Goal: Task Accomplishment & Management: Complete application form

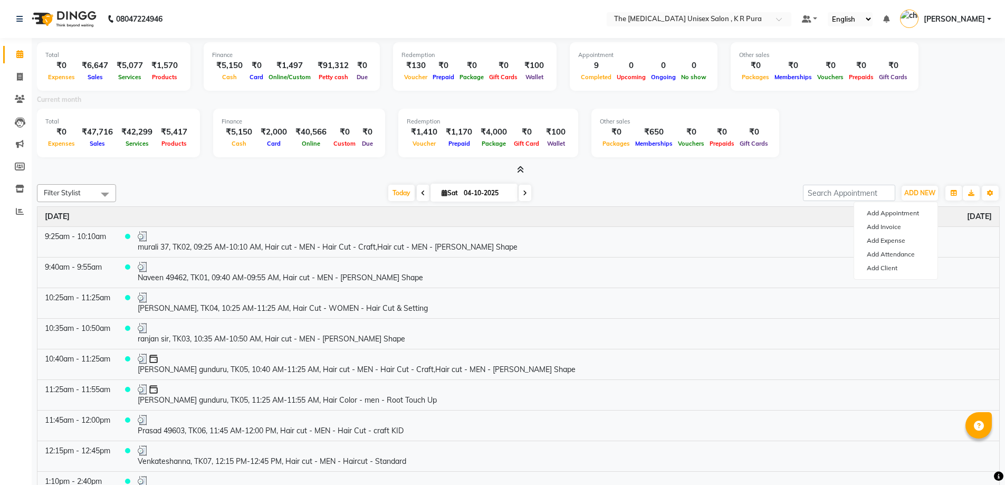
click at [915, 189] on span "ADD NEW" at bounding box center [919, 193] width 31 height 8
click at [893, 215] on div "[DATE]" at bounding box center [518, 217] width 962 height 20
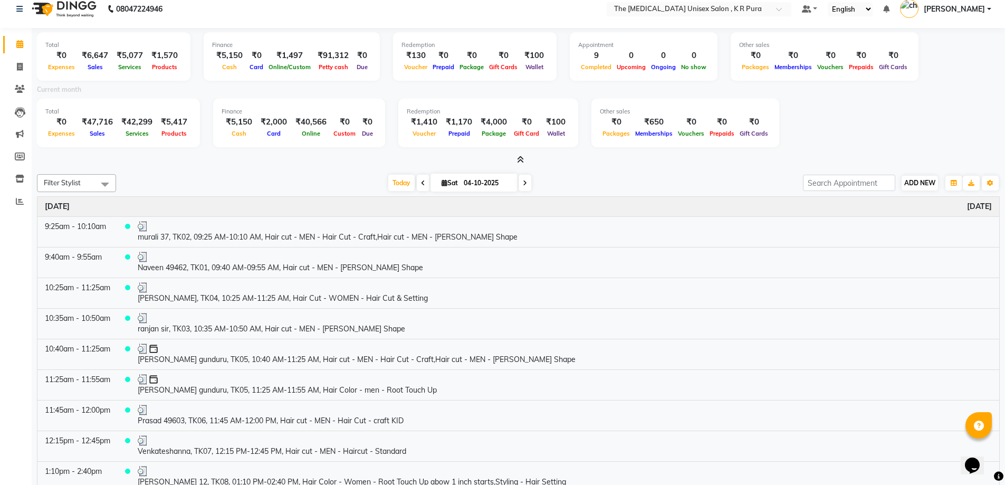
scroll to position [10, 0]
click at [915, 182] on span "ADD NEW" at bounding box center [919, 183] width 31 height 8
click at [888, 218] on link "Add Invoice" at bounding box center [895, 217] width 83 height 14
select select "service"
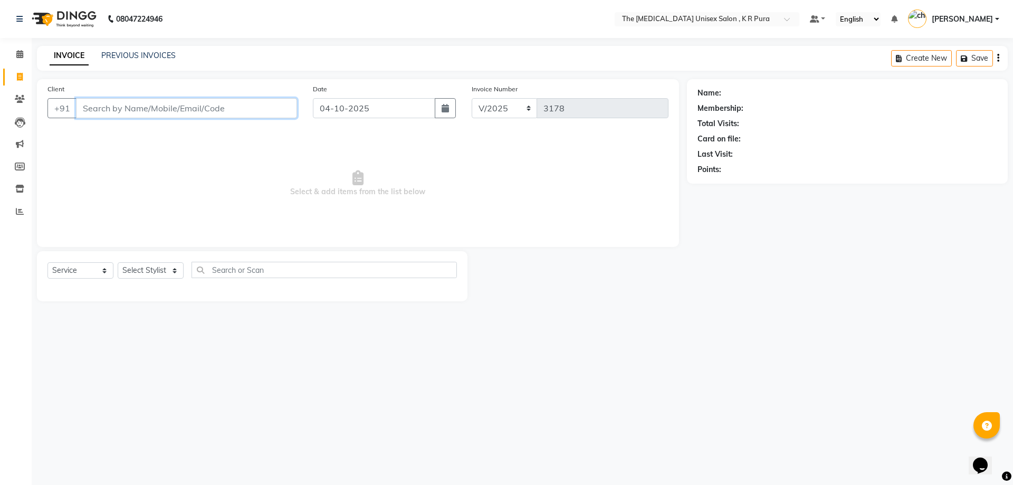
click at [223, 109] on input "Client" at bounding box center [186, 108] width 221 height 20
click at [221, 106] on input "Client" at bounding box center [186, 108] width 221 height 20
click at [220, 108] on input "Client" at bounding box center [186, 108] width 221 height 20
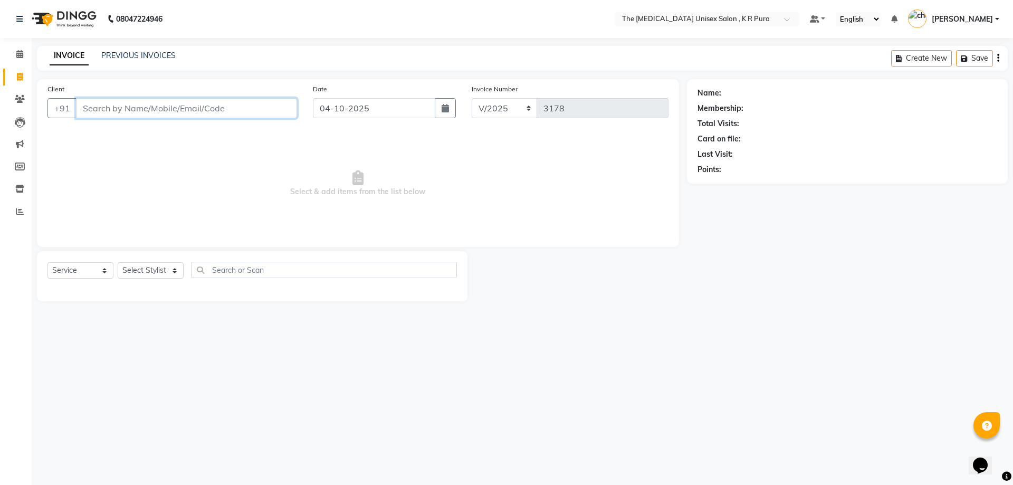
click at [82, 108] on input "Client" at bounding box center [186, 108] width 221 height 20
click at [87, 105] on input "Client" at bounding box center [186, 108] width 221 height 20
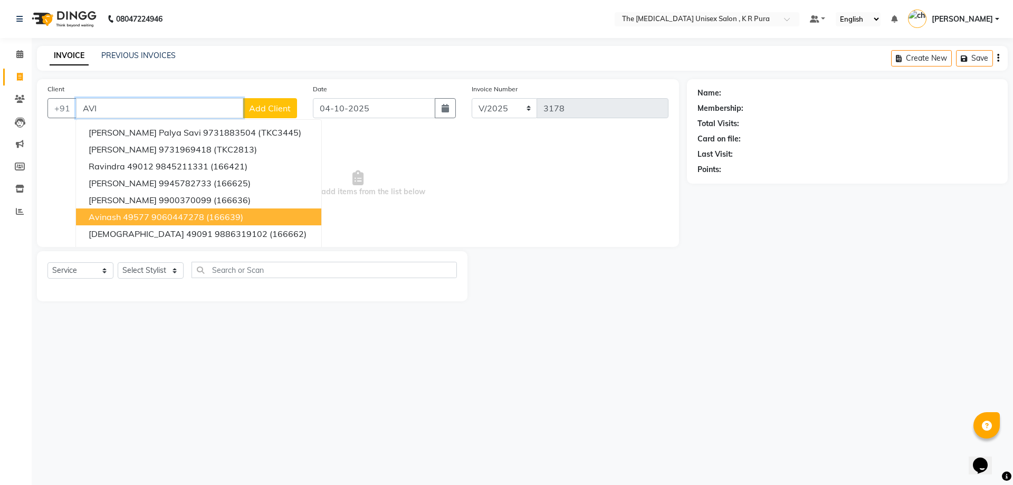
click at [189, 222] on button "Avinash 49577 9060447278 (166639)" at bounding box center [198, 216] width 245 height 17
type input "9060447278"
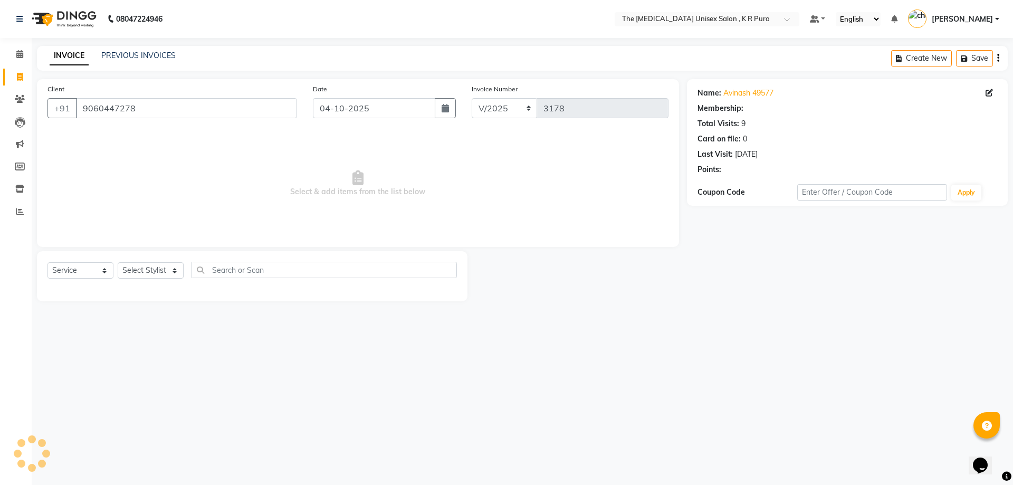
select select "2: Object"
click at [147, 271] on select "Select Stylist [PERSON_NAME] [PERSON_NAME] [PERSON_NAME] [PERSON_NAME]" at bounding box center [151, 270] width 66 height 16
select select "21213"
click at [118, 262] on select "Select Stylist [PERSON_NAME] [PERSON_NAME] [PERSON_NAME] [PERSON_NAME]" at bounding box center [151, 270] width 66 height 16
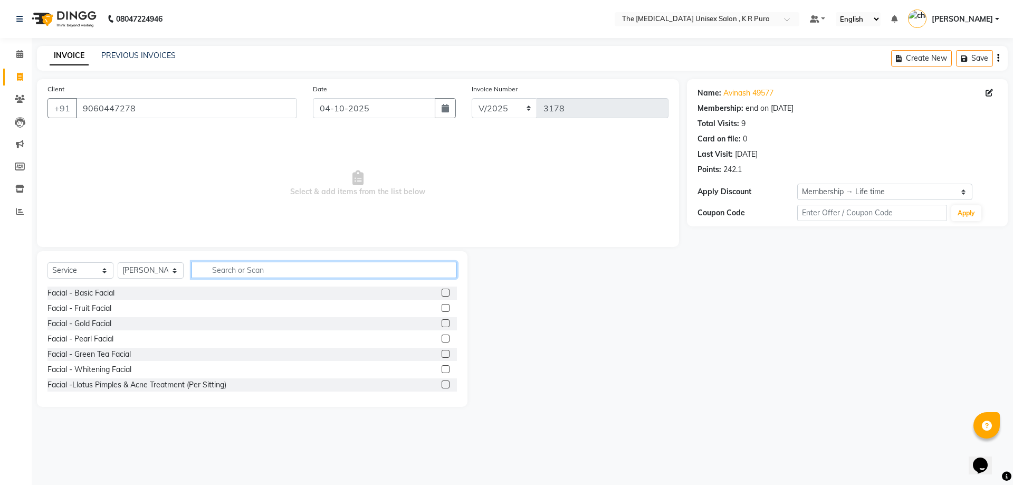
click at [228, 271] on input "text" at bounding box center [323, 270] width 265 height 16
type input "CUT"
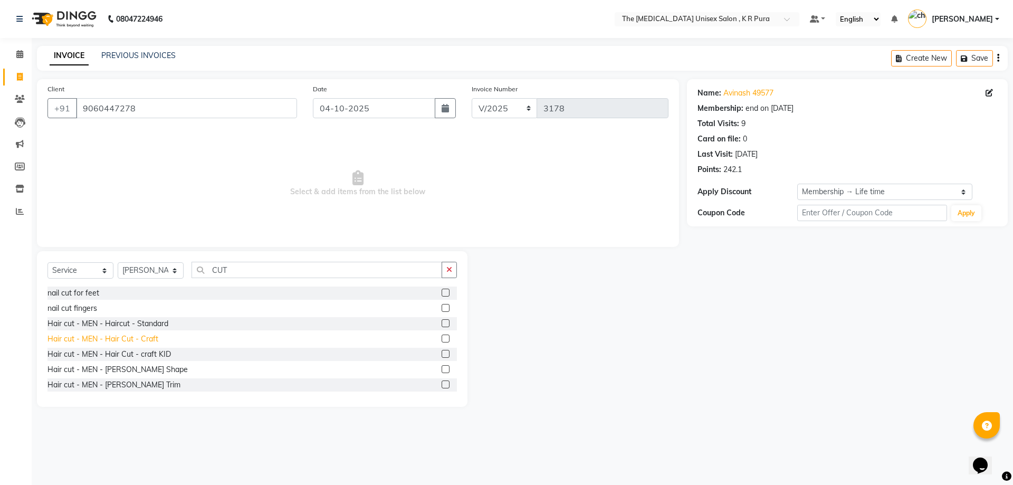
click at [143, 340] on div "Hair cut - MEN - Hair Cut - Craft" at bounding box center [102, 338] width 111 height 11
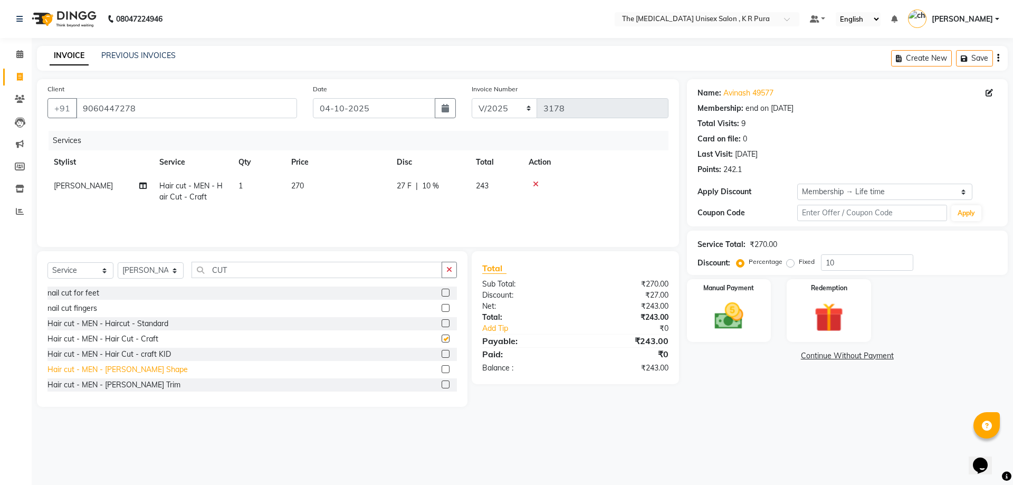
checkbox input "false"
click at [145, 371] on div "Hair cut - MEN - [PERSON_NAME] Shape" at bounding box center [117, 369] width 140 height 11
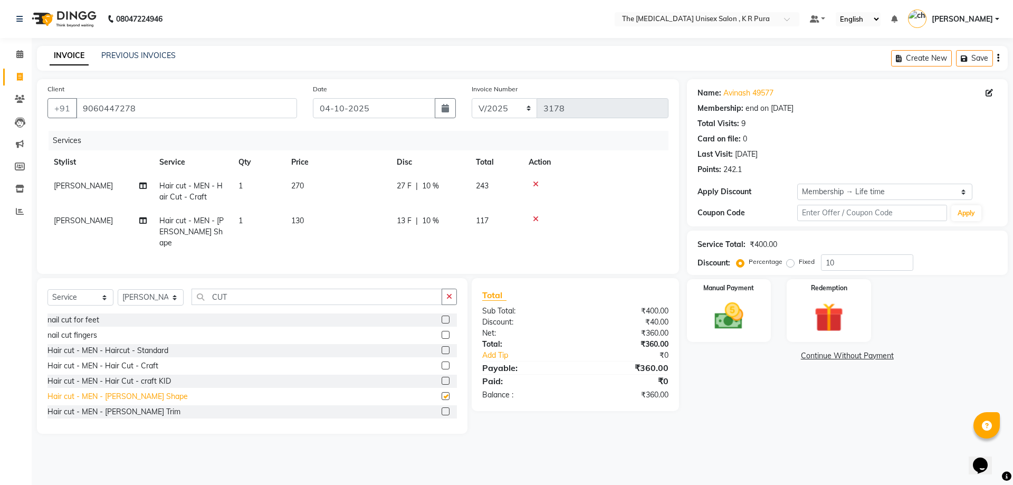
checkbox input "false"
click at [732, 320] on img at bounding box center [728, 316] width 49 height 35
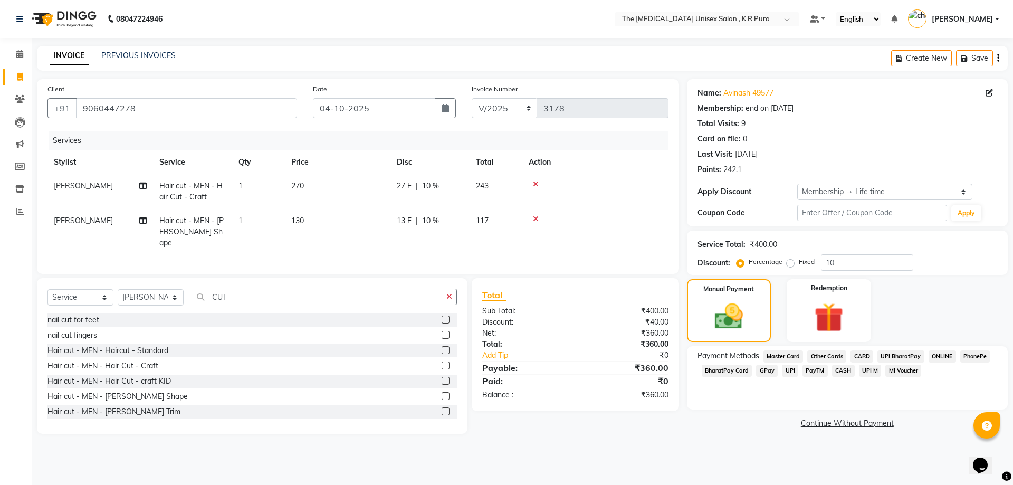
click at [761, 368] on span "GPay" at bounding box center [767, 370] width 22 height 12
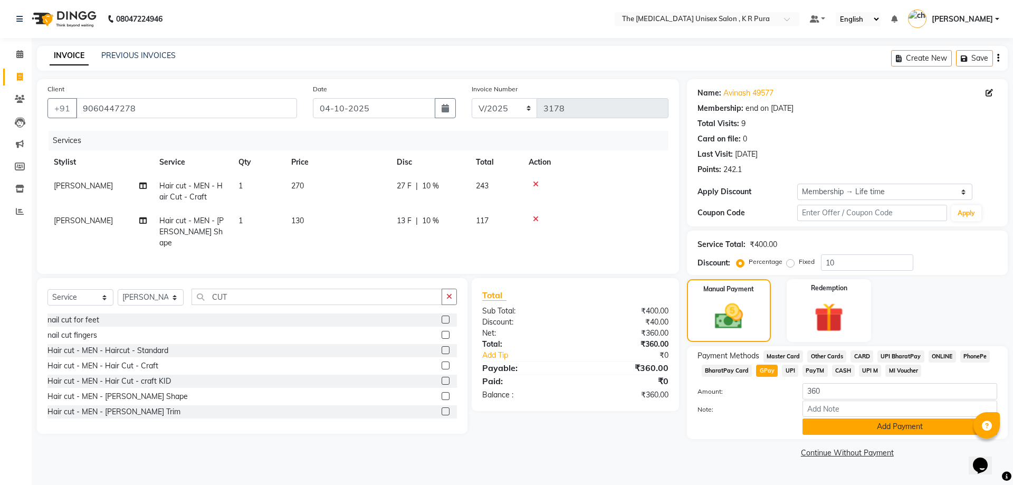
click at [885, 430] on button "Add Payment" at bounding box center [899, 426] width 195 height 16
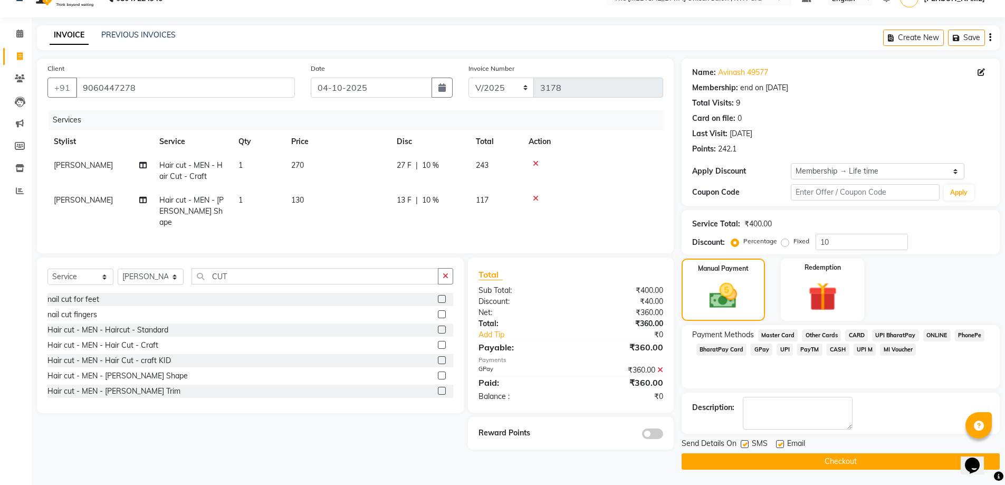
scroll to position [21, 0]
drag, startPoint x: 844, startPoint y: 452, endPoint x: 847, endPoint y: 466, distance: 13.9
click at [844, 456] on button "Checkout" at bounding box center [840, 461] width 318 height 16
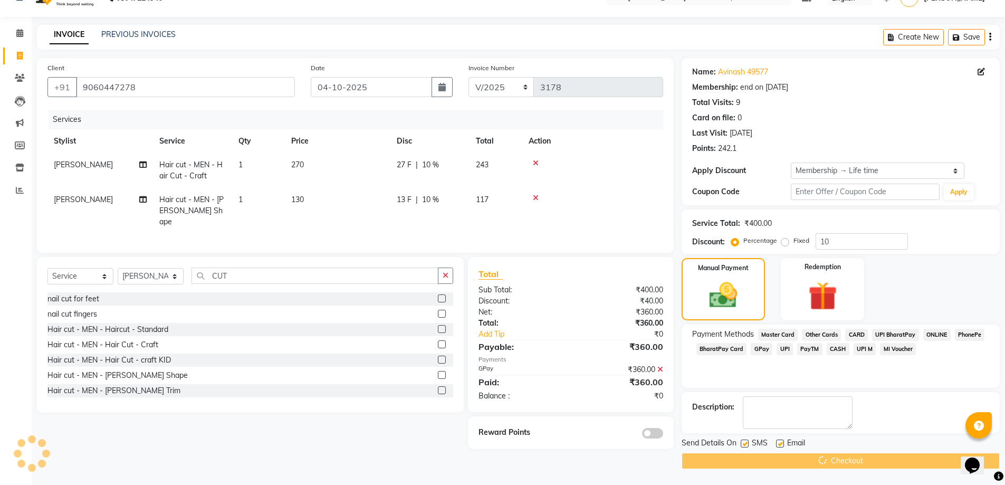
click at [847, 466] on div "Checkout" at bounding box center [840, 461] width 318 height 16
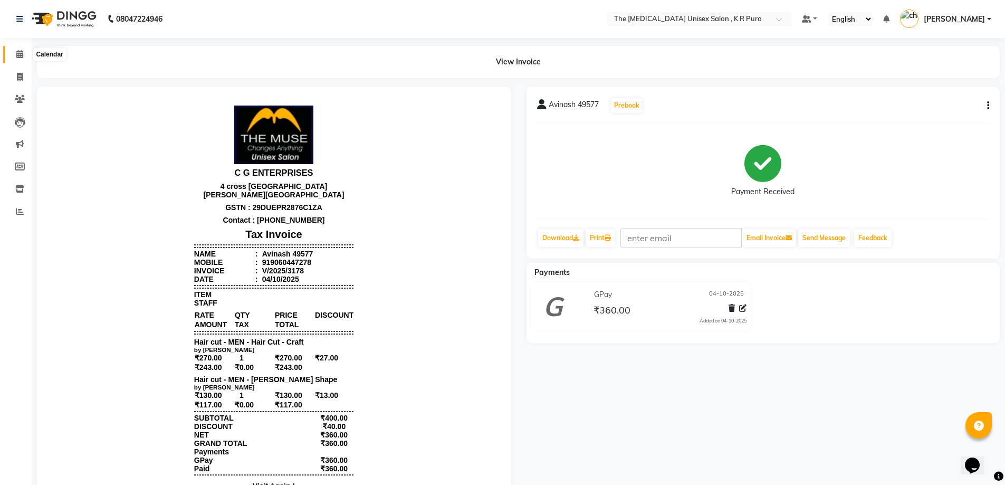
click at [18, 55] on icon at bounding box center [19, 54] width 7 height 8
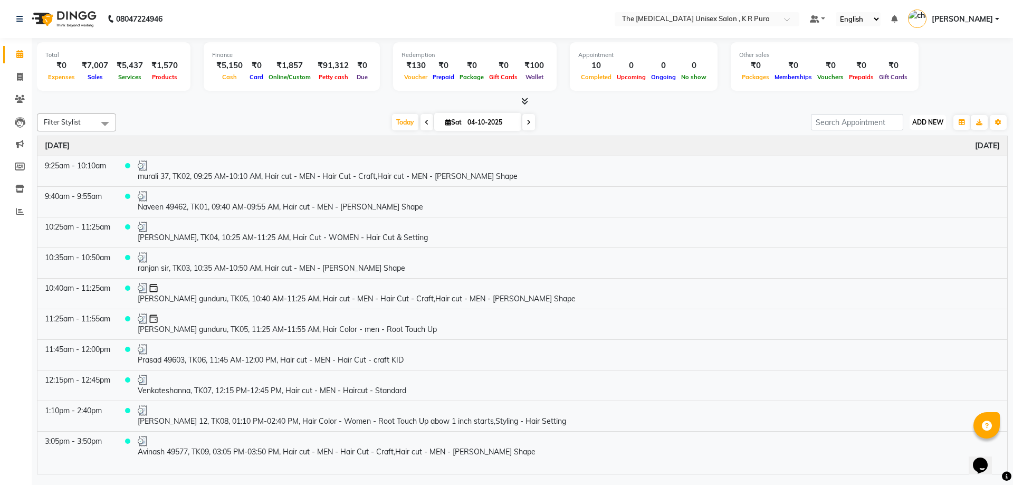
click at [936, 123] on span "ADD NEW" at bounding box center [927, 122] width 31 height 8
click at [902, 153] on link "Add Invoice" at bounding box center [903, 156] width 83 height 14
select select "service"
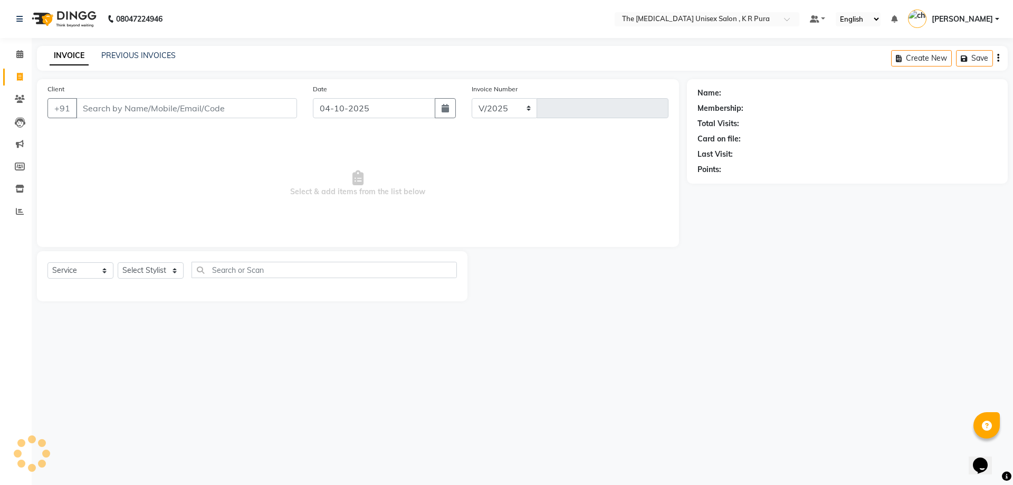
select select "4050"
type input "3179"
click at [128, 109] on input "Client" at bounding box center [186, 108] width 221 height 20
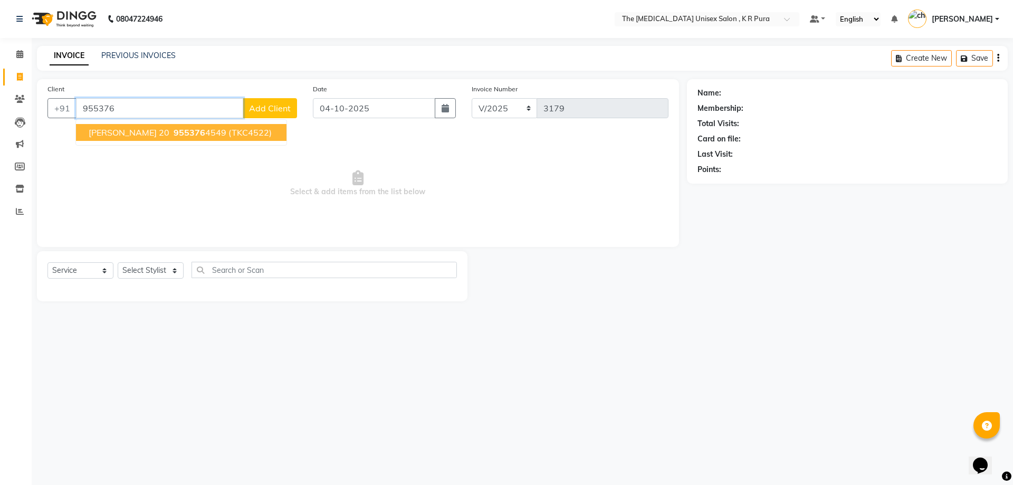
click at [140, 138] on button "[PERSON_NAME] 20 955376 4549 (TKC4522)" at bounding box center [181, 132] width 210 height 17
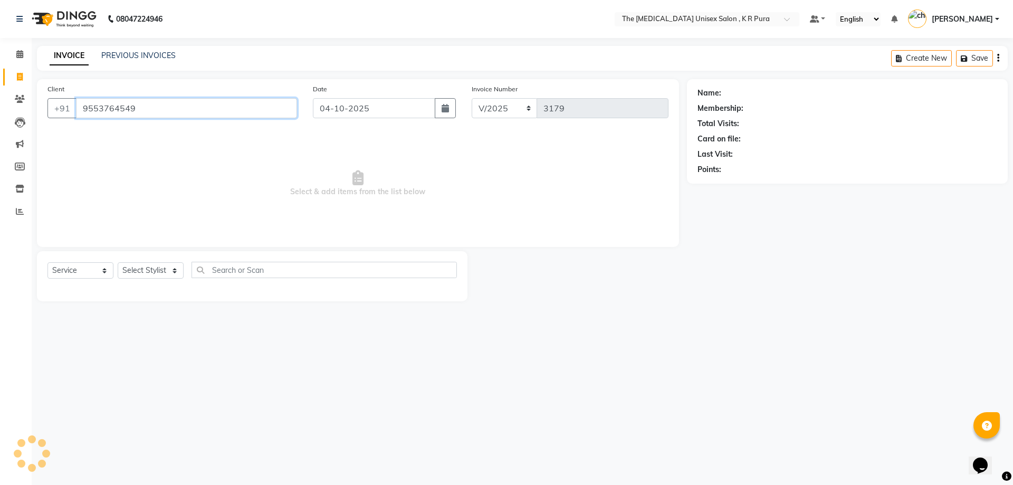
type input "9553764549"
select select "1: Object"
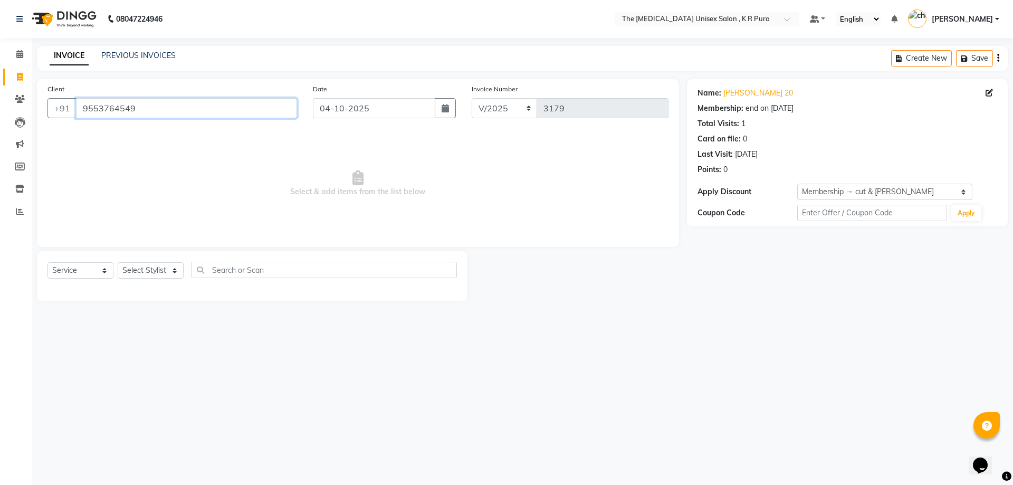
click at [143, 106] on input "9553764549" at bounding box center [186, 108] width 221 height 20
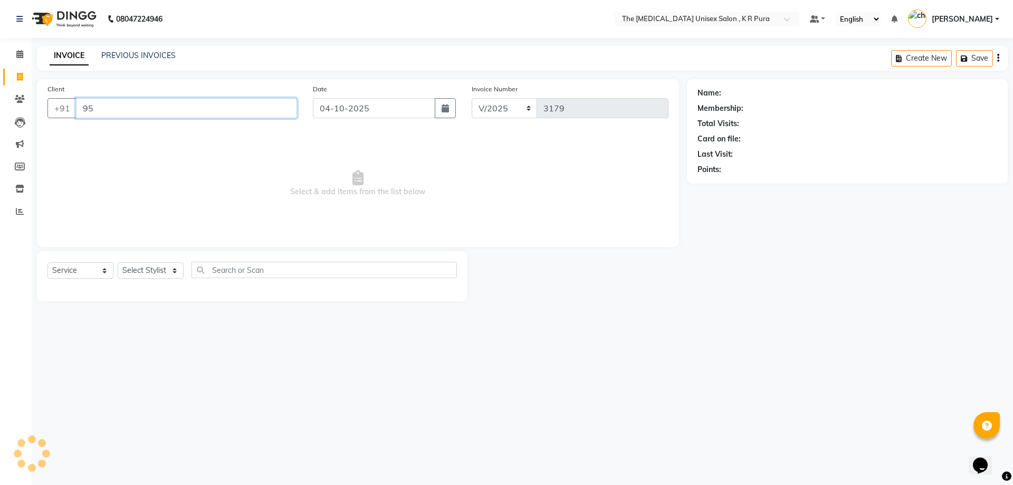
type input "9"
click at [124, 108] on input "Client" at bounding box center [186, 108] width 221 height 20
click at [167, 275] on select "Select Stylist [PERSON_NAME] [PERSON_NAME] [PERSON_NAME] [PERSON_NAME]" at bounding box center [151, 270] width 66 height 16
select select "86389"
click at [118, 262] on select "Select Stylist [PERSON_NAME] [PERSON_NAME] [PERSON_NAME] [PERSON_NAME]" at bounding box center [151, 270] width 66 height 16
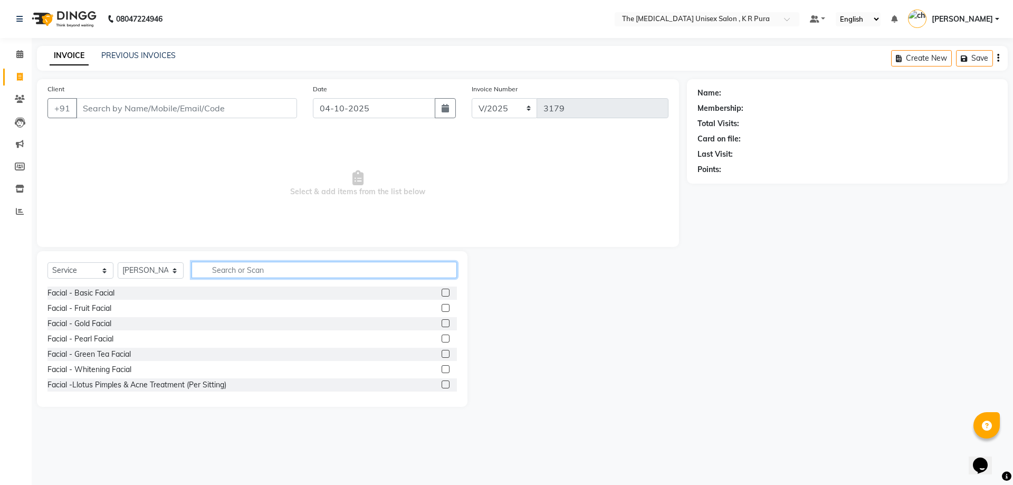
click at [230, 271] on input "text" at bounding box center [323, 270] width 265 height 16
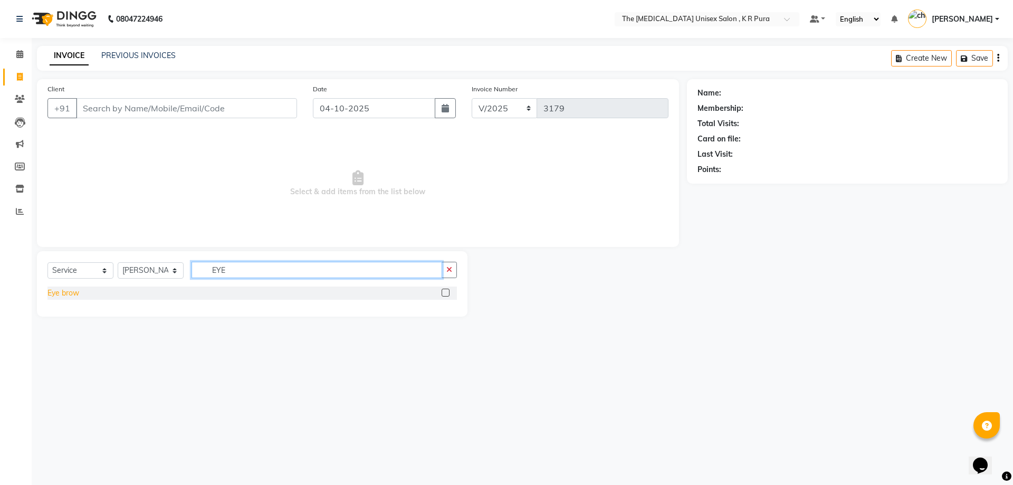
type input "EYE"
click at [65, 292] on div "Eye brow" at bounding box center [63, 292] width 32 height 11
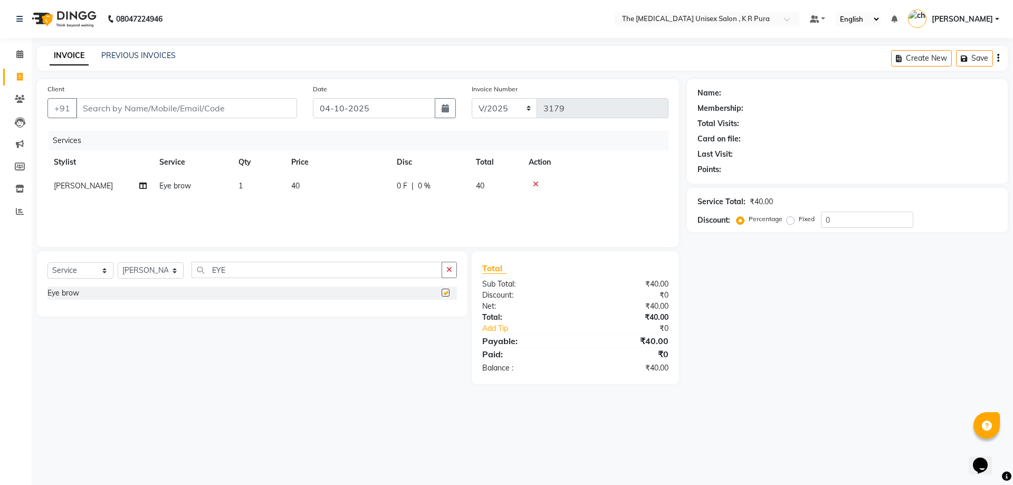
checkbox input "false"
click at [237, 272] on input "EYE" at bounding box center [316, 270] width 251 height 16
type input "E"
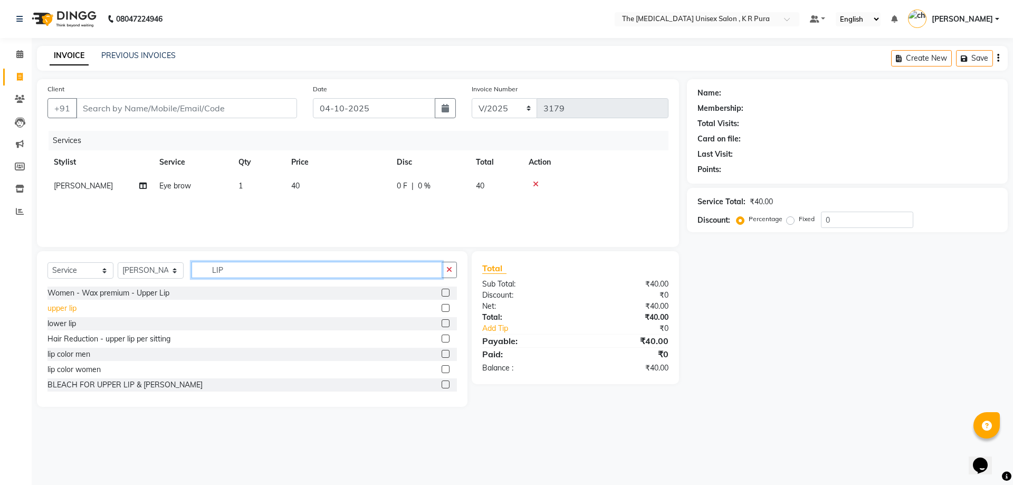
type input "LIP"
click at [69, 310] on div "upper lip" at bounding box center [61, 308] width 29 height 11
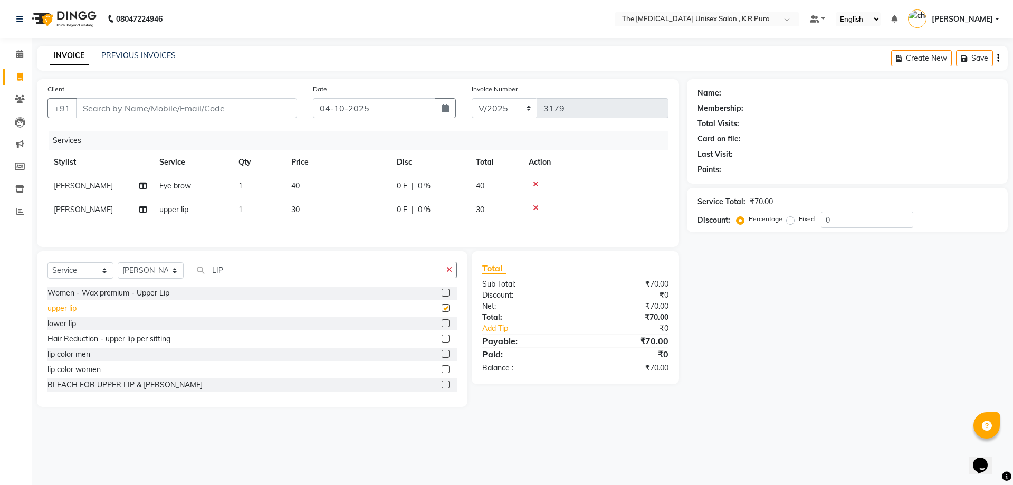
checkbox input "false"
click at [246, 274] on input "LIP" at bounding box center [316, 270] width 251 height 16
type input "L"
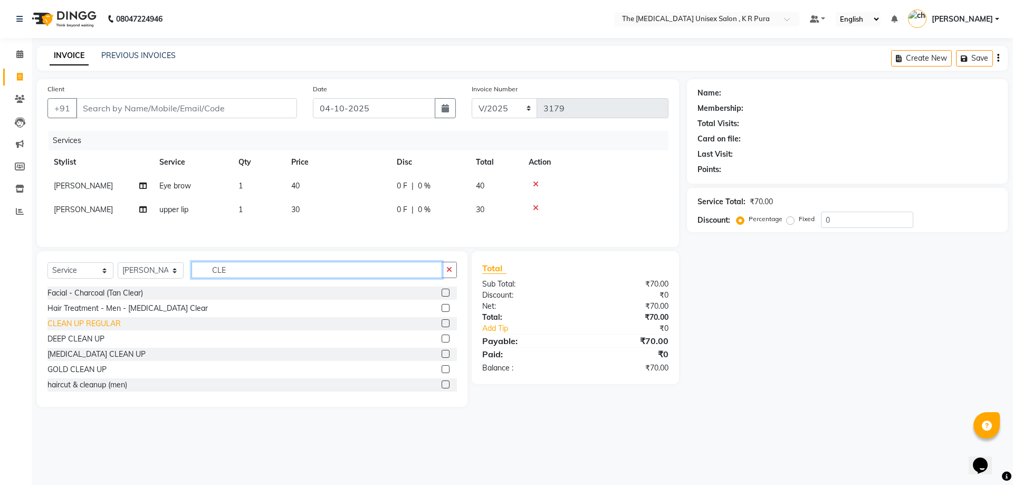
type input "CLE"
click at [99, 325] on div "CLEAN UP REGULAR" at bounding box center [83, 323] width 73 height 11
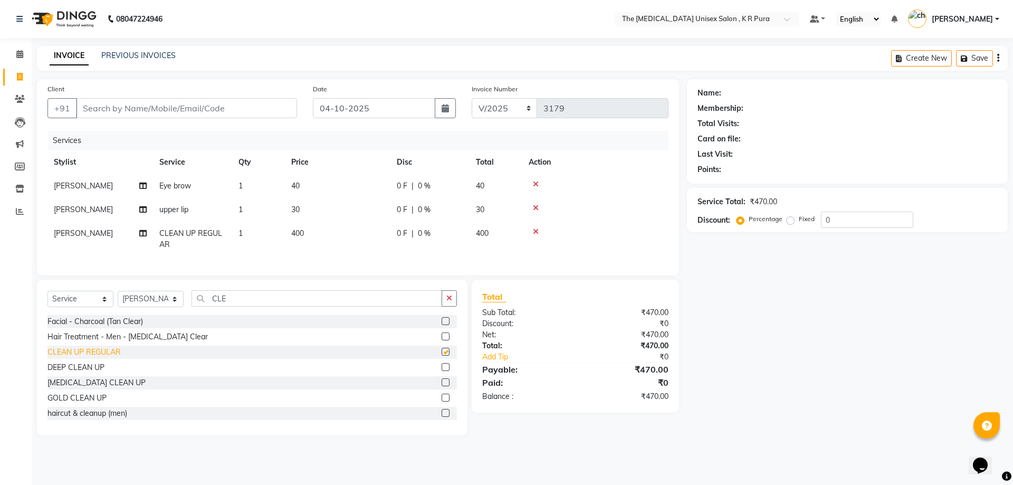
checkbox input "false"
click at [182, 104] on input "Client" at bounding box center [186, 108] width 221 height 20
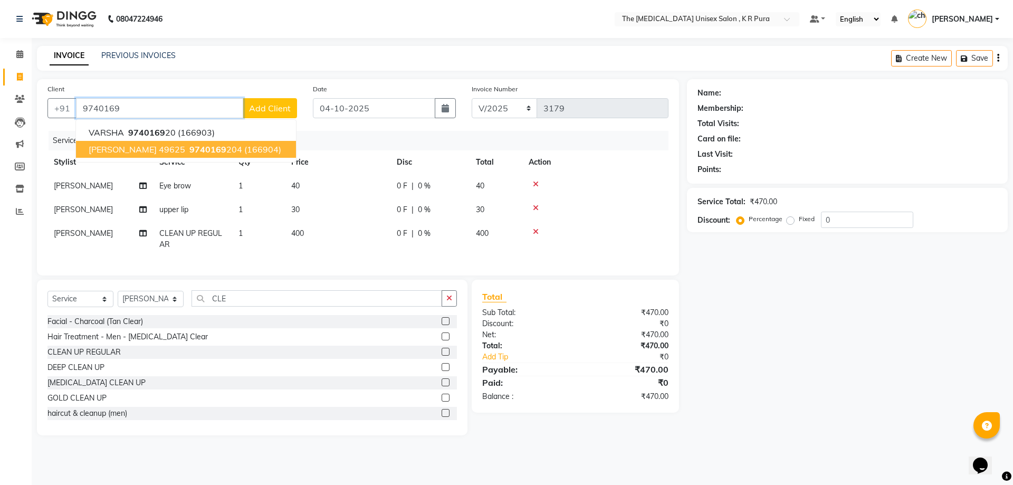
click at [191, 155] on button "[PERSON_NAME] 49625 9740169 204 (166904)" at bounding box center [186, 149] width 220 height 17
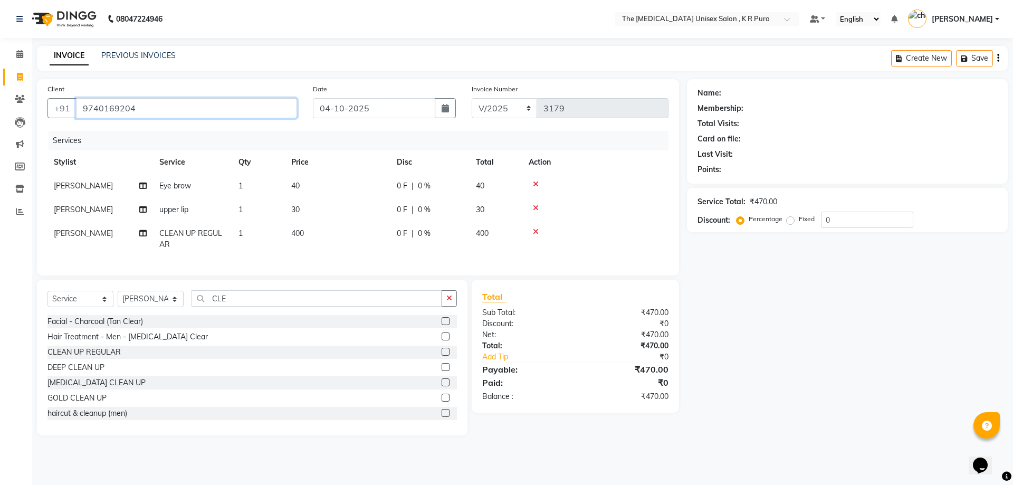
type input "9740169204"
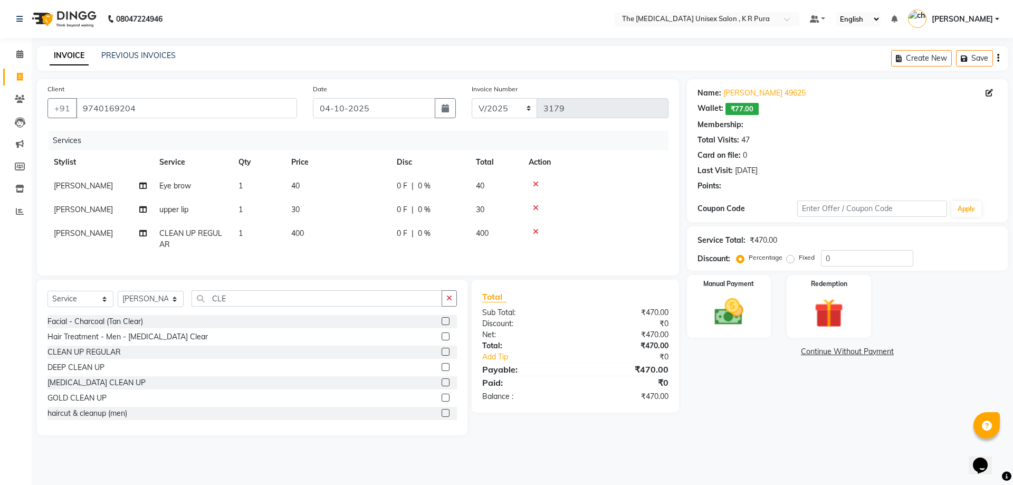
select select "2: Object"
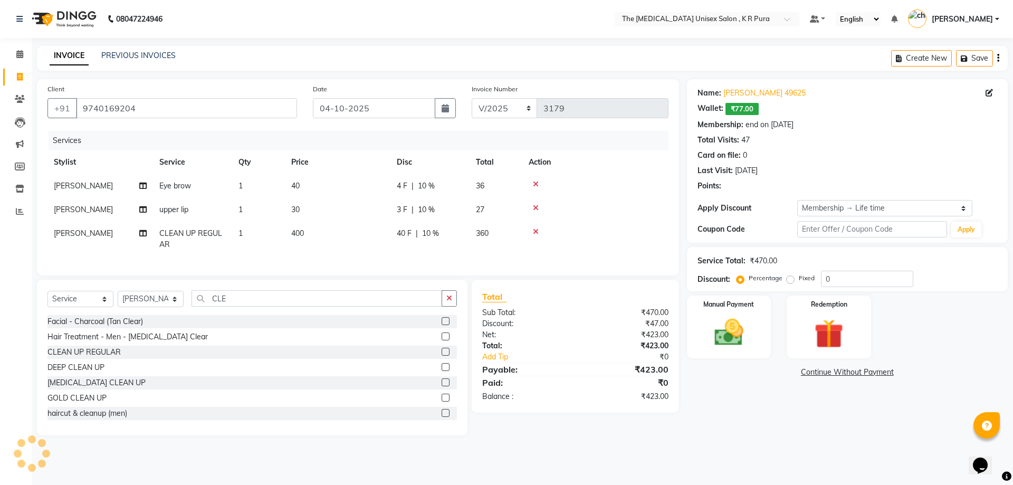
type input "10"
click at [720, 325] on img at bounding box center [728, 332] width 49 height 35
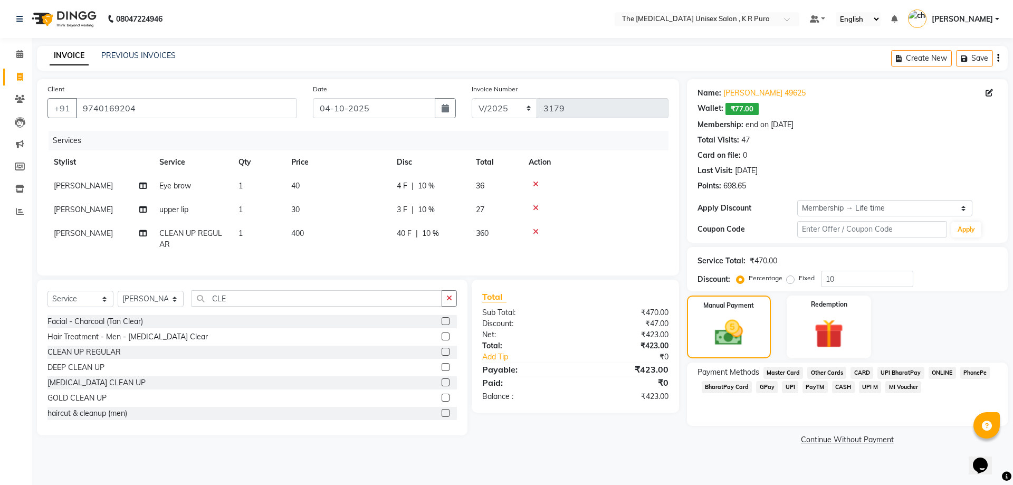
click at [764, 388] on span "GPay" at bounding box center [767, 387] width 22 height 12
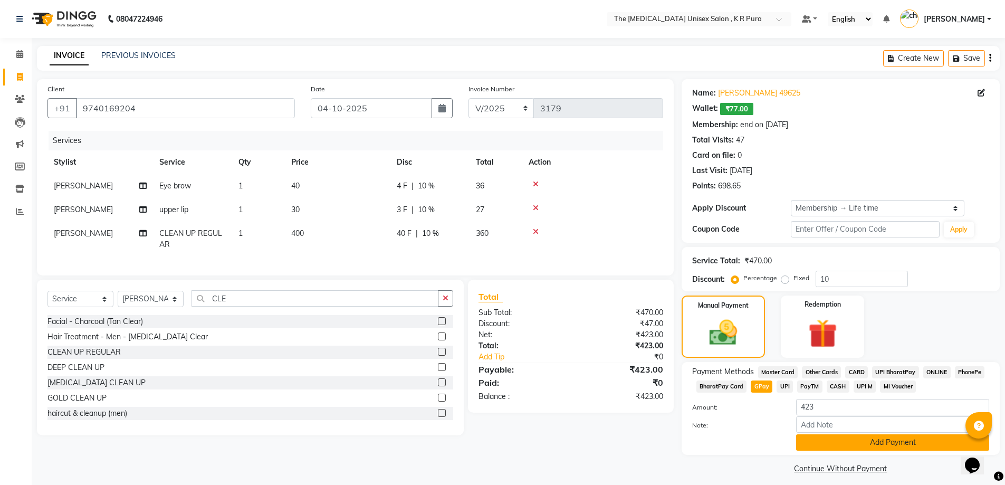
click at [842, 446] on button "Add Payment" at bounding box center [892, 442] width 193 height 16
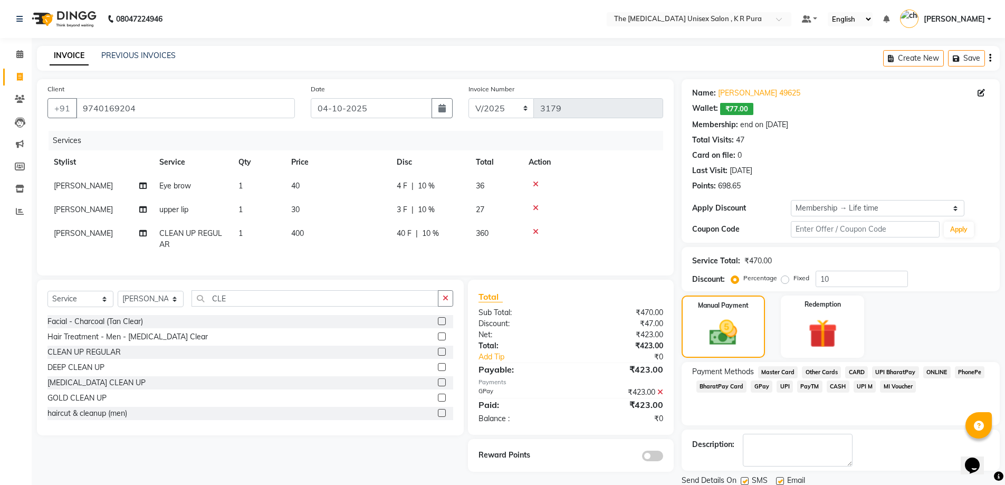
scroll to position [37, 0]
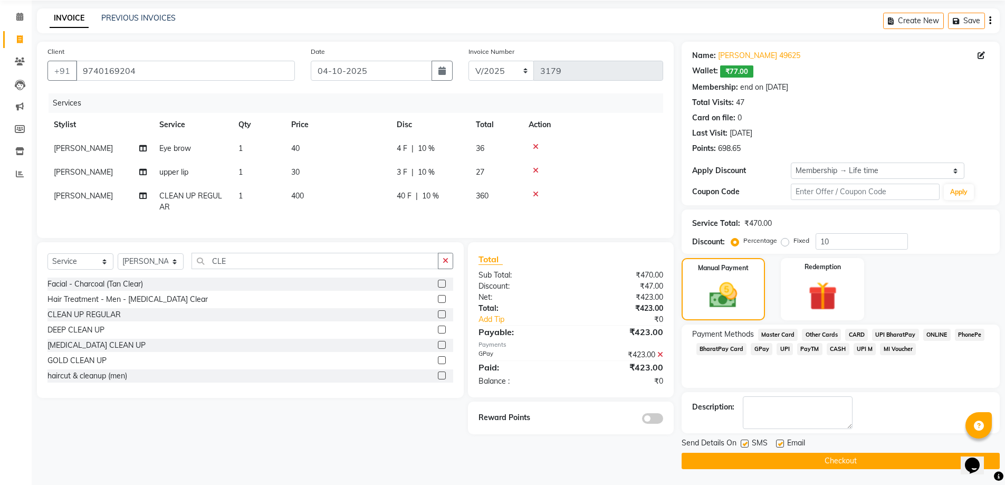
click at [863, 460] on button "Checkout" at bounding box center [840, 461] width 318 height 16
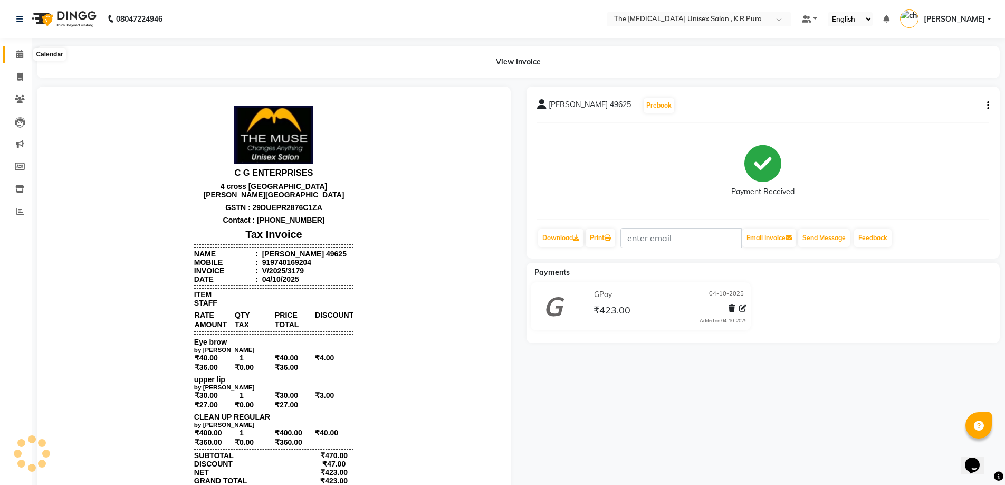
click at [19, 57] on icon at bounding box center [19, 54] width 7 height 8
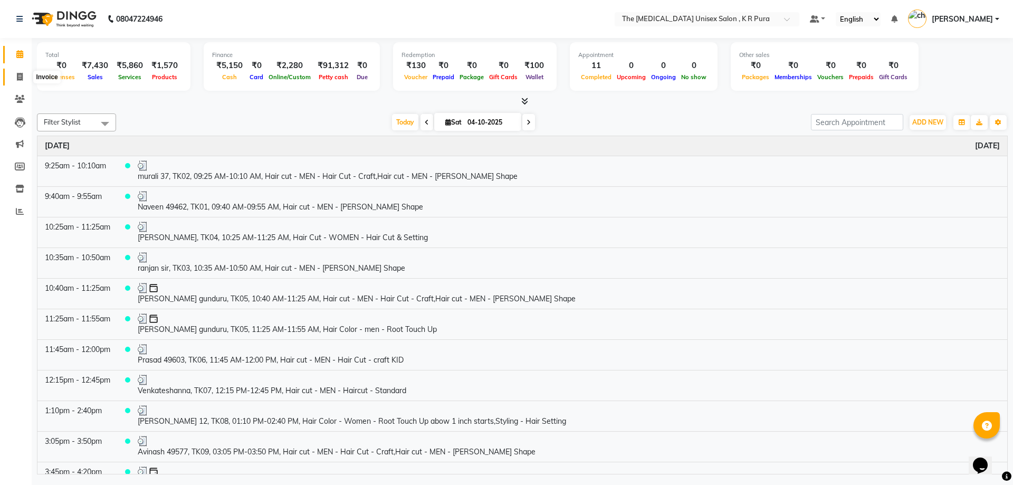
click at [18, 78] on icon at bounding box center [20, 77] width 6 height 8
select select "service"
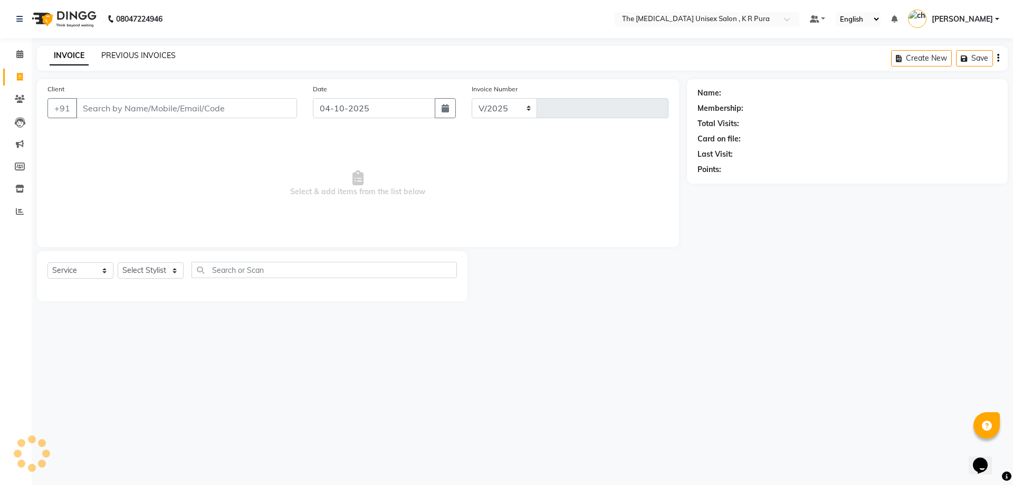
select select "4050"
type input "3180"
click at [136, 53] on link "PREVIOUS INVOICES" at bounding box center [138, 55] width 74 height 9
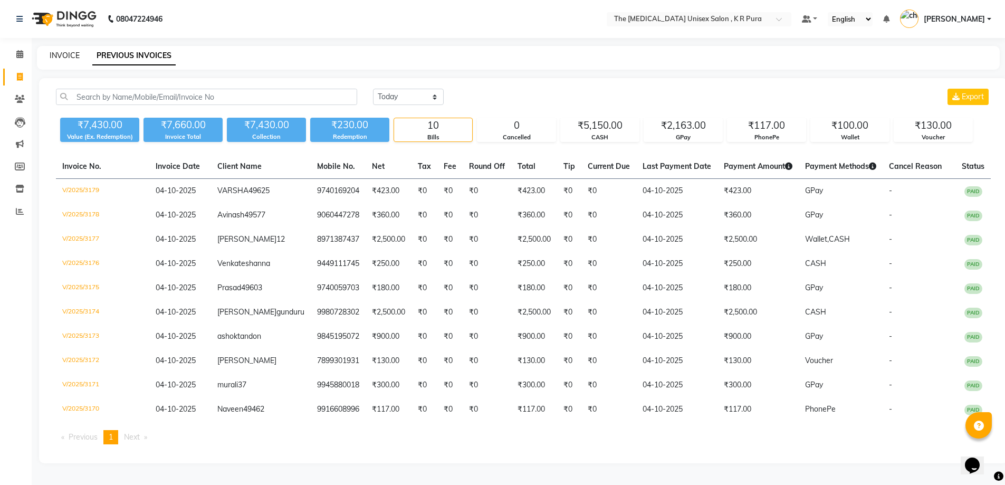
click at [63, 56] on link "INVOICE" at bounding box center [65, 55] width 30 height 9
select select "service"
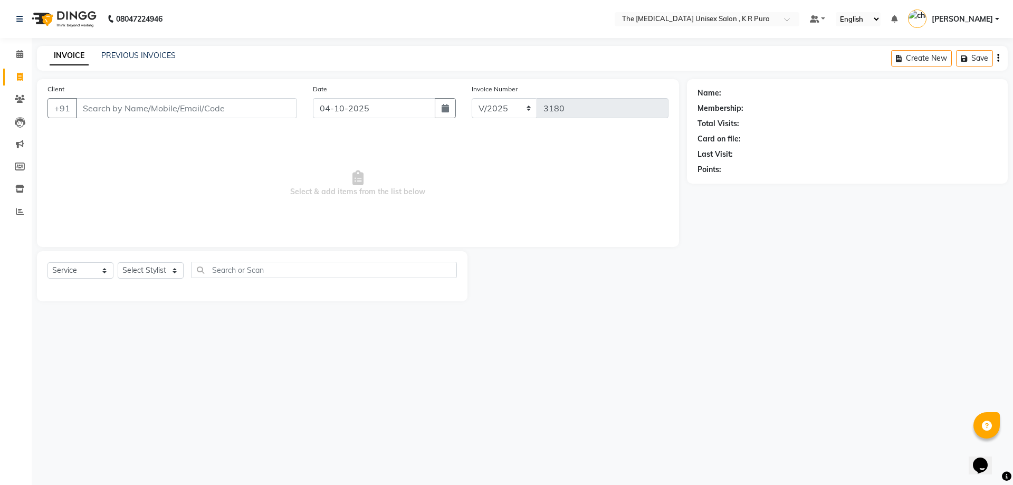
click at [117, 111] on input "Client" at bounding box center [186, 108] width 221 height 20
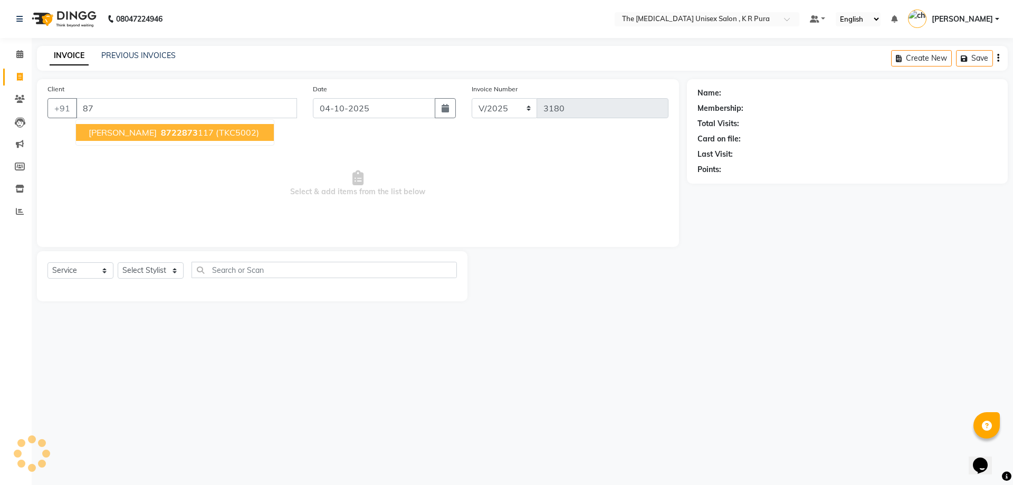
type input "8"
click at [153, 130] on ngb-highlight "9739930 961" at bounding box center [180, 132] width 55 height 11
type input "9739930961"
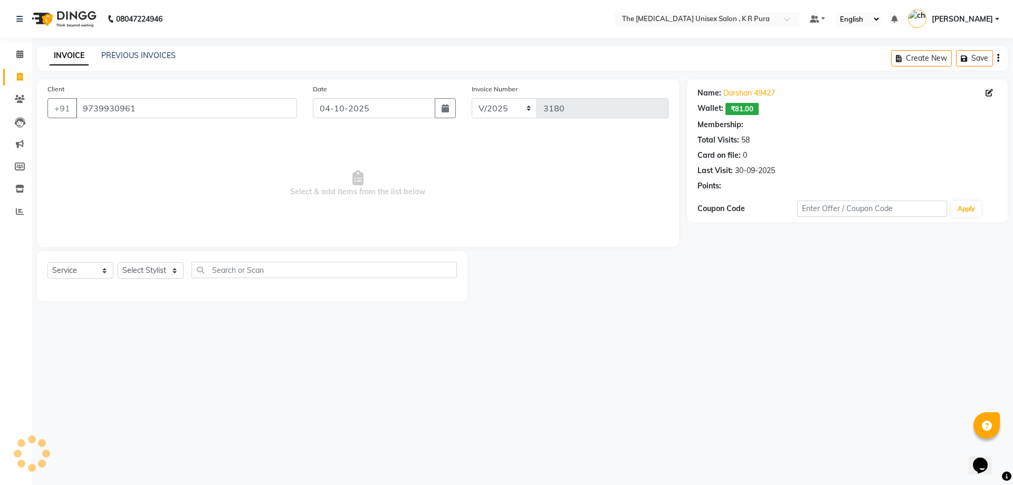
select select "2: Object"
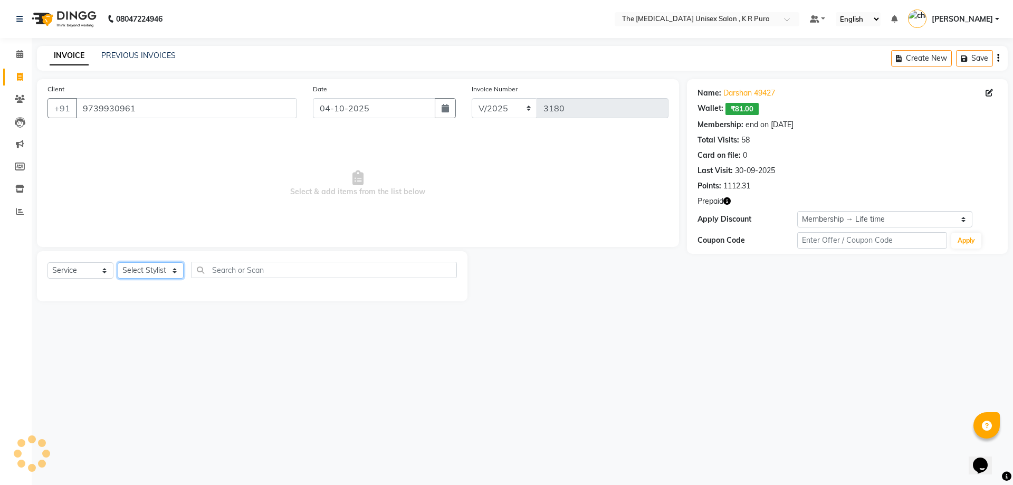
click at [167, 269] on select "Select Stylist [PERSON_NAME] [PERSON_NAME] [PERSON_NAME] [PERSON_NAME]" at bounding box center [151, 270] width 66 height 16
select select "88538"
click at [118, 262] on select "Select Stylist [PERSON_NAME] [PERSON_NAME] [PERSON_NAME] [PERSON_NAME]" at bounding box center [151, 270] width 66 height 16
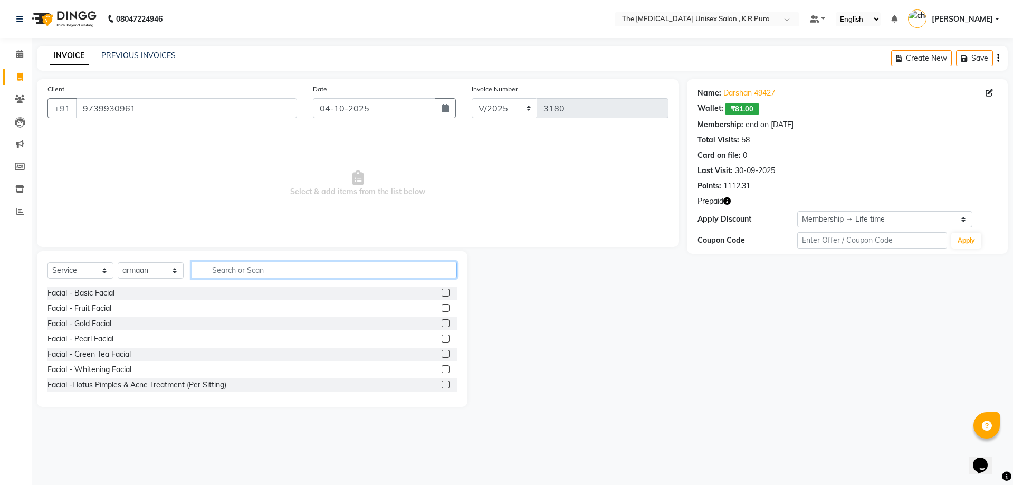
click at [226, 270] on input "text" at bounding box center [323, 270] width 265 height 16
type input "CUT"
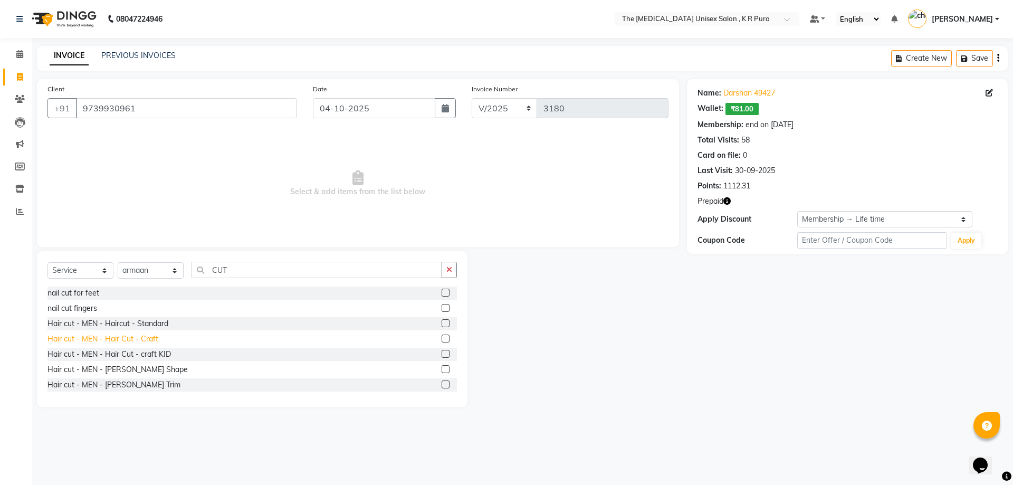
click at [146, 340] on div "Hair cut - MEN - Hair Cut - Craft" at bounding box center [102, 338] width 111 height 11
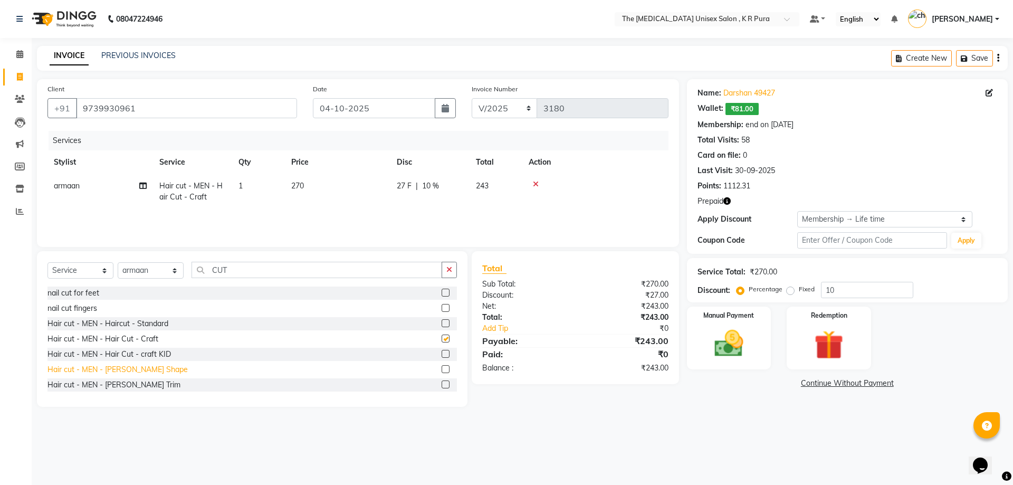
checkbox input "false"
click at [140, 368] on div "Hair cut - MEN - [PERSON_NAME] Shape" at bounding box center [117, 369] width 140 height 11
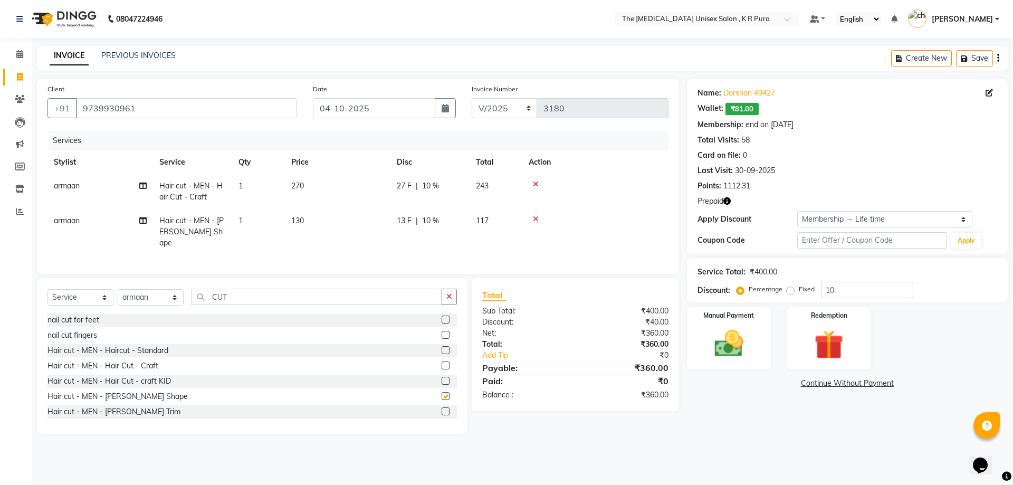
checkbox input "false"
click at [245, 291] on input "CUT" at bounding box center [316, 297] width 251 height 16
type input "C"
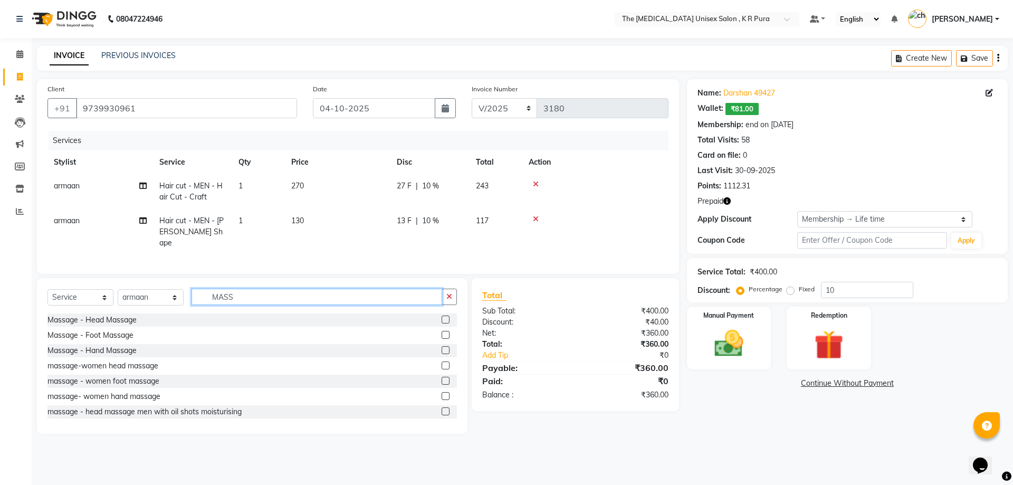
type input "MASS"
click at [93, 322] on div "Massage - Head Massage" at bounding box center [251, 319] width 409 height 13
click at [99, 314] on div "Massage - Head Massage" at bounding box center [91, 319] width 89 height 11
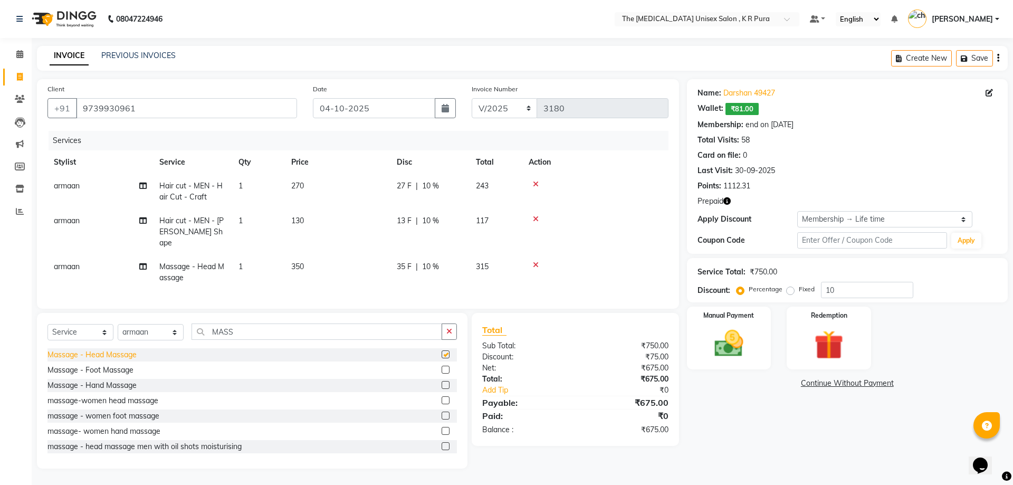
checkbox input "false"
click at [747, 338] on img at bounding box center [728, 343] width 49 height 35
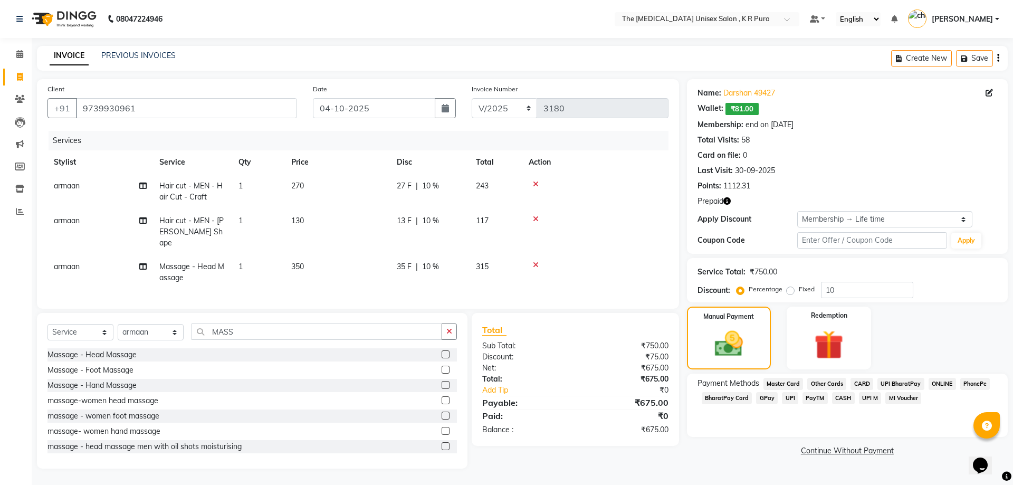
click at [766, 400] on span "GPay" at bounding box center [767, 398] width 22 height 12
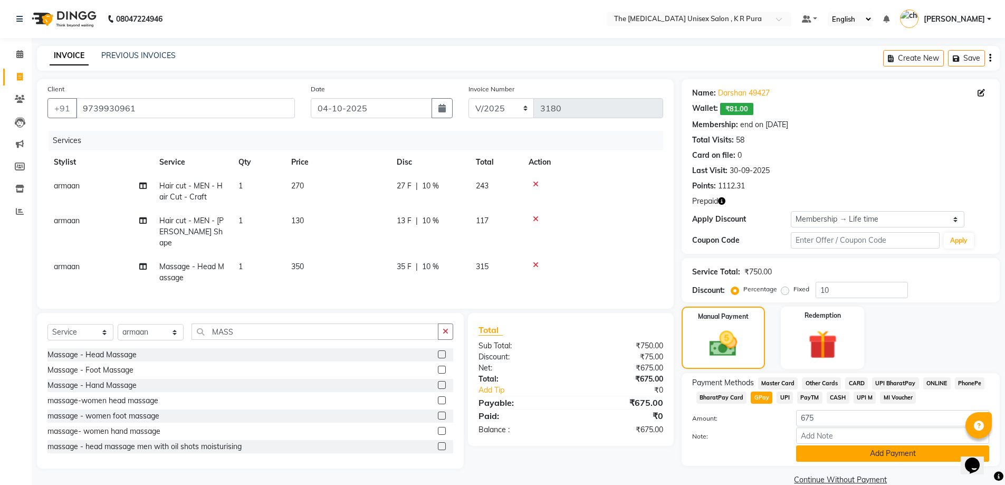
click at [882, 454] on button "Add Payment" at bounding box center [892, 453] width 193 height 16
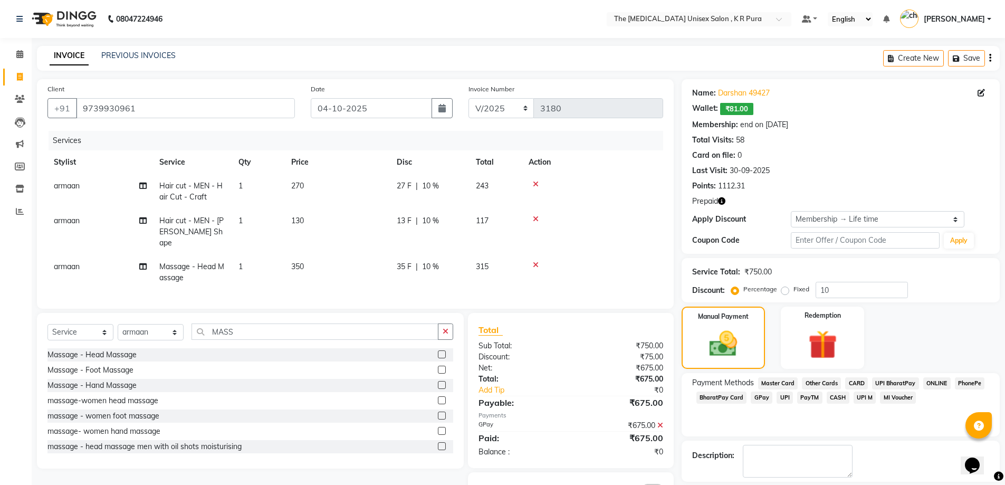
scroll to position [49, 0]
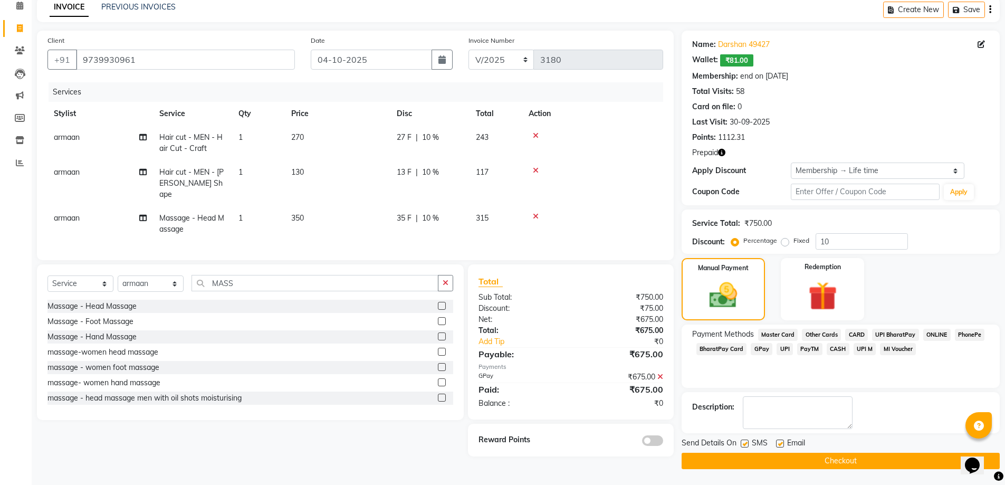
click at [877, 463] on button "Checkout" at bounding box center [840, 461] width 318 height 16
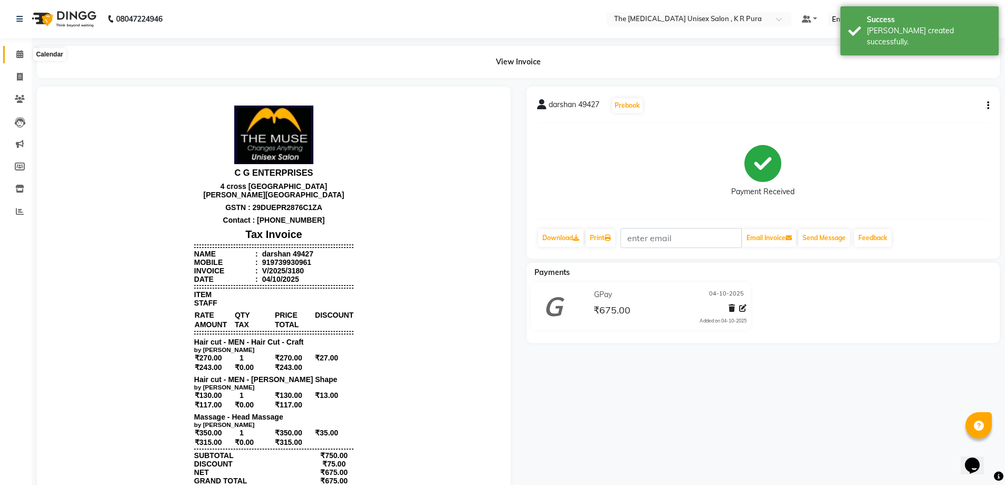
click at [20, 53] on icon at bounding box center [19, 54] width 7 height 8
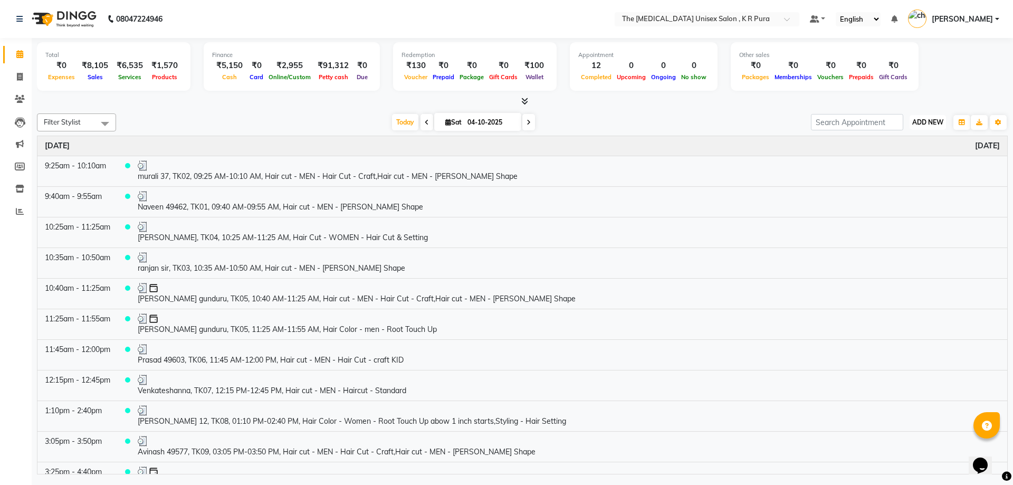
click at [927, 123] on span "ADD NEW" at bounding box center [927, 122] width 31 height 8
click at [892, 155] on link "Add Invoice" at bounding box center [903, 156] width 83 height 14
select select "service"
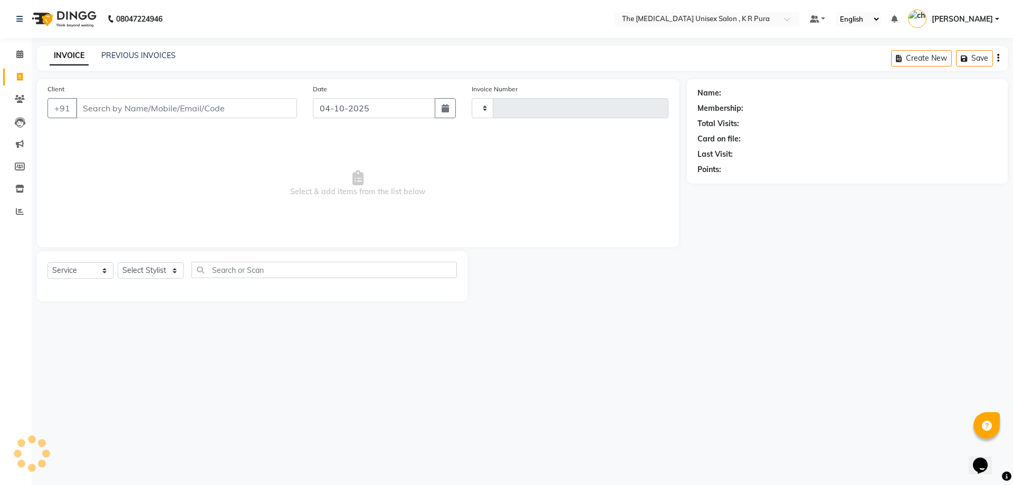
type input "3181"
select select "4050"
click at [160, 112] on input "Client" at bounding box center [186, 108] width 221 height 20
click at [222, 107] on input "Client" at bounding box center [186, 108] width 221 height 20
click at [220, 107] on input "Client" at bounding box center [186, 108] width 221 height 20
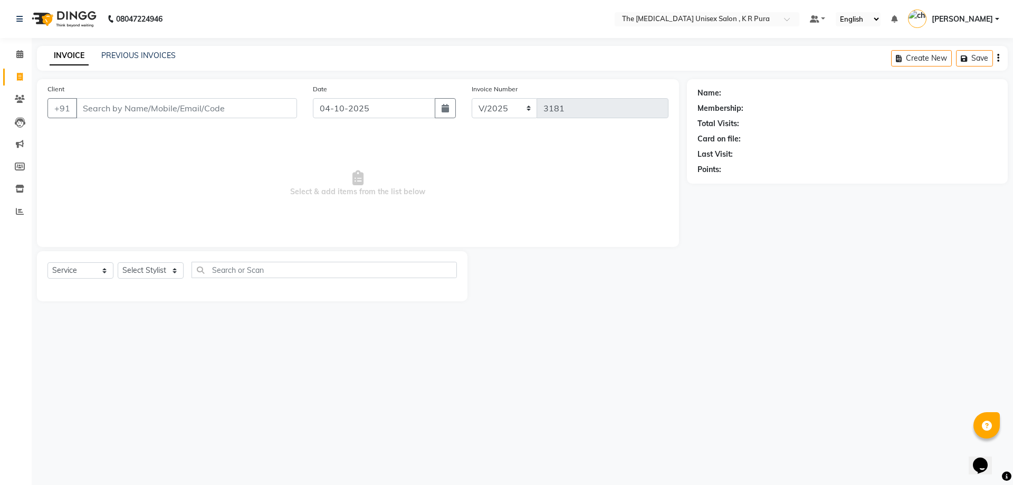
click at [220, 109] on input "Client" at bounding box center [186, 108] width 221 height 20
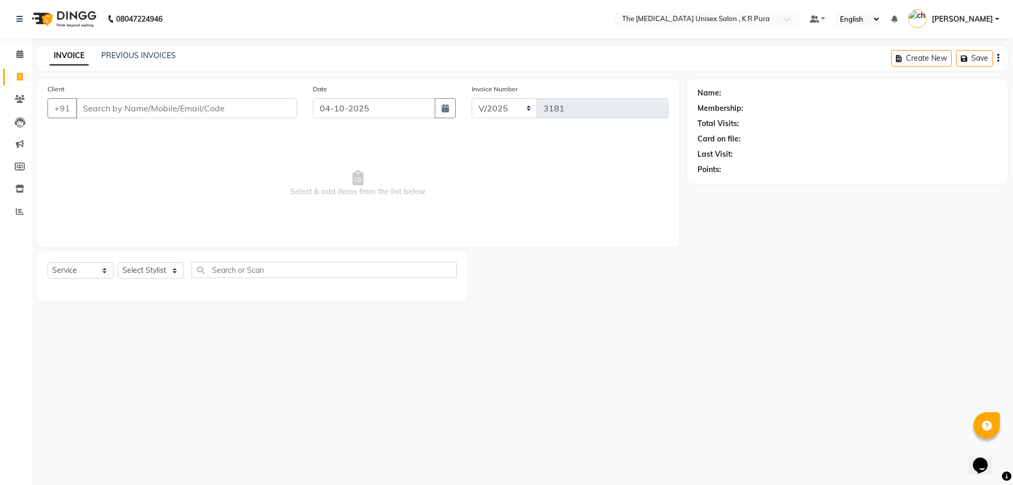
click at [220, 109] on input "Client" at bounding box center [186, 108] width 221 height 20
click at [220, 114] on input "Client" at bounding box center [186, 108] width 221 height 20
click at [220, 108] on input "Client" at bounding box center [186, 108] width 221 height 20
click at [219, 108] on input "Client" at bounding box center [186, 108] width 221 height 20
drag, startPoint x: 114, startPoint y: 108, endPoint x: 178, endPoint y: 111, distance: 63.9
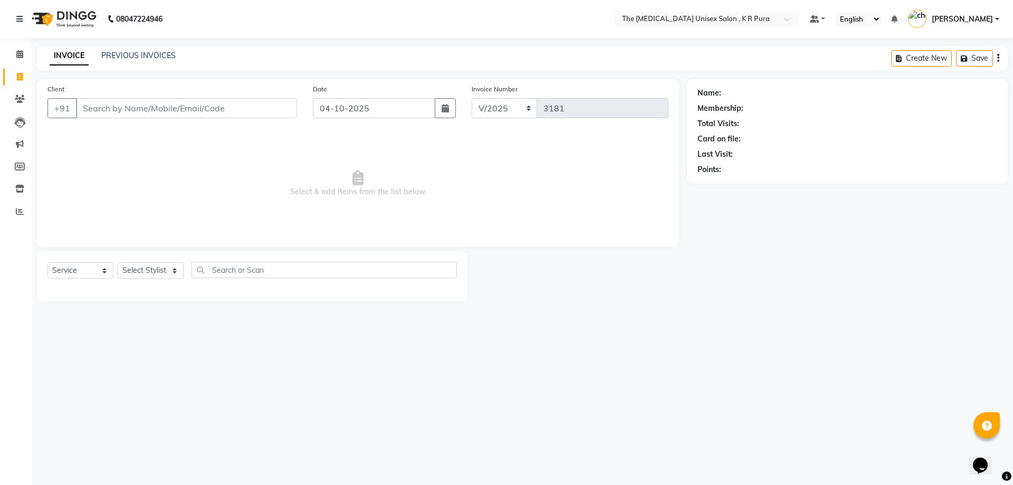
click at [115, 108] on input "Client" at bounding box center [186, 108] width 221 height 20
click at [220, 110] on input "Client" at bounding box center [186, 108] width 221 height 20
click at [219, 106] on input "Client" at bounding box center [186, 108] width 221 height 20
click at [220, 109] on input "Client" at bounding box center [186, 108] width 221 height 20
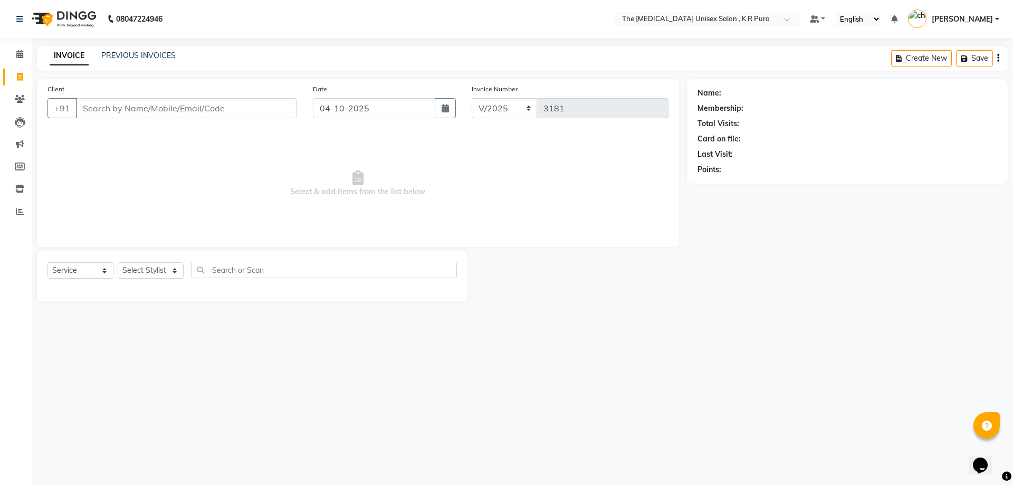
click at [219, 109] on input "Client" at bounding box center [186, 108] width 221 height 20
click at [131, 107] on input "Client" at bounding box center [186, 108] width 221 height 20
click at [117, 107] on input "9663731317" at bounding box center [159, 108] width 167 height 20
type input "9663739317"
click at [258, 109] on span "Add Client" at bounding box center [270, 108] width 42 height 11
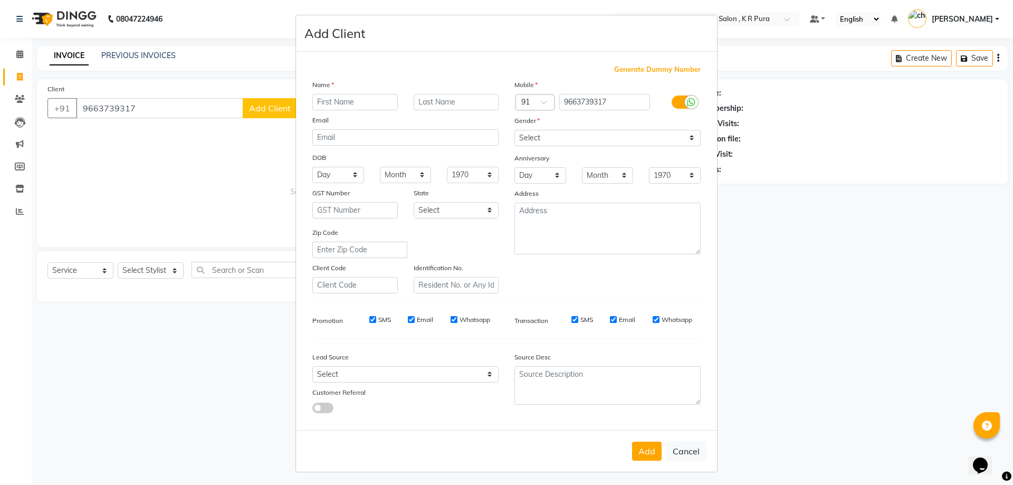
click at [329, 103] on input "text" at bounding box center [354, 102] width 85 height 16
type input "[PERSON_NAME]"
click at [578, 134] on select "Select [DEMOGRAPHIC_DATA] [DEMOGRAPHIC_DATA] Other Prefer Not To Say" at bounding box center [607, 138] width 186 height 16
select select "[DEMOGRAPHIC_DATA]"
click at [514, 130] on select "Select [DEMOGRAPHIC_DATA] [DEMOGRAPHIC_DATA] Other Prefer Not To Say" at bounding box center [607, 138] width 186 height 16
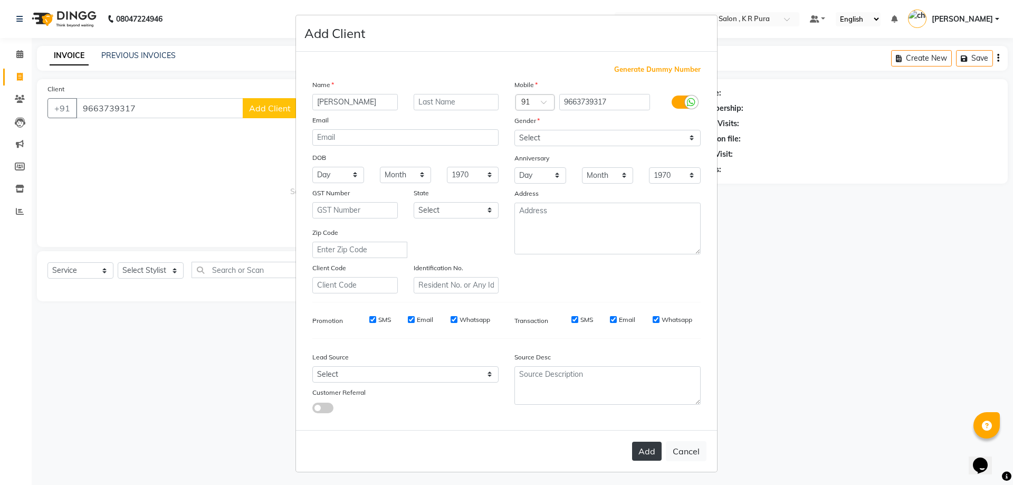
click at [640, 457] on button "Add" at bounding box center [647, 450] width 30 height 19
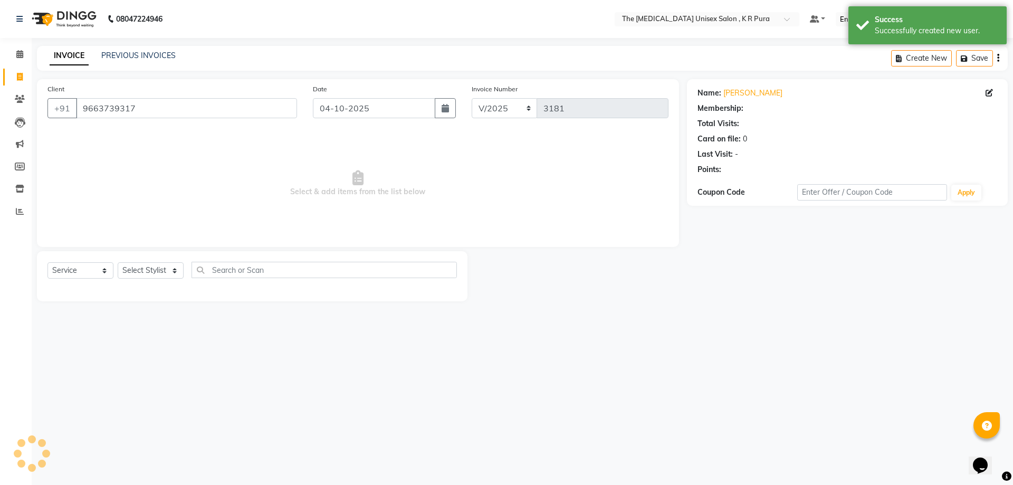
select select "1: Object"
click at [170, 272] on select "Select Stylist [PERSON_NAME] [PERSON_NAME] [PERSON_NAME] [PERSON_NAME]" at bounding box center [151, 270] width 66 height 16
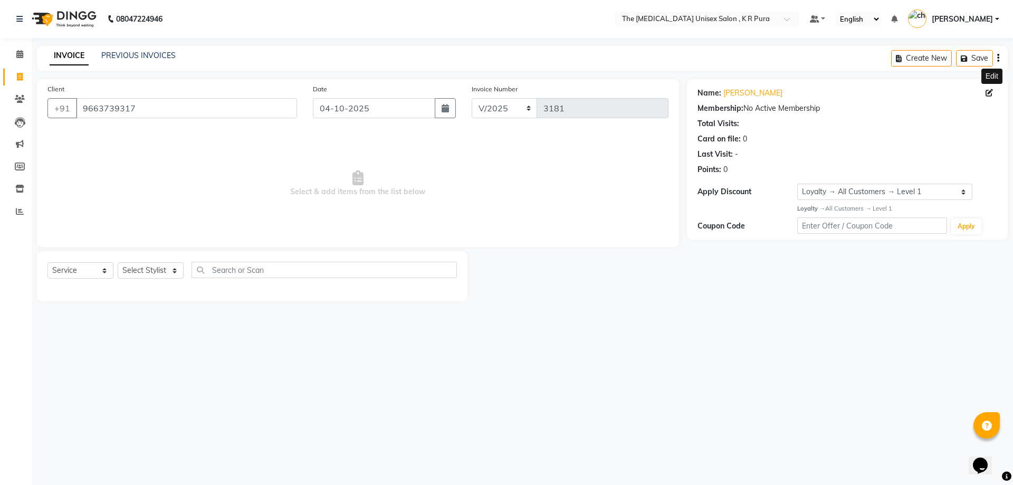
click at [989, 93] on icon at bounding box center [988, 92] width 7 height 7
select select "[DEMOGRAPHIC_DATA]"
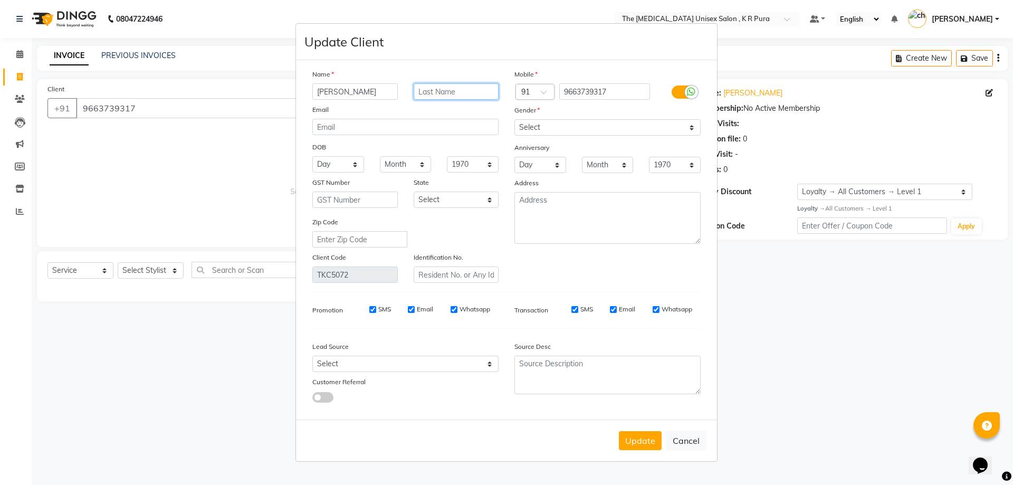
click at [447, 95] on input "text" at bounding box center [456, 91] width 85 height 16
type input "8"
type input "57"
click at [648, 439] on button "Update" at bounding box center [640, 440] width 43 height 19
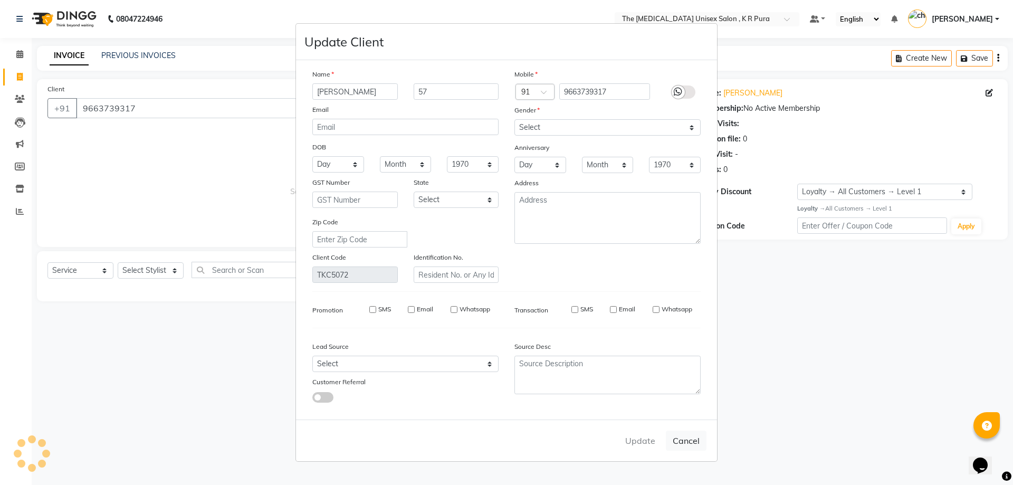
select select
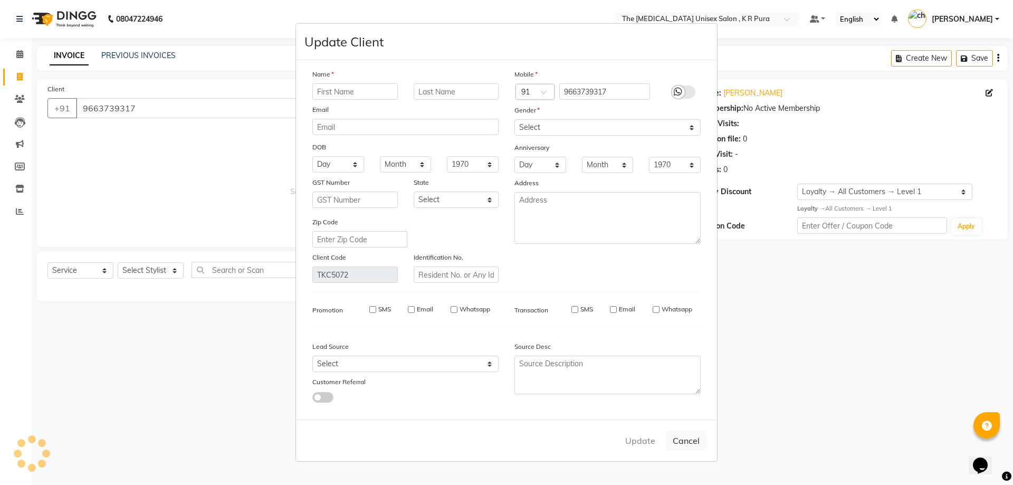
select select
checkbox input "false"
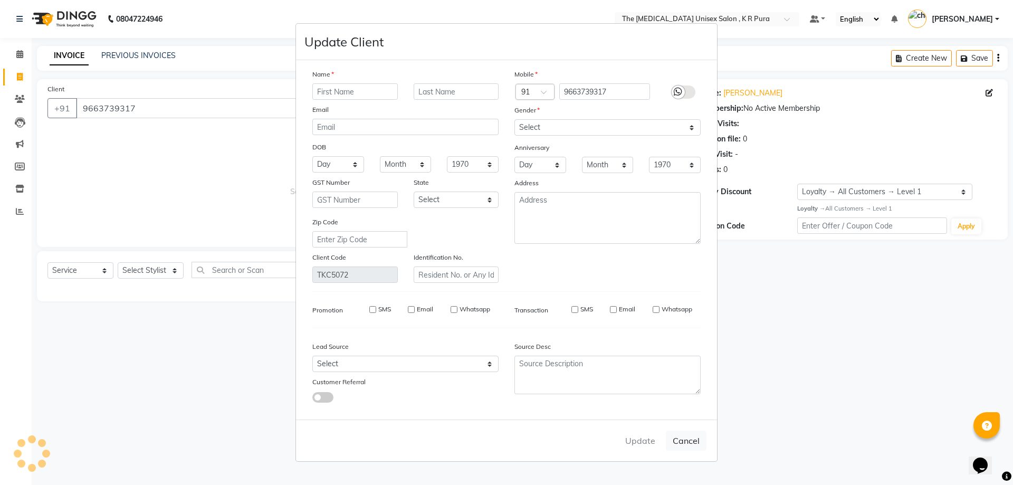
checkbox input "false"
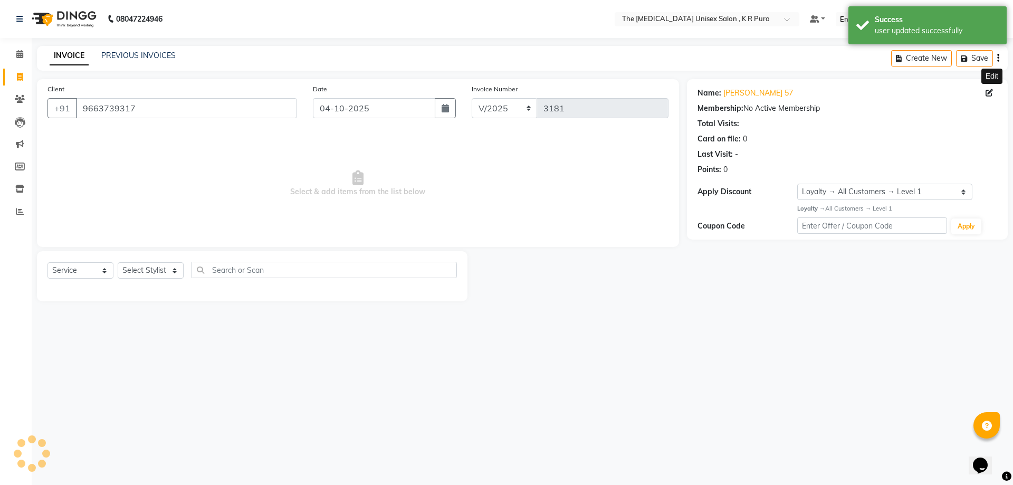
select select "1: Object"
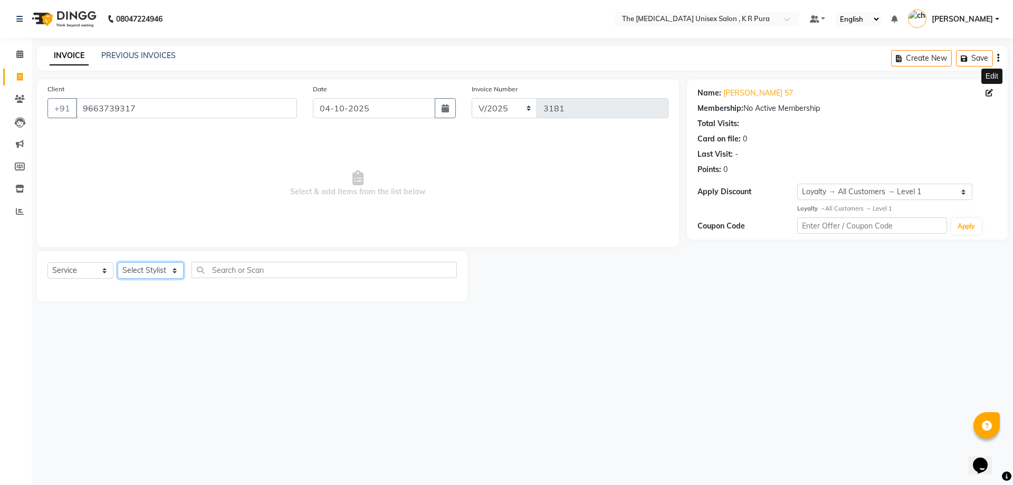
click at [153, 271] on select "Select Stylist [PERSON_NAME] [PERSON_NAME] [PERSON_NAME] [PERSON_NAME]" at bounding box center [151, 270] width 66 height 16
click at [118, 262] on select "Select Stylist [PERSON_NAME] [PERSON_NAME] [PERSON_NAME] [PERSON_NAME]" at bounding box center [151, 270] width 66 height 16
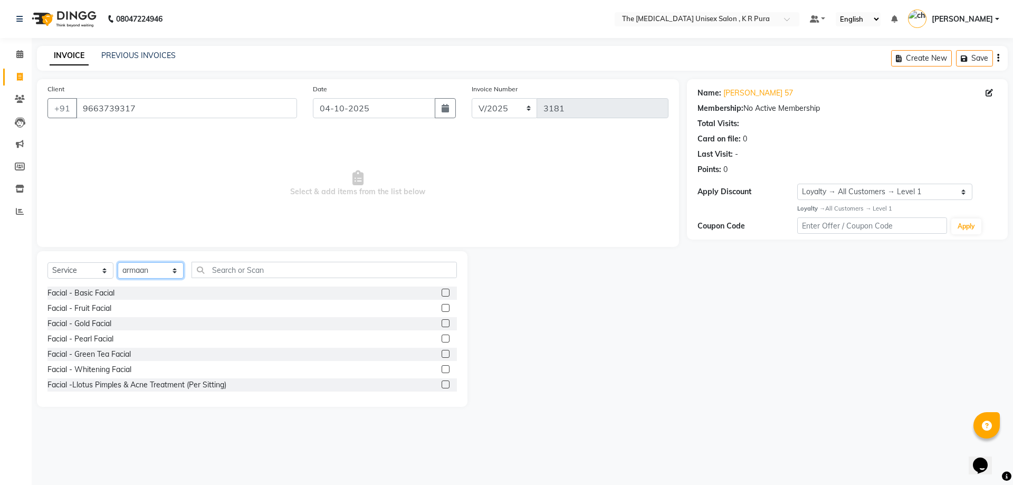
click at [176, 272] on select "Select Stylist [PERSON_NAME] [PERSON_NAME] [PERSON_NAME] [PERSON_NAME]" at bounding box center [151, 270] width 66 height 16
select select "21213"
click at [118, 262] on select "Select Stylist [PERSON_NAME] [PERSON_NAME] [PERSON_NAME] [PERSON_NAME]" at bounding box center [151, 270] width 66 height 16
click at [237, 266] on input "text" at bounding box center [323, 270] width 265 height 16
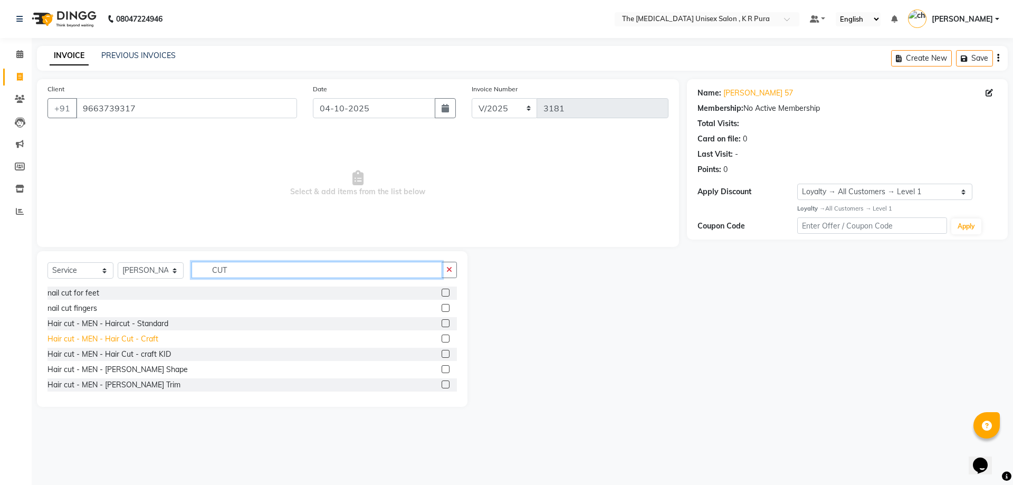
type input "CUT"
click at [145, 341] on div "Hair cut - MEN - Hair Cut - Craft" at bounding box center [102, 338] width 111 height 11
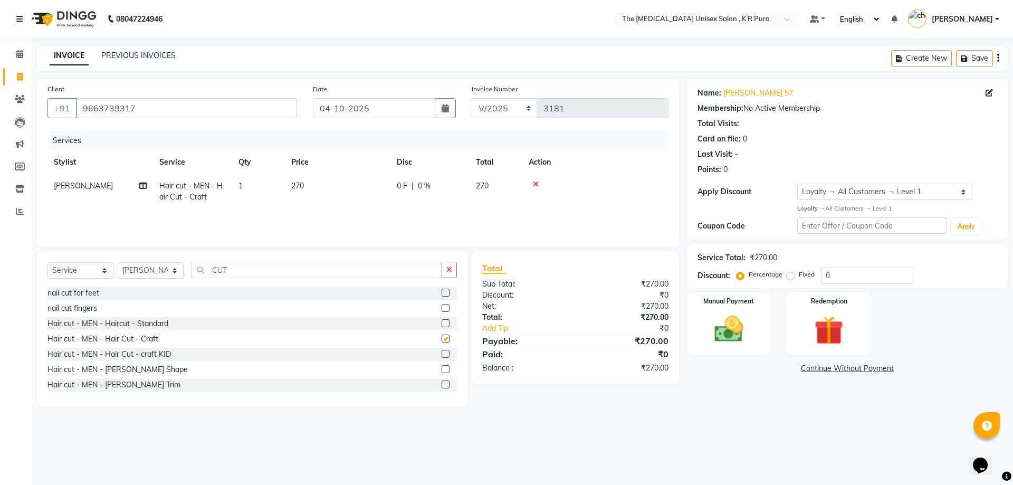
checkbox input "false"
click at [145, 371] on div "Hair cut - MEN - [PERSON_NAME] Shape" at bounding box center [117, 369] width 140 height 11
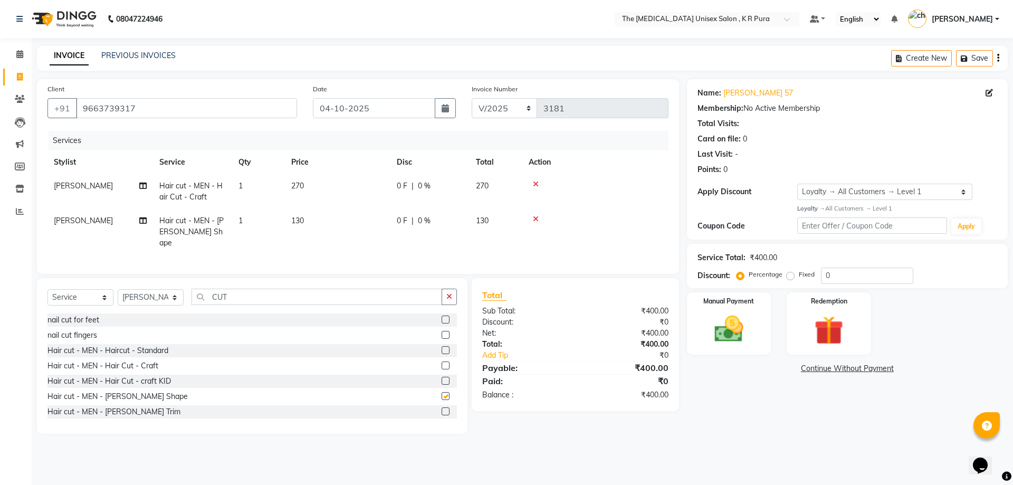
checkbox input "false"
click at [111, 295] on select "Select Service Product Membership Package Voucher Prepaid Gift Card" at bounding box center [80, 297] width 66 height 16
select select "membership"
click at [47, 289] on select "Select Service Product Membership Package Voucher Prepaid Gift Card" at bounding box center [80, 297] width 66 height 16
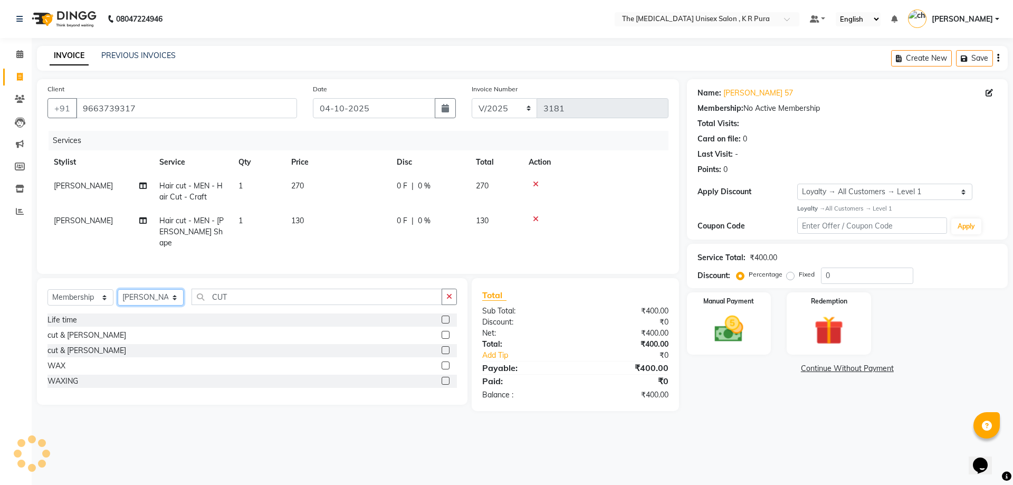
click at [166, 295] on select "Select Stylist [PERSON_NAME] [PERSON_NAME] [PERSON_NAME] [PERSON_NAME]" at bounding box center [151, 297] width 66 height 16
select select "21266"
click at [118, 289] on select "Select Stylist [PERSON_NAME] [PERSON_NAME] [PERSON_NAME] [PERSON_NAME]" at bounding box center [151, 297] width 66 height 16
click at [71, 319] on div "Life time" at bounding box center [62, 319] width 30 height 11
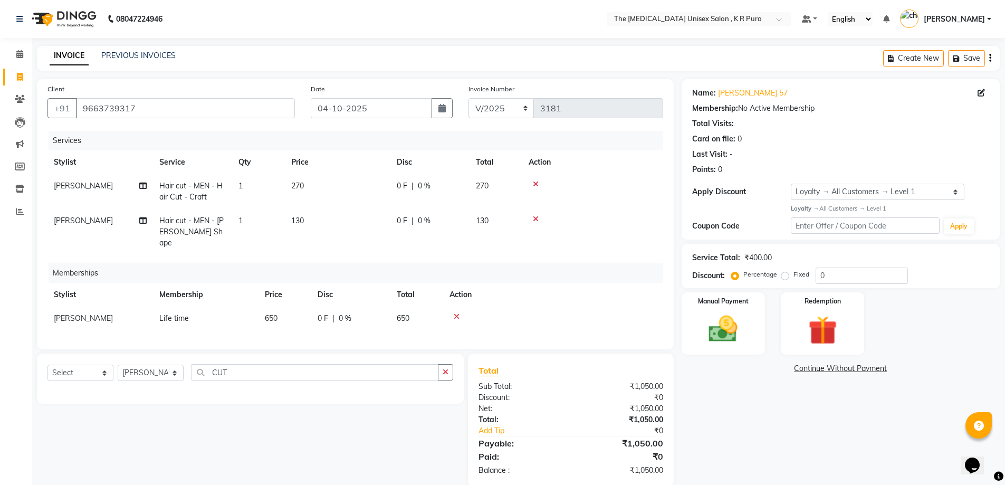
click at [457, 313] on icon at bounding box center [457, 316] width 6 height 7
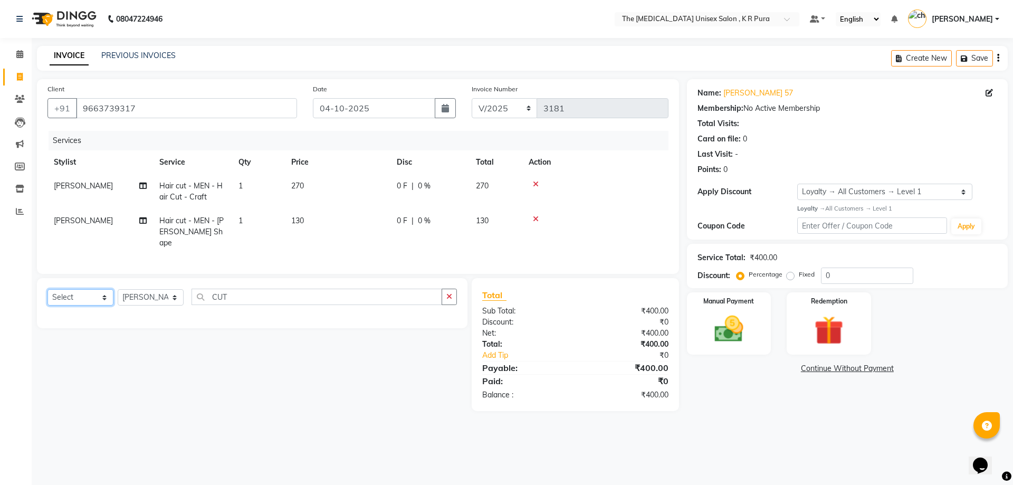
click at [106, 295] on select "Select Service Product Membership Package Voucher Prepaid Gift Card" at bounding box center [80, 297] width 66 height 16
click at [47, 289] on select "Select Service Product Membership Package Voucher Prepaid Gift Card" at bounding box center [80, 297] width 66 height 16
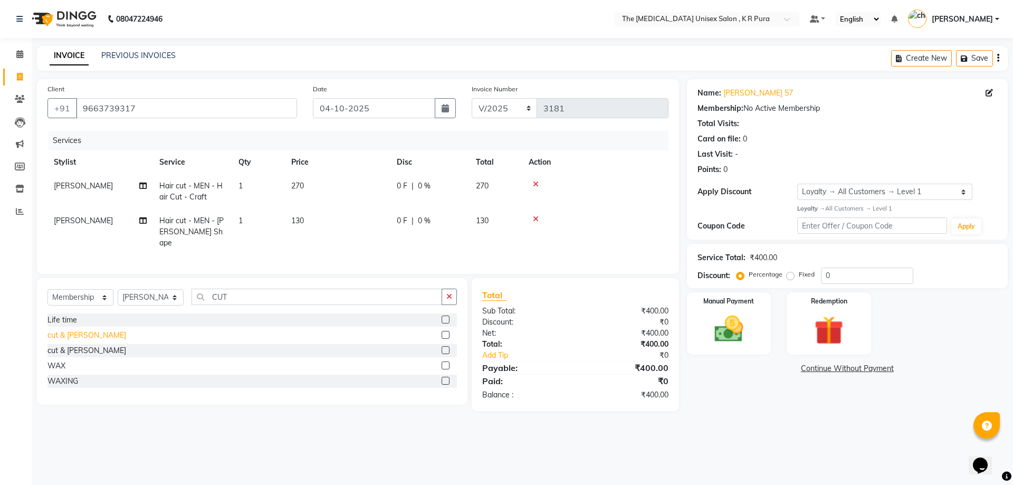
click at [76, 334] on div "cut & [PERSON_NAME]" at bounding box center [86, 335] width 79 height 11
select select "select"
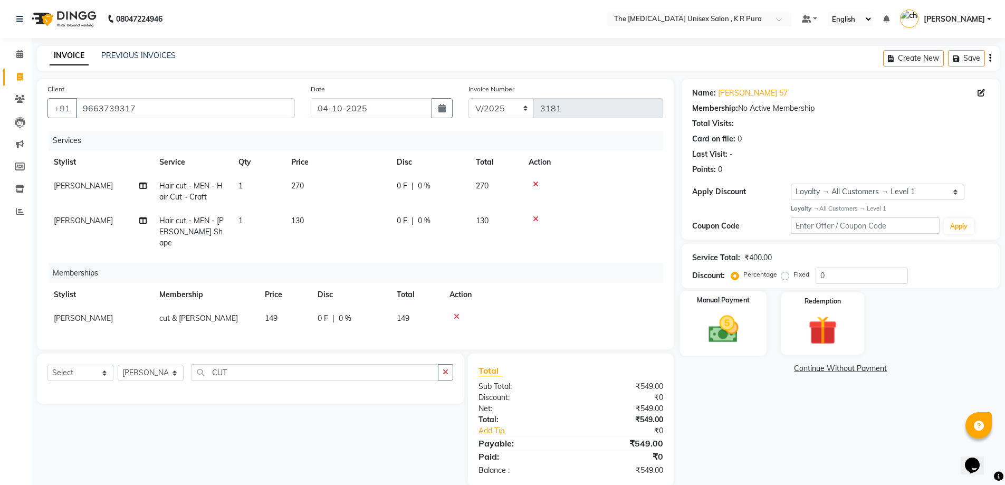
click at [728, 334] on img at bounding box center [723, 329] width 49 height 34
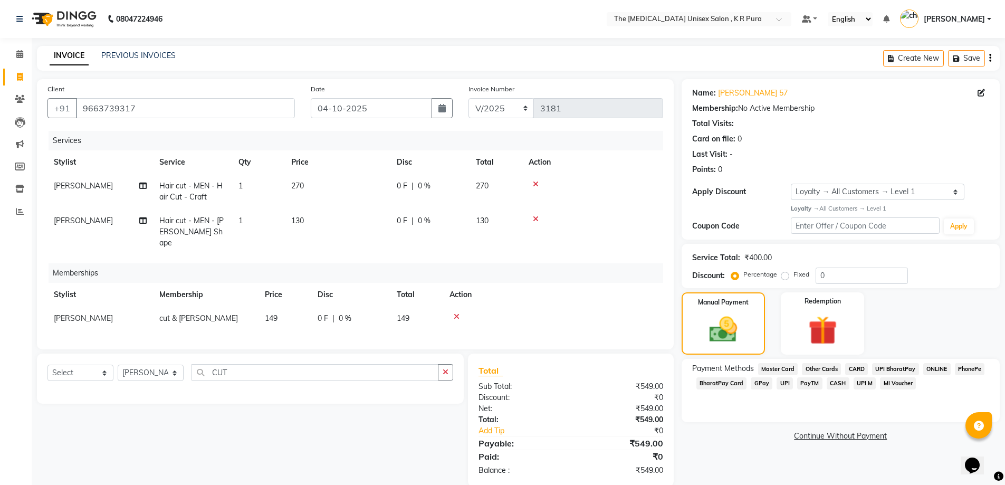
click at [761, 383] on span "GPay" at bounding box center [762, 383] width 22 height 12
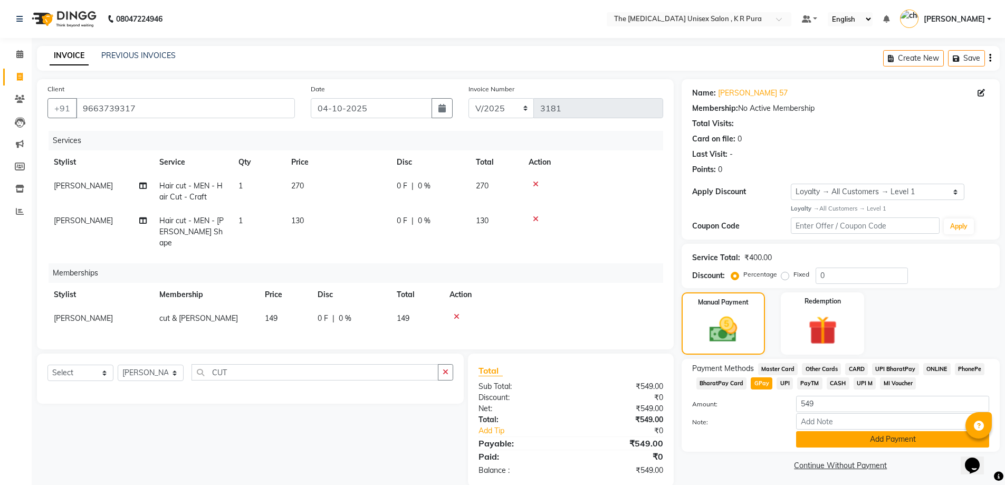
click at [834, 433] on button "Add Payment" at bounding box center [892, 439] width 193 height 16
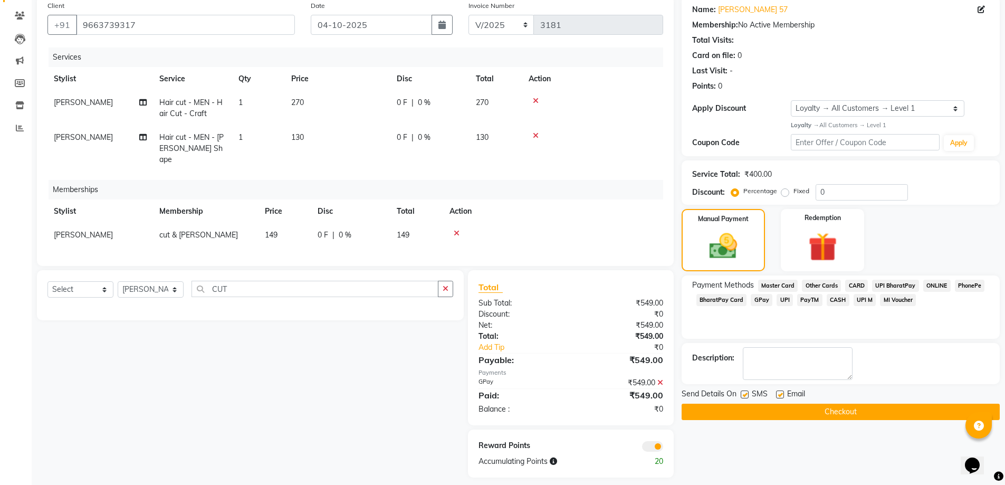
scroll to position [89, 0]
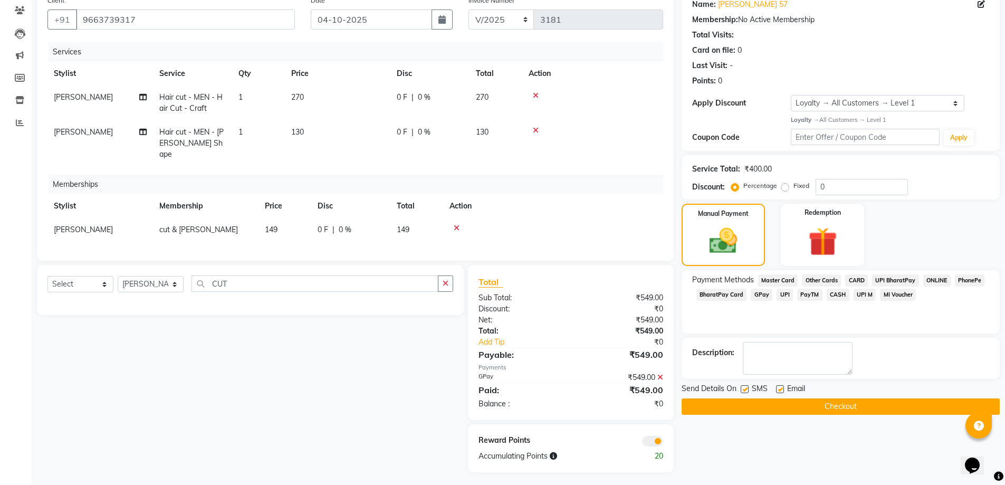
click at [819, 403] on button "Checkout" at bounding box center [840, 406] width 318 height 16
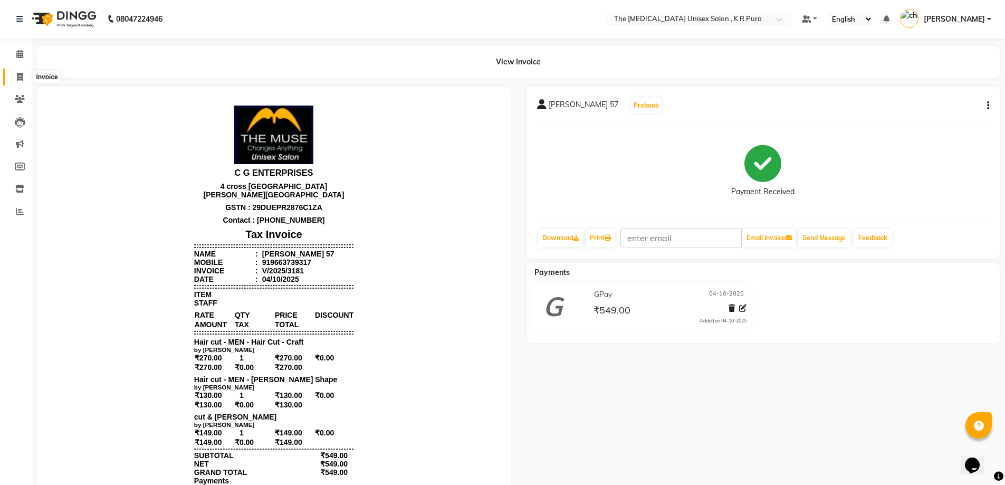
click at [20, 76] on icon at bounding box center [20, 77] width 6 height 8
select select "service"
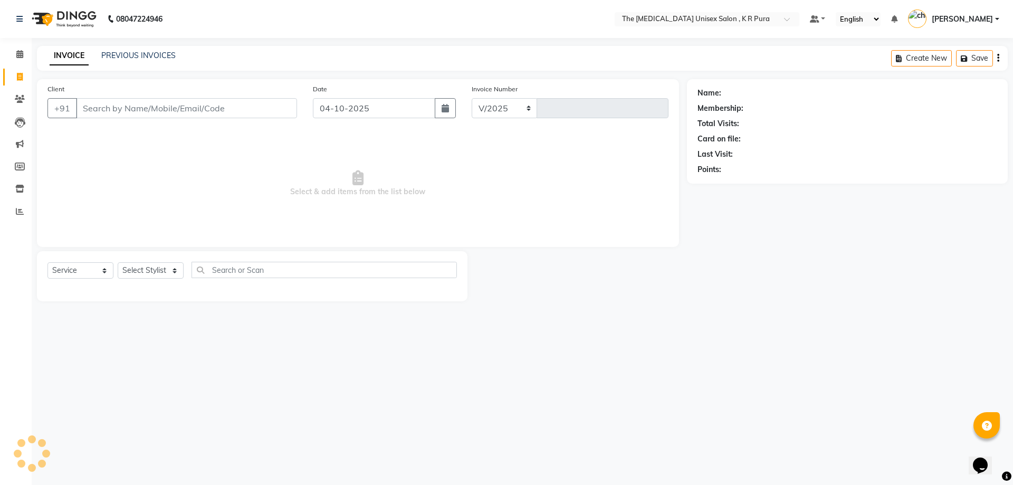
select select "4050"
type input "3182"
click at [124, 55] on link "PREVIOUS INVOICES" at bounding box center [138, 55] width 74 height 9
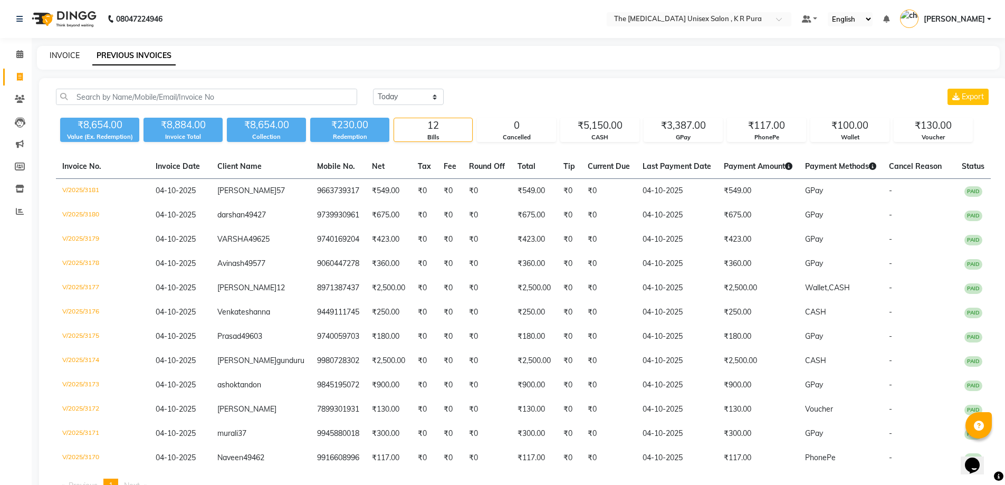
click at [65, 56] on link "INVOICE" at bounding box center [65, 55] width 30 height 9
select select "service"
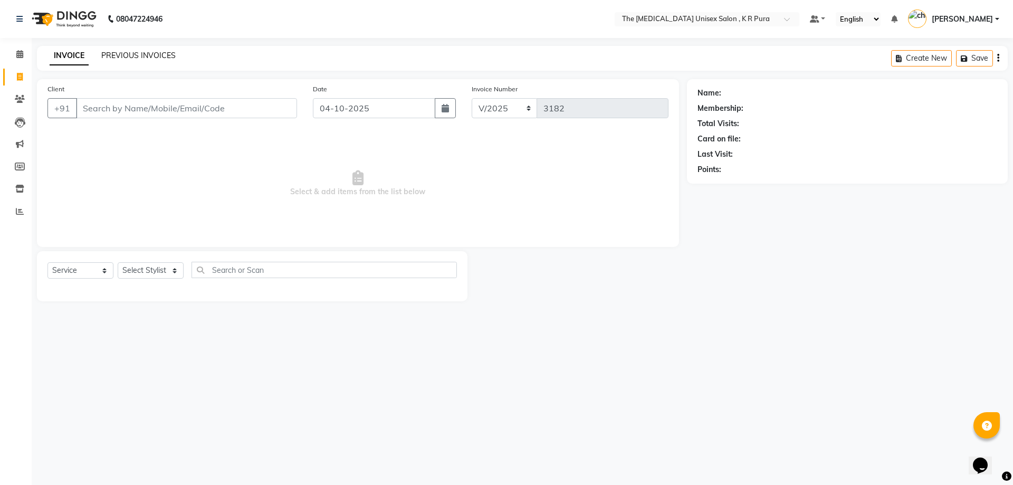
click at [128, 56] on link "PREVIOUS INVOICES" at bounding box center [138, 55] width 74 height 9
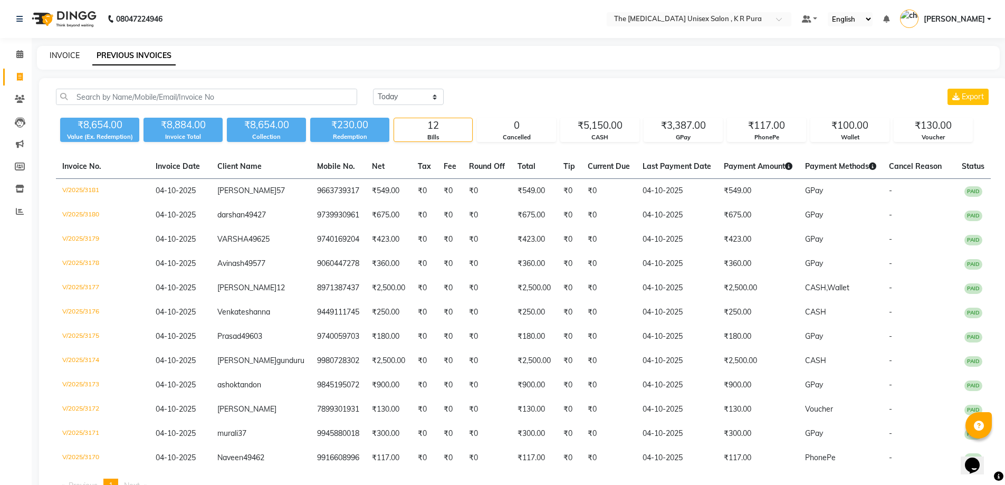
click at [64, 57] on link "INVOICE" at bounding box center [65, 55] width 30 height 9
select select "service"
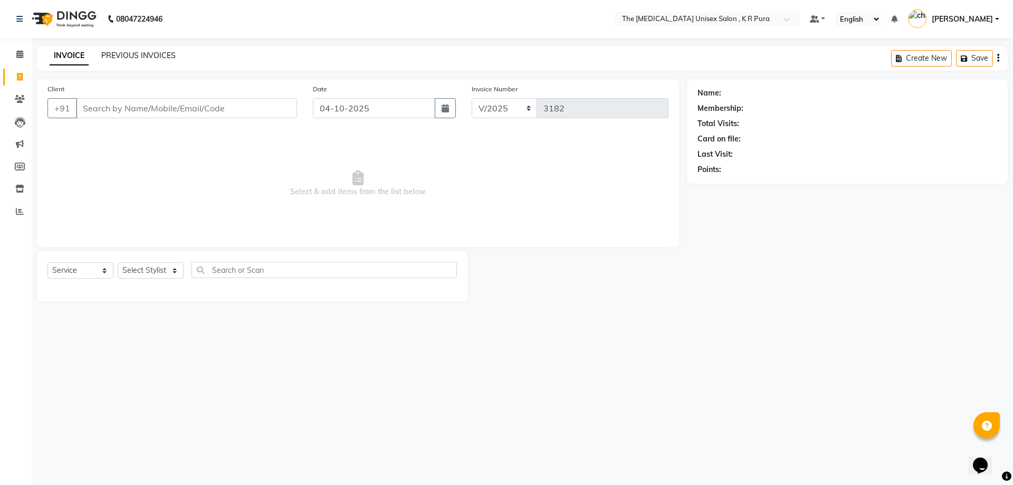
click at [126, 55] on link "PREVIOUS INVOICES" at bounding box center [138, 55] width 74 height 9
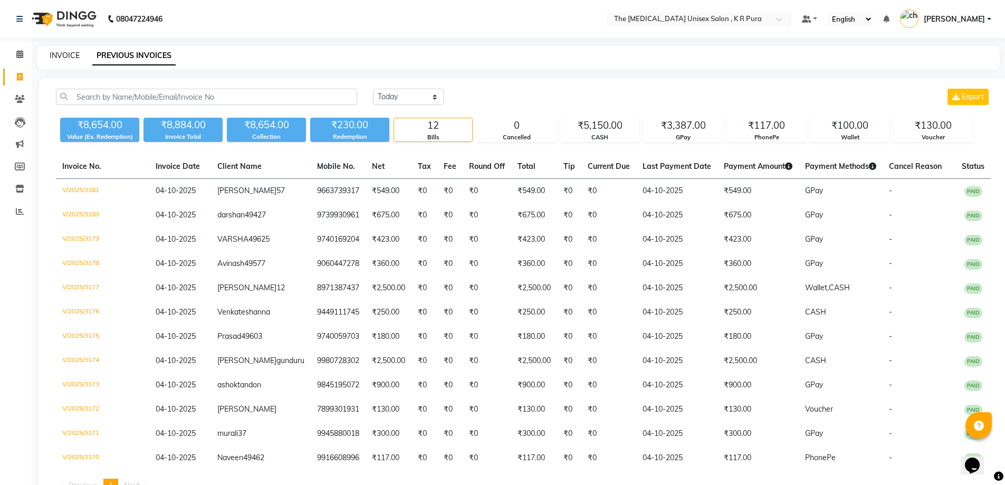
click at [63, 56] on link "INVOICE" at bounding box center [65, 55] width 30 height 9
select select "service"
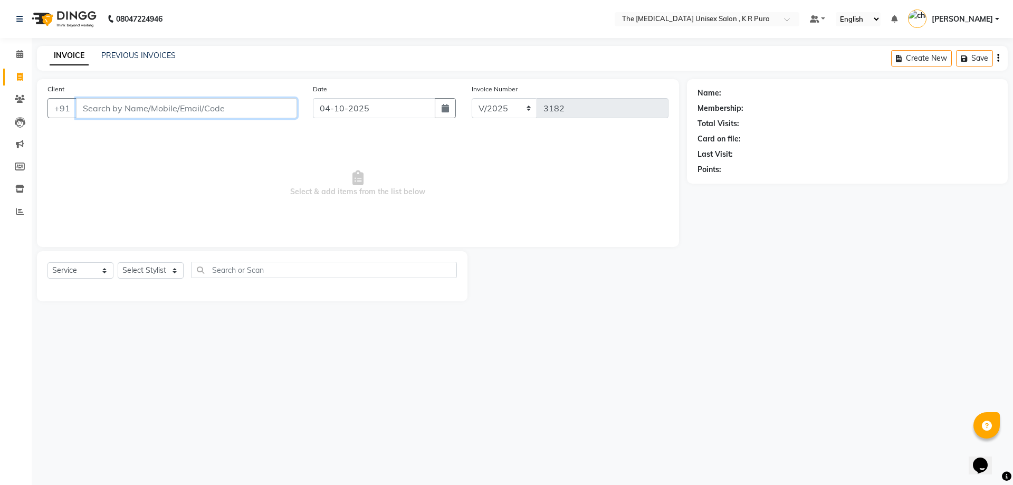
click at [184, 103] on input "Client" at bounding box center [186, 108] width 221 height 20
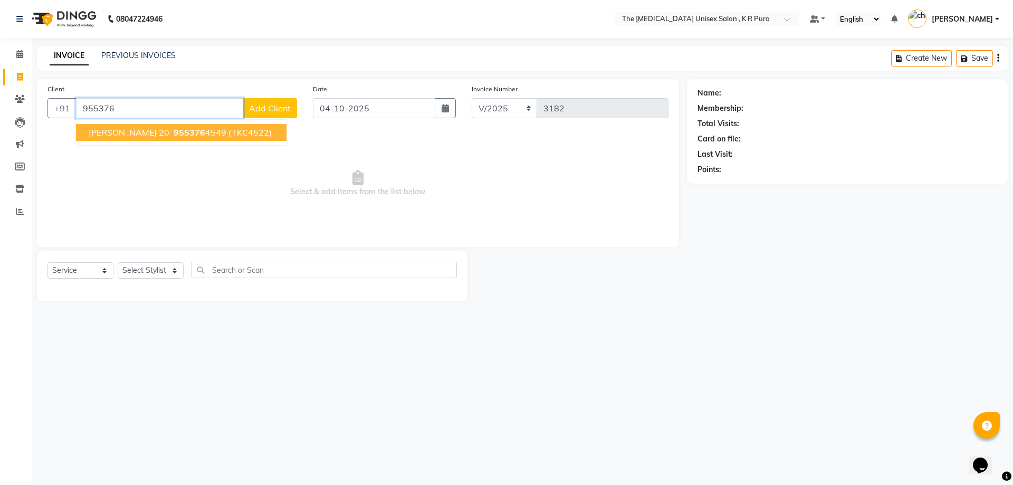
click at [228, 136] on span "(TKC4522)" at bounding box center [249, 132] width 43 height 11
type input "9553764549"
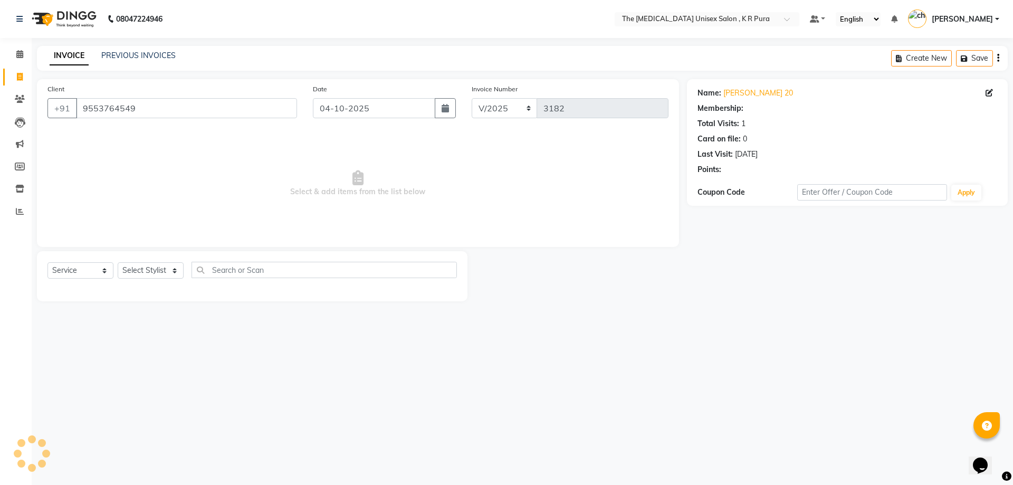
select select "1: Object"
click at [157, 262] on div "Select Service Product Membership Package Voucher Prepaid Gift Card Select Styl…" at bounding box center [251, 274] width 409 height 25
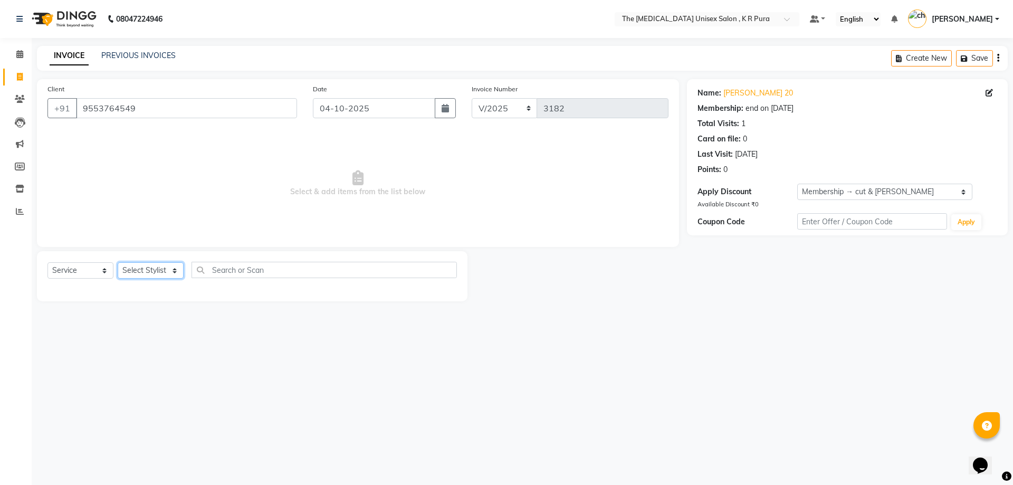
click at [159, 268] on select "Select Stylist [PERSON_NAME] [PERSON_NAME] [PERSON_NAME] [PERSON_NAME]" at bounding box center [151, 270] width 66 height 16
select select "21213"
click at [118, 262] on select "Select Stylist [PERSON_NAME] [PERSON_NAME] [PERSON_NAME] [PERSON_NAME]" at bounding box center [151, 270] width 66 height 16
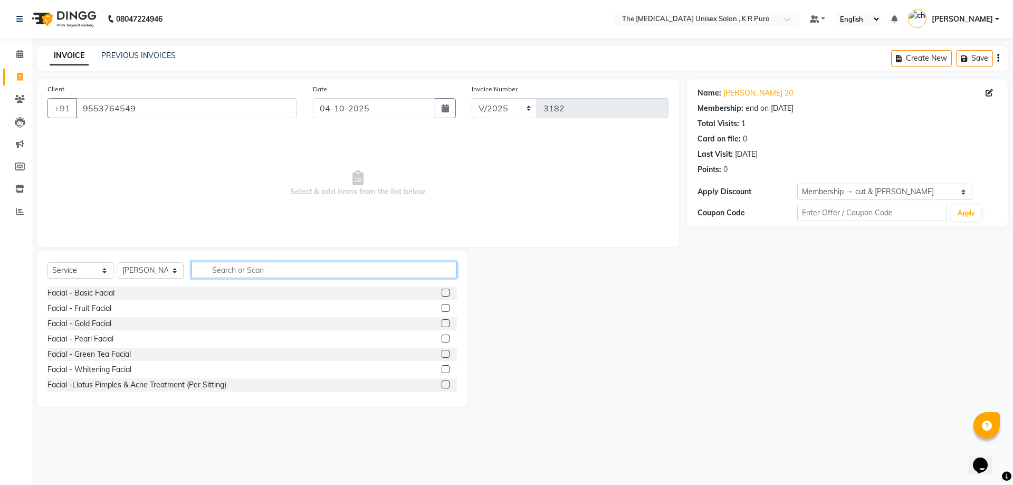
click at [321, 269] on input "text" at bounding box center [323, 270] width 265 height 16
click at [234, 271] on input "text" at bounding box center [323, 270] width 265 height 16
type input "CUT"
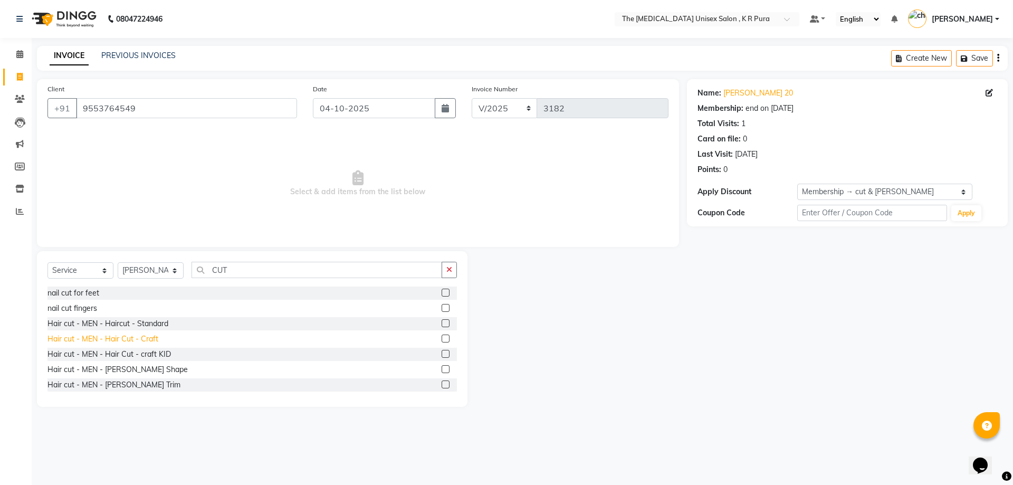
click at [143, 338] on div "Hair cut - MEN - Hair Cut - Craft" at bounding box center [102, 338] width 111 height 11
checkbox input "false"
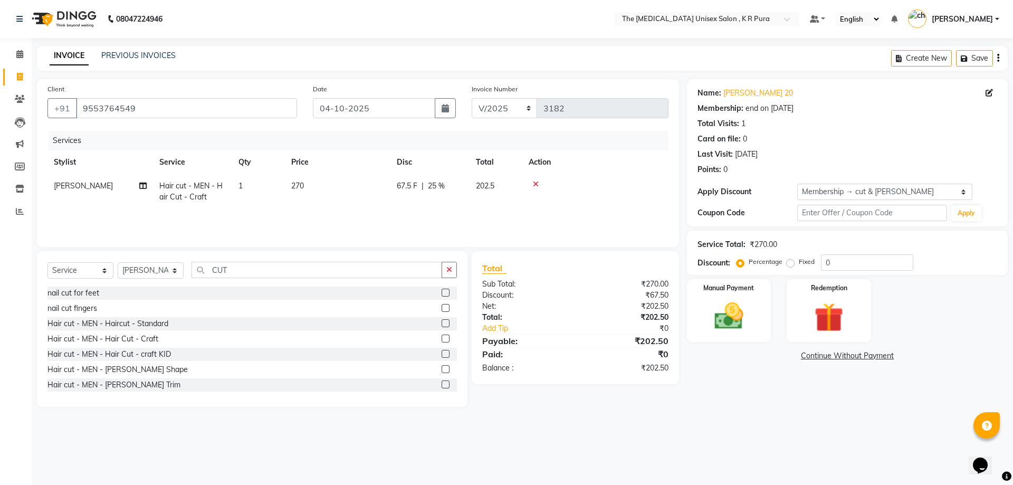
drag, startPoint x: 142, startPoint y: 368, endPoint x: 157, endPoint y: 386, distance: 22.9
click at [143, 368] on div "Hair cut - MEN - [PERSON_NAME] Shape" at bounding box center [117, 369] width 140 height 11
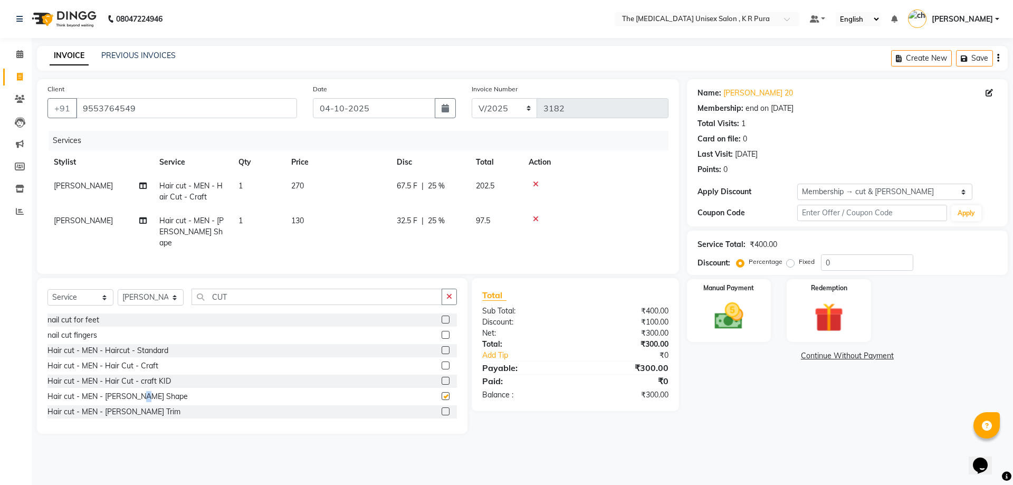
checkbox input "false"
click at [746, 322] on img at bounding box center [728, 316] width 49 height 35
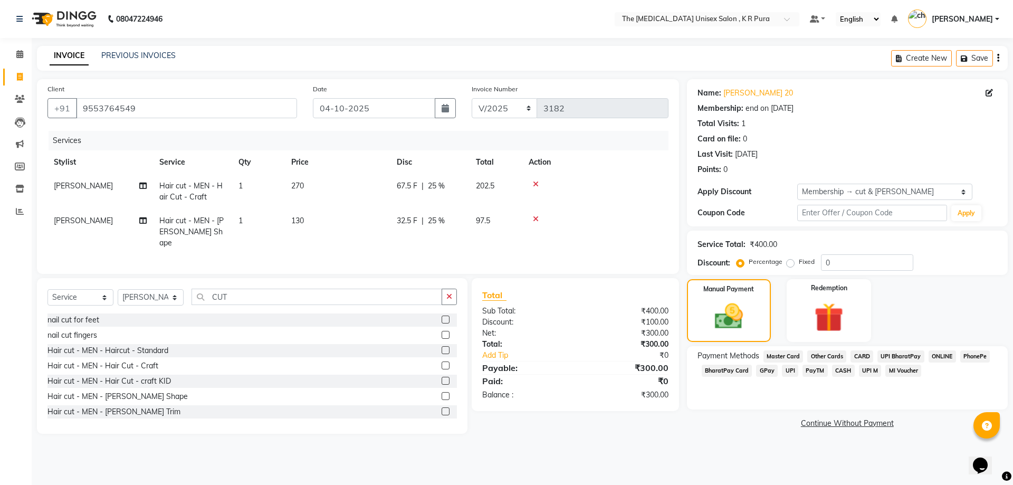
click at [975, 353] on span "PhonePe" at bounding box center [975, 356] width 30 height 12
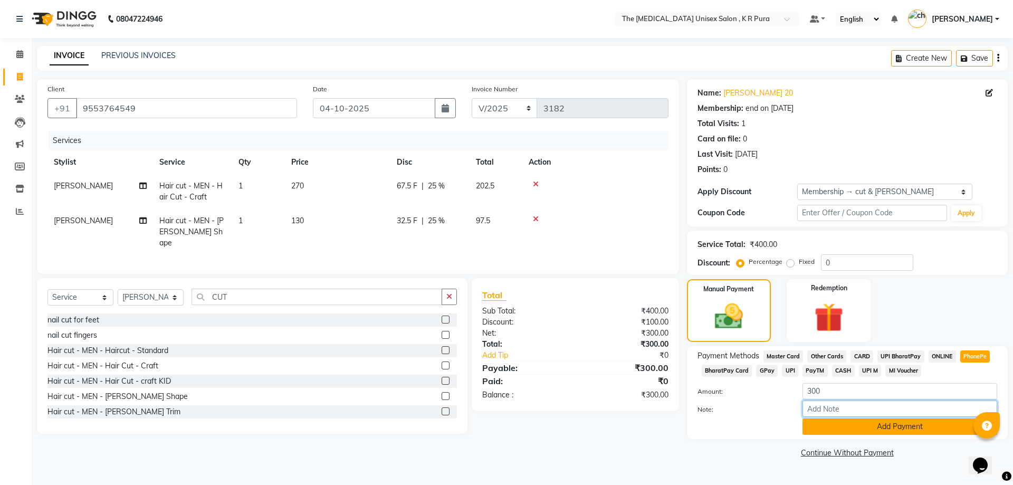
drag, startPoint x: 888, startPoint y: 414, endPoint x: 886, endPoint y: 423, distance: 9.1
click at [888, 414] on input "Note:" at bounding box center [899, 408] width 195 height 16
click at [886, 424] on button "Add Payment" at bounding box center [899, 426] width 195 height 16
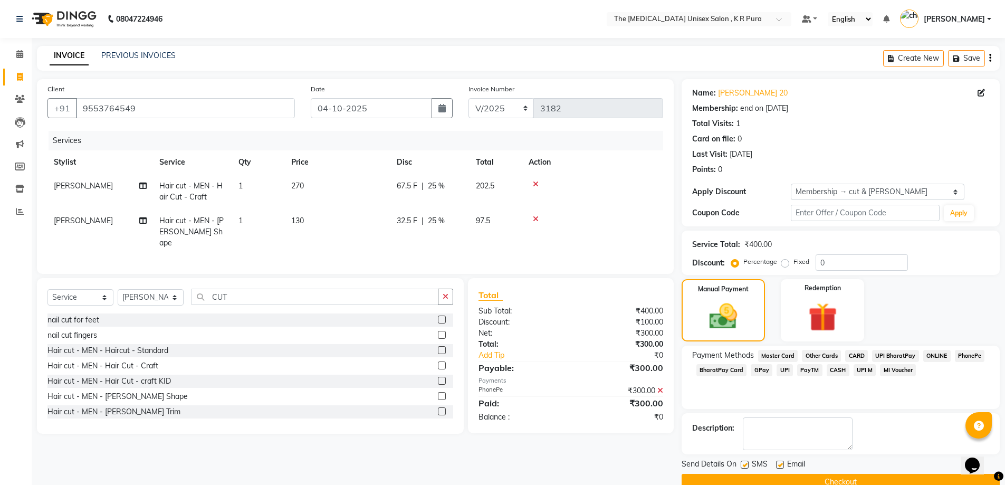
scroll to position [21, 0]
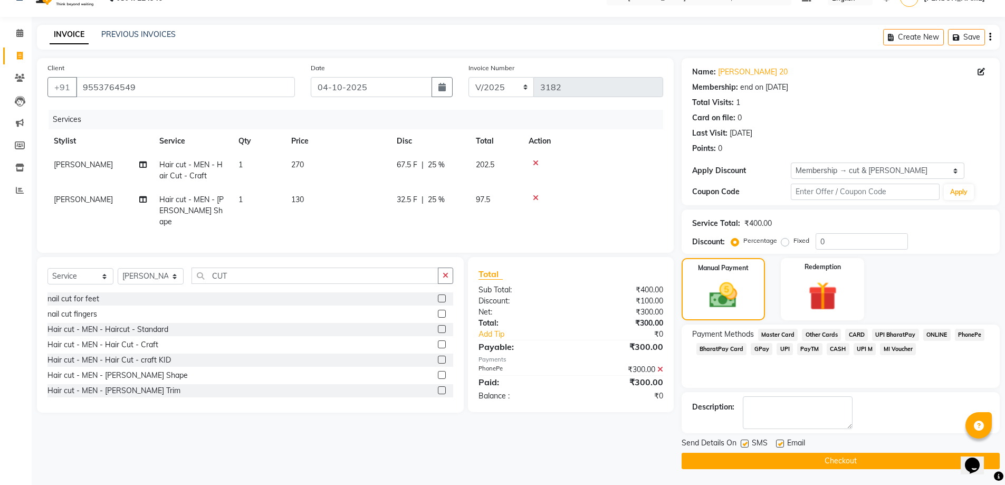
click at [777, 465] on button "Checkout" at bounding box center [840, 461] width 318 height 16
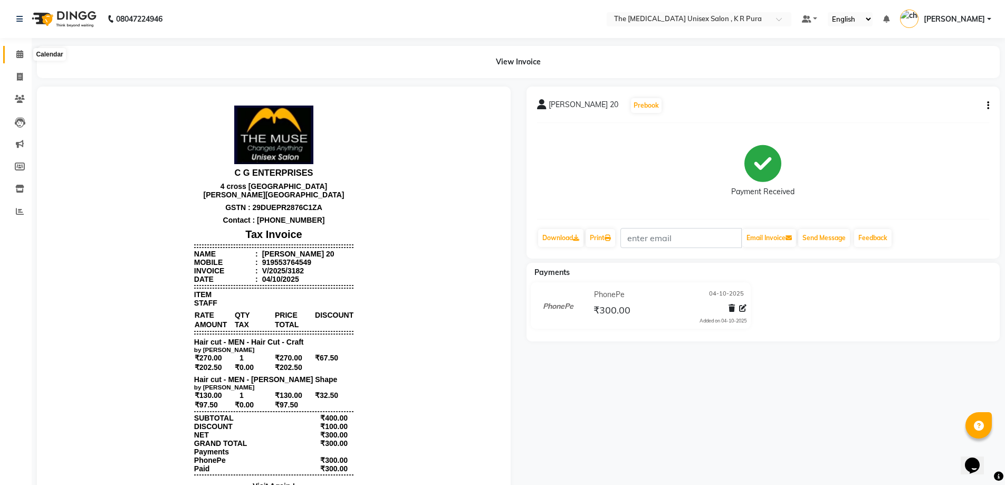
click at [20, 55] on icon at bounding box center [19, 54] width 7 height 8
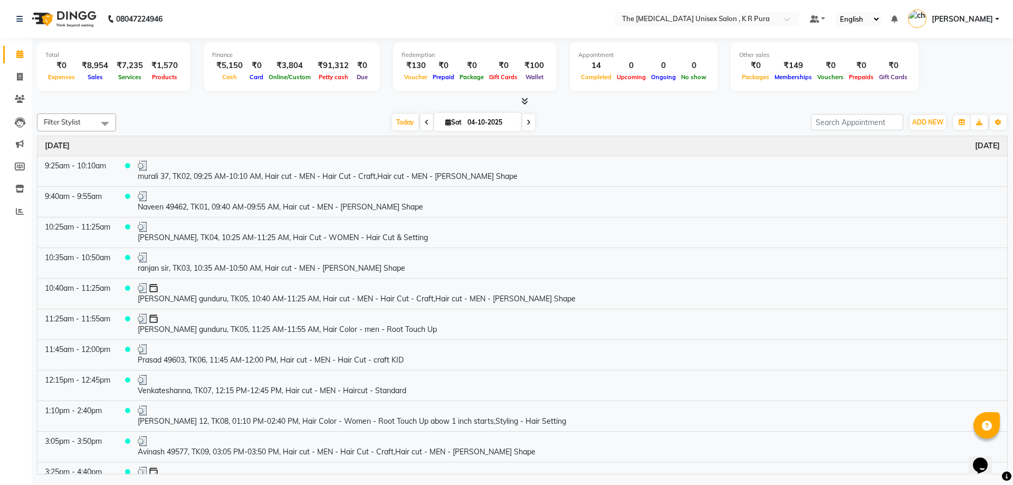
click at [525, 102] on icon at bounding box center [524, 101] width 7 height 8
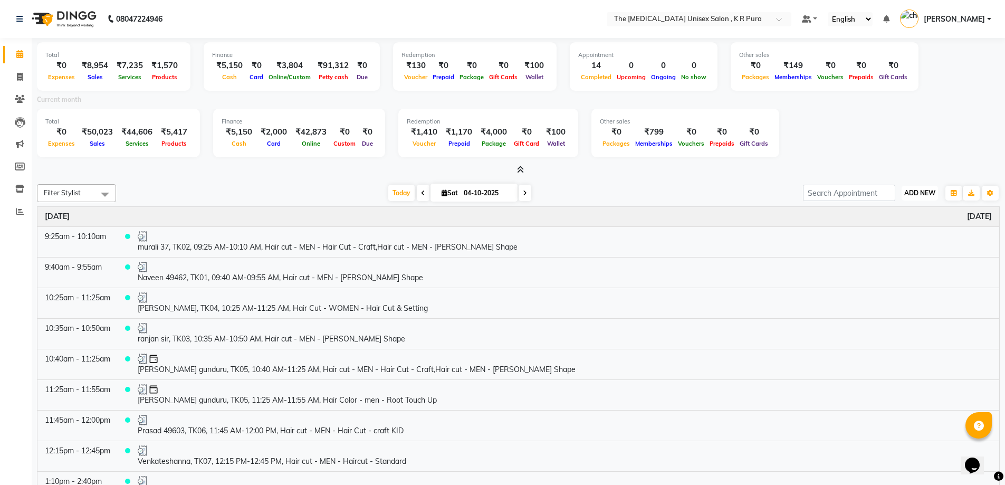
click at [919, 196] on span "ADD NEW" at bounding box center [919, 193] width 31 height 8
click at [887, 224] on link "Add Invoice" at bounding box center [895, 227] width 83 height 14
select select "service"
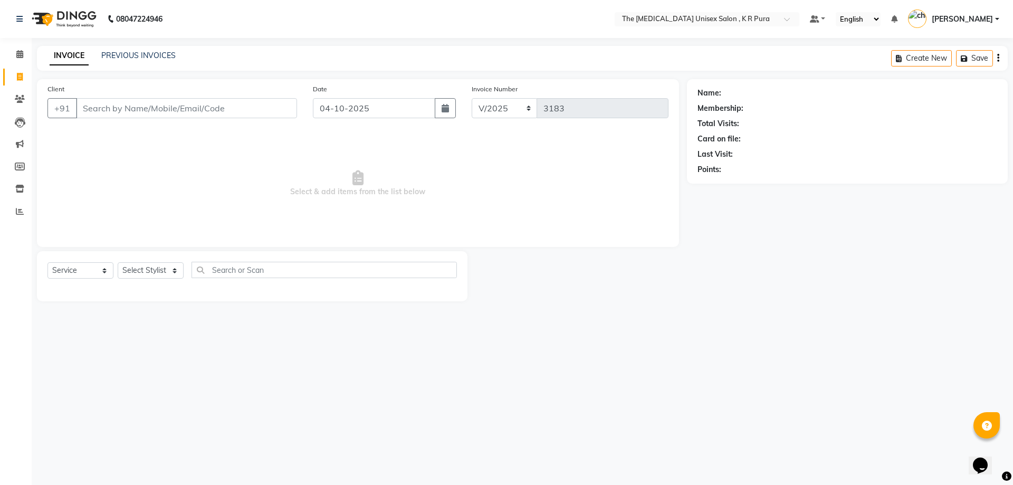
click at [104, 106] on input "Client" at bounding box center [186, 108] width 221 height 20
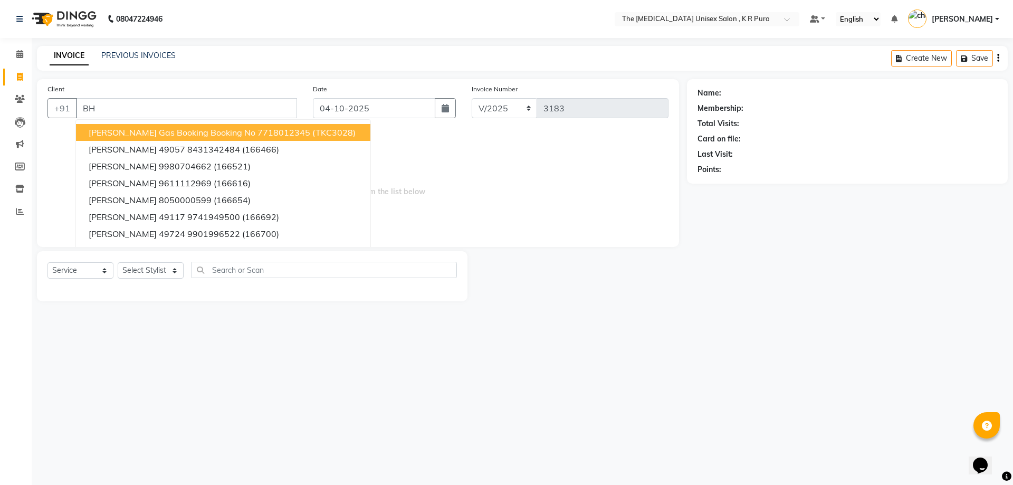
type input "B"
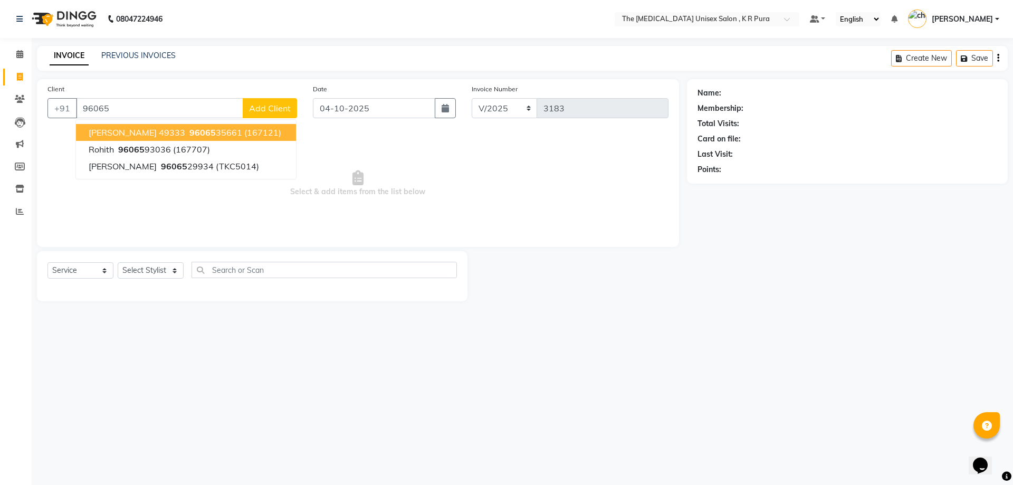
click at [155, 138] on button "[PERSON_NAME] 49333 96065 35661 (167121)" at bounding box center [186, 132] width 220 height 17
type input "9606535661"
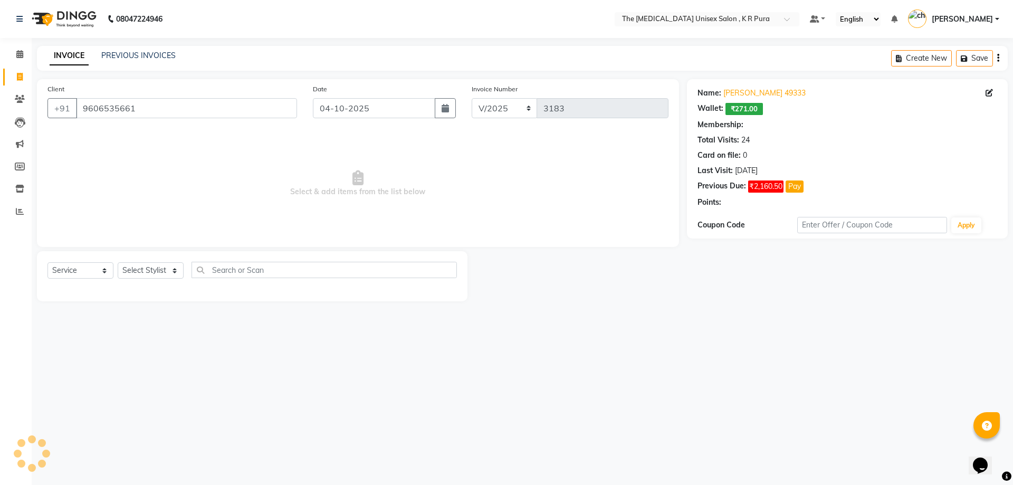
select select "2: Object"
click at [165, 266] on select "Select Stylist [PERSON_NAME] [PERSON_NAME] [PERSON_NAME] [PERSON_NAME]" at bounding box center [151, 270] width 66 height 16
click at [118, 262] on select "Select Stylist [PERSON_NAME] [PERSON_NAME] [PERSON_NAME] [PERSON_NAME]" at bounding box center [151, 270] width 66 height 16
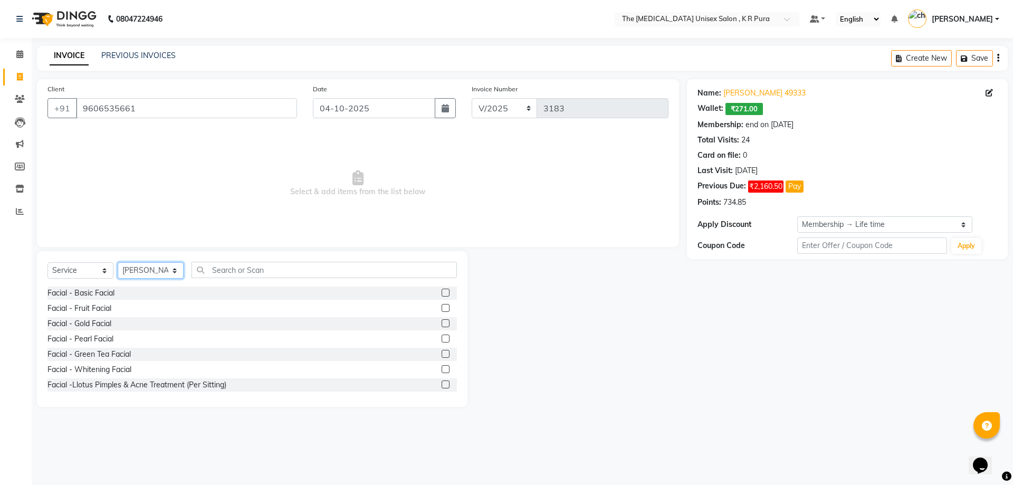
click at [176, 273] on select "Select Stylist [PERSON_NAME] [PERSON_NAME] [PERSON_NAME] [PERSON_NAME]" at bounding box center [151, 270] width 66 height 16
select select "21213"
click at [118, 262] on select "Select Stylist [PERSON_NAME] [PERSON_NAME] [PERSON_NAME] [PERSON_NAME]" at bounding box center [151, 270] width 66 height 16
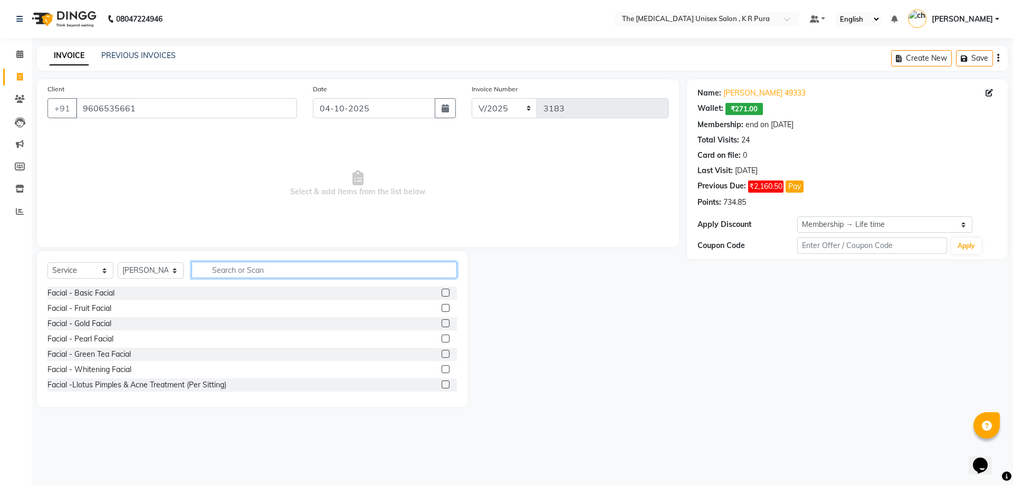
click at [245, 272] on input "text" at bounding box center [323, 270] width 265 height 16
type input "CUT"
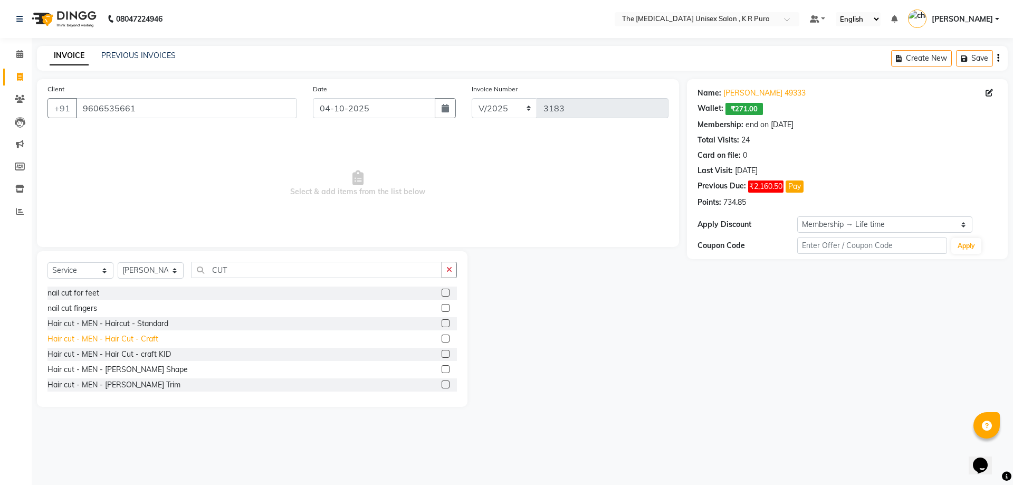
click at [151, 342] on div "Hair cut - MEN - Hair Cut - Craft" at bounding box center [102, 338] width 111 height 11
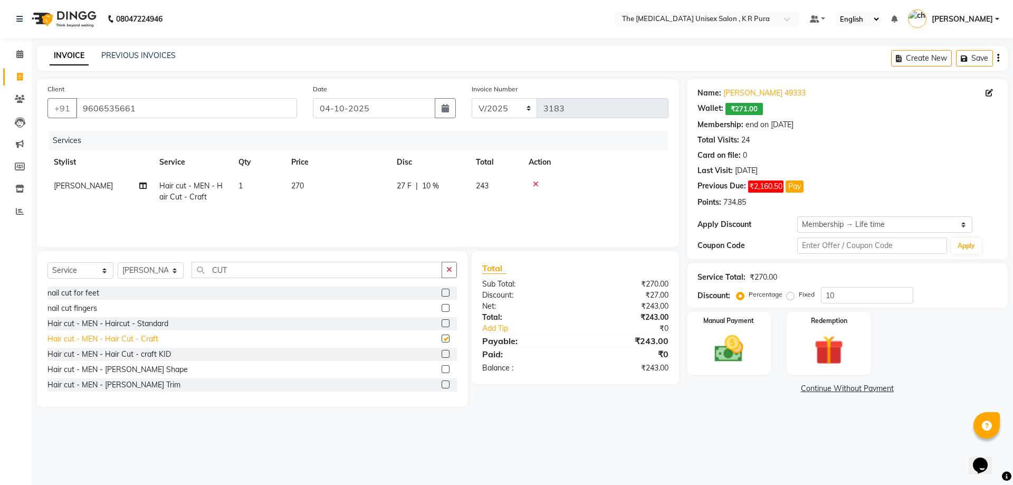
checkbox input "false"
click at [143, 369] on div "Hair cut - MEN - [PERSON_NAME] Shape" at bounding box center [117, 369] width 140 height 11
checkbox input "false"
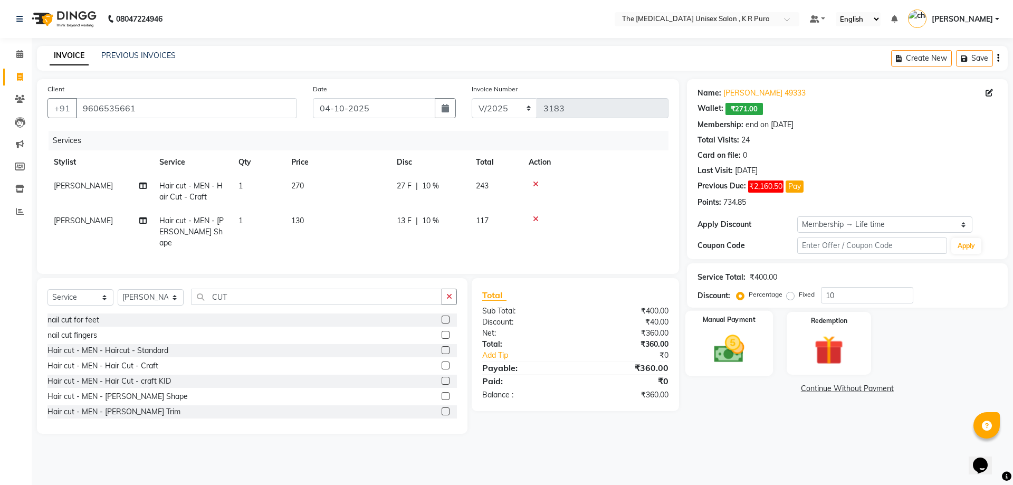
click at [733, 343] on img at bounding box center [728, 348] width 49 height 35
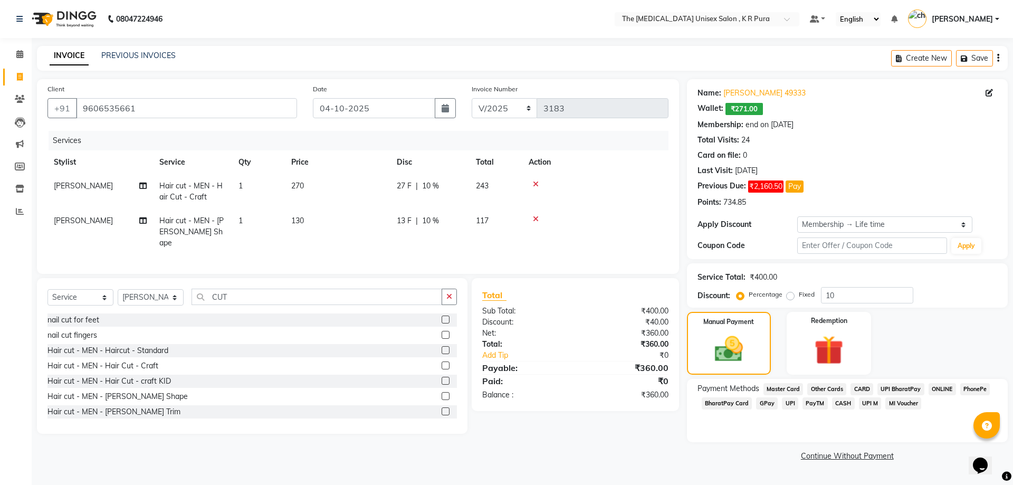
click at [765, 399] on span "GPay" at bounding box center [767, 403] width 22 height 12
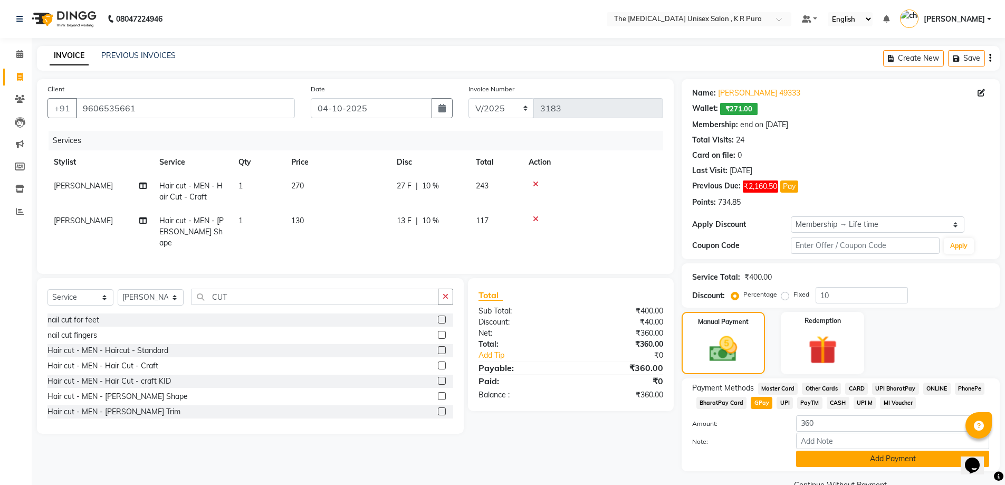
click at [893, 455] on button "Add Payment" at bounding box center [892, 458] width 193 height 16
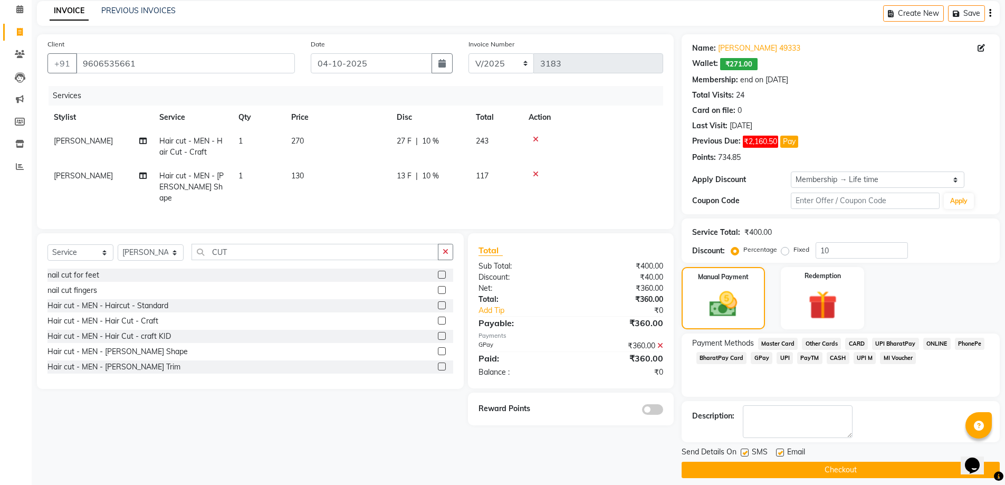
scroll to position [54, 0]
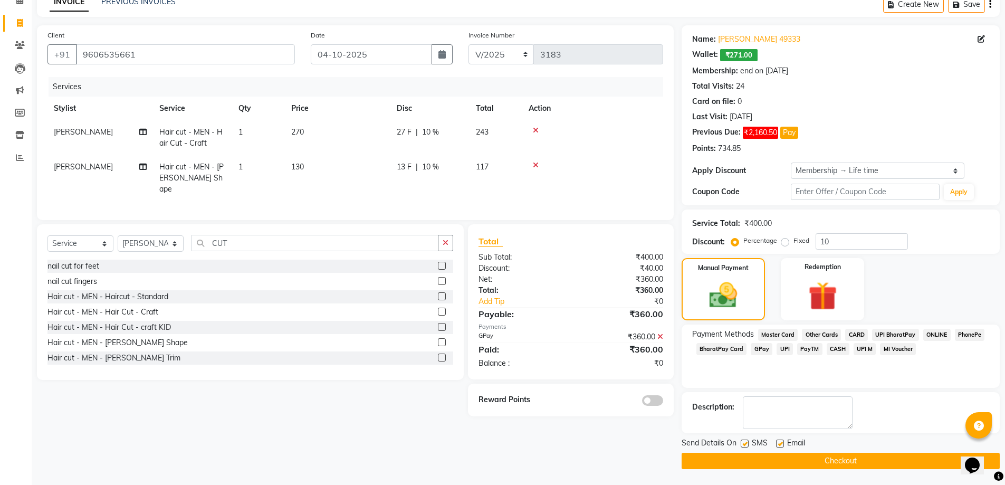
click at [850, 462] on button "Checkout" at bounding box center [840, 461] width 318 height 16
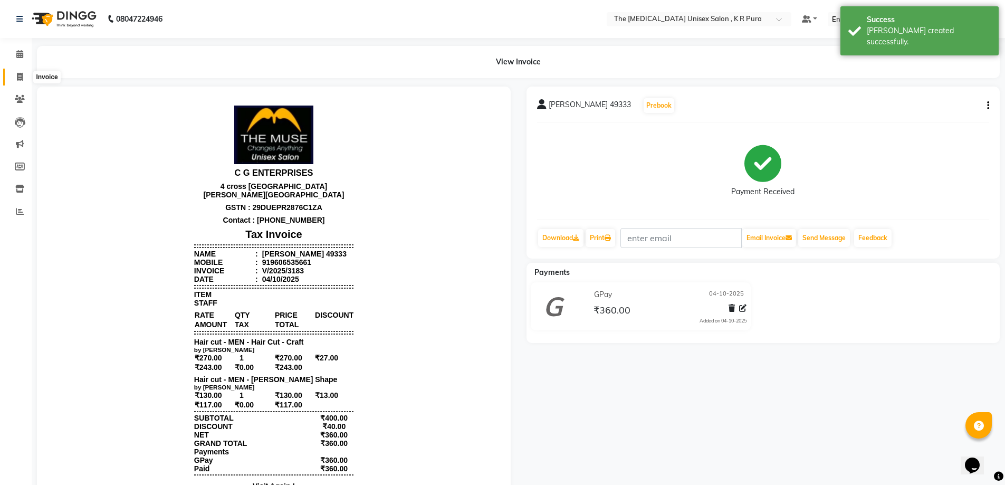
click at [18, 74] on icon at bounding box center [20, 77] width 6 height 8
select select "service"
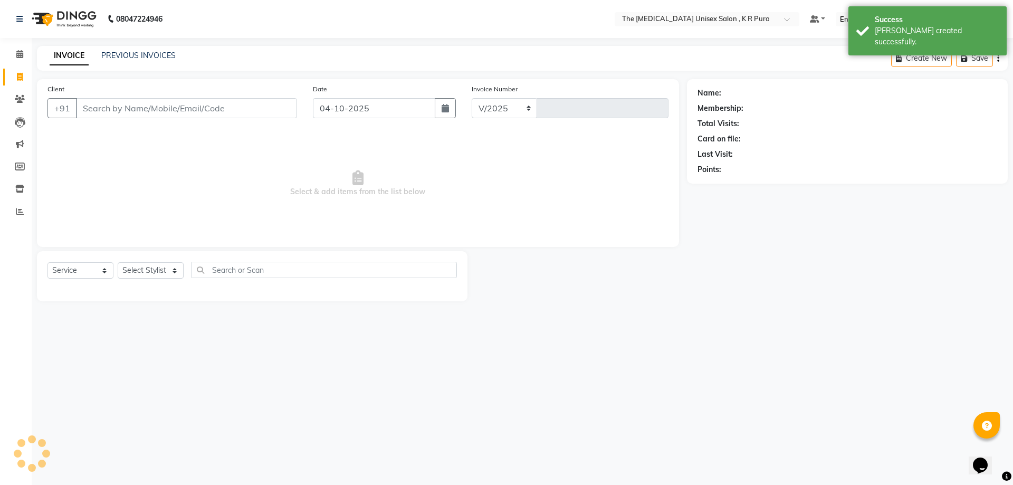
select select "4050"
type input "3184"
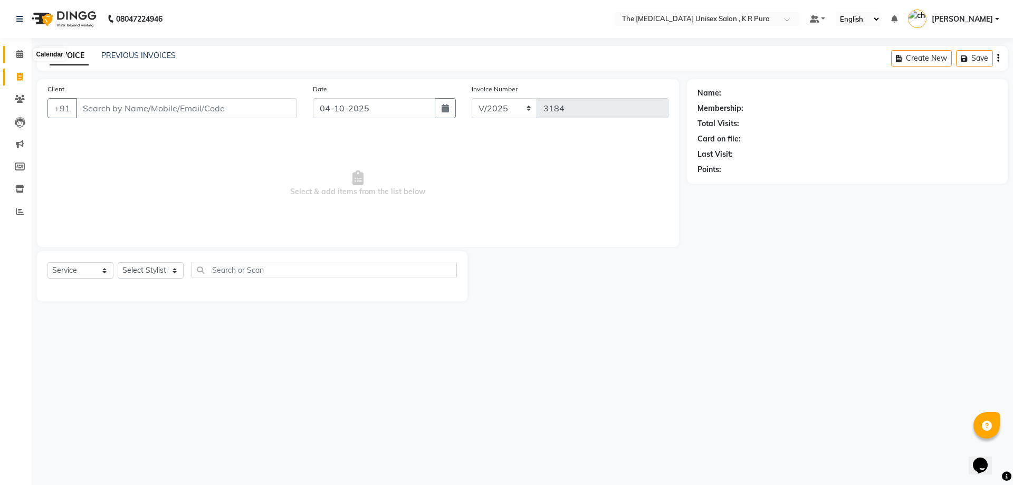
click at [18, 55] on icon at bounding box center [19, 54] width 7 height 8
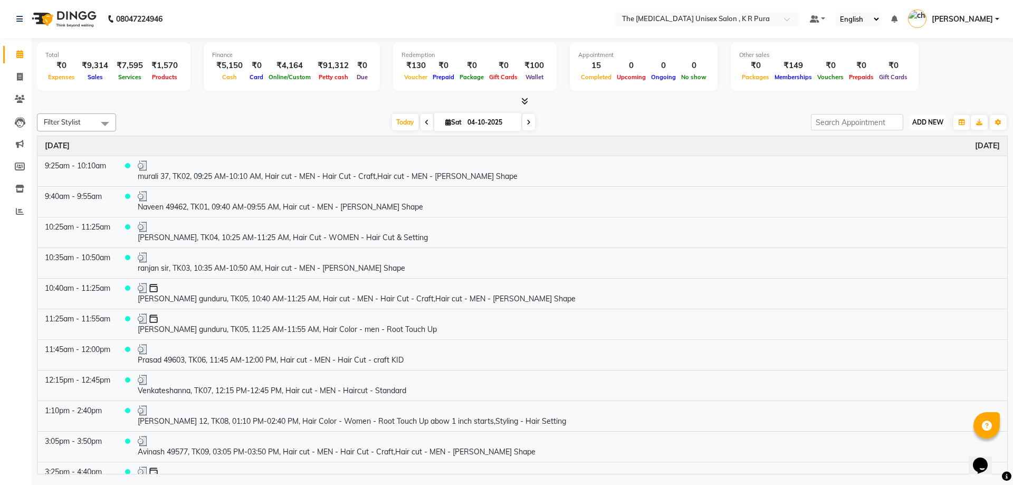
click at [920, 119] on span "ADD NEW" at bounding box center [927, 122] width 31 height 8
click at [895, 156] on link "Add Invoice" at bounding box center [903, 156] width 83 height 14
select select "service"
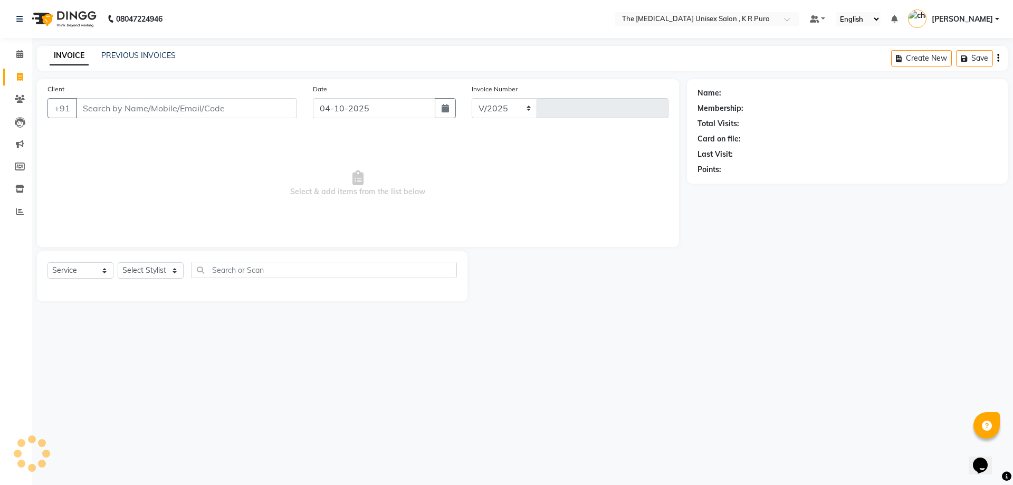
select select "4050"
type input "3184"
click at [107, 109] on input "Client" at bounding box center [186, 108] width 221 height 20
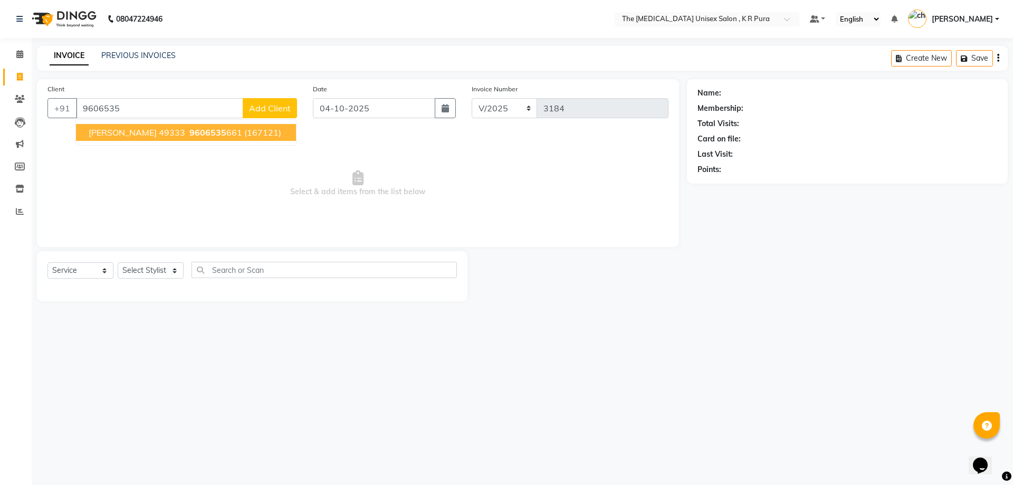
click at [119, 137] on span "[PERSON_NAME] 49333" at bounding box center [137, 132] width 97 height 11
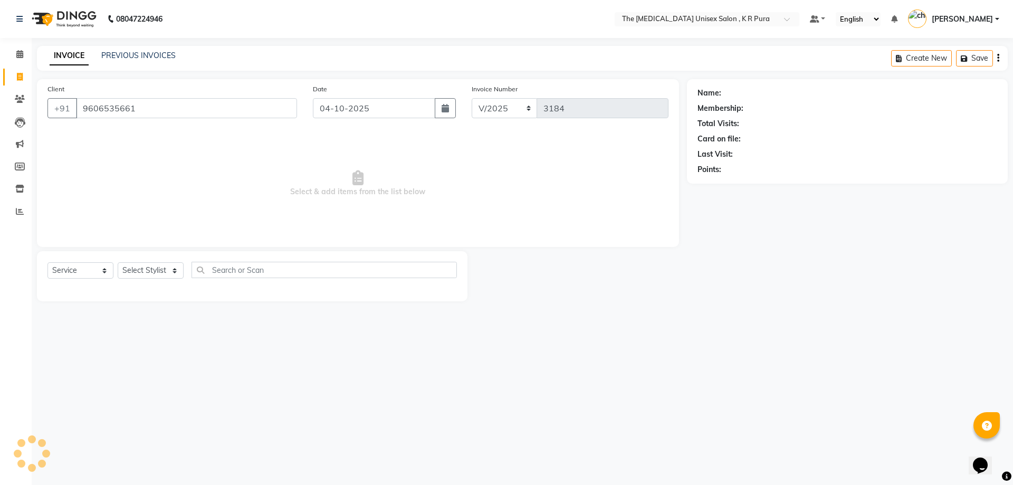
type input "9606535661"
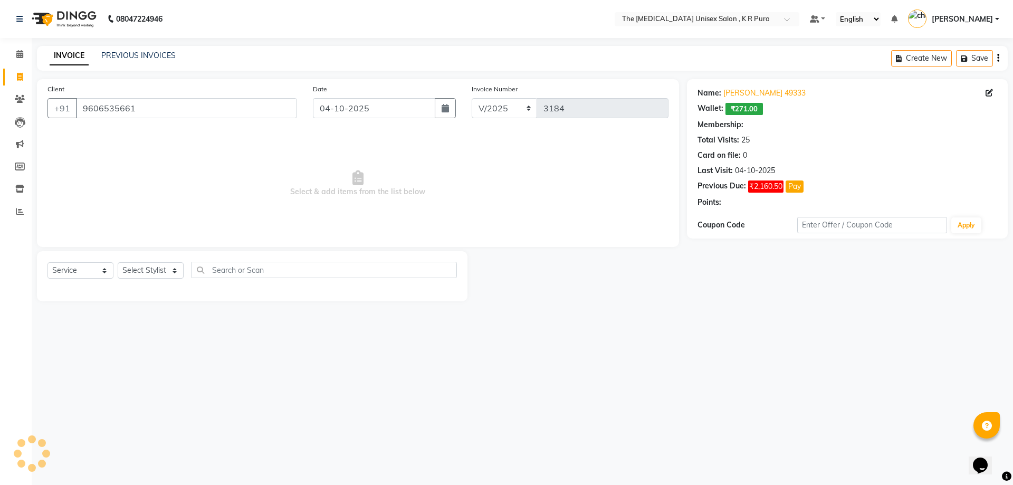
select select "2: Object"
click at [166, 275] on select "Select Stylist [PERSON_NAME] [PERSON_NAME] [PERSON_NAME] [PERSON_NAME]" at bounding box center [151, 270] width 66 height 16
select select "21213"
click at [118, 262] on select "Select Stylist [PERSON_NAME] [PERSON_NAME] [PERSON_NAME] [PERSON_NAME]" at bounding box center [151, 270] width 66 height 16
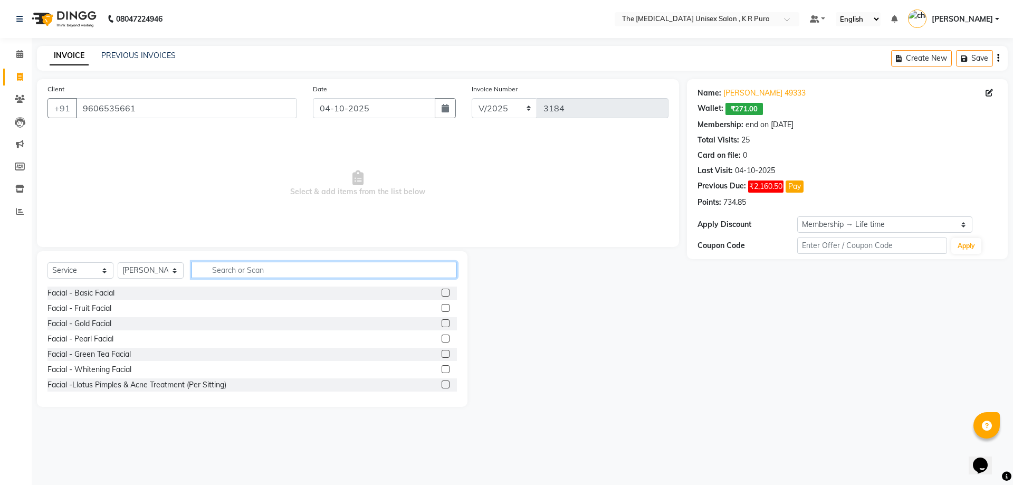
click at [245, 274] on input "text" at bounding box center [323, 270] width 265 height 16
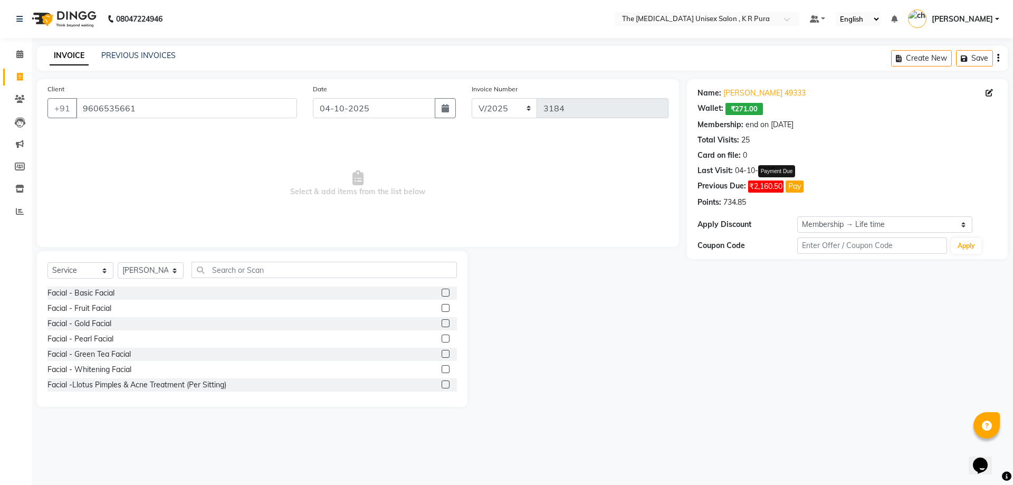
click at [796, 191] on button "Pay" at bounding box center [794, 186] width 18 height 12
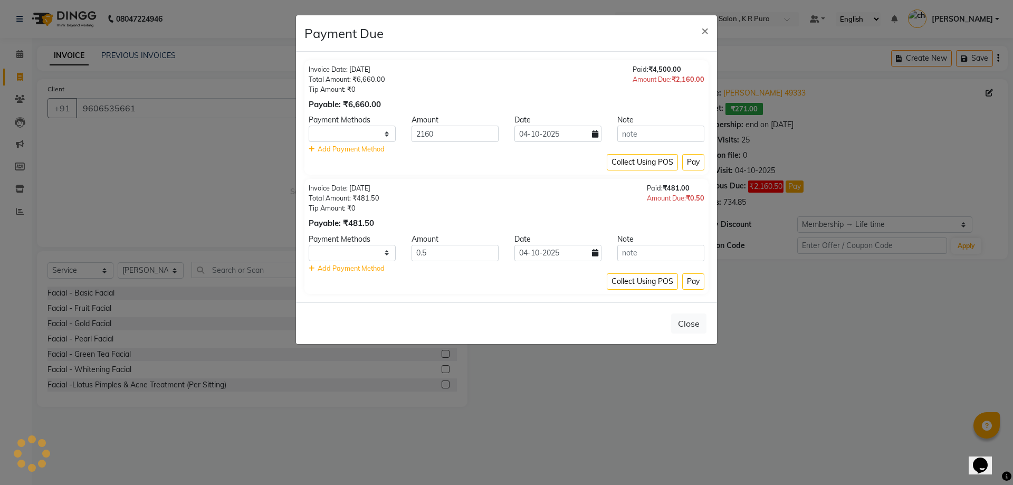
select select "1"
click at [442, 134] on input "2160" at bounding box center [454, 134] width 87 height 16
type input "2"
type input "140"
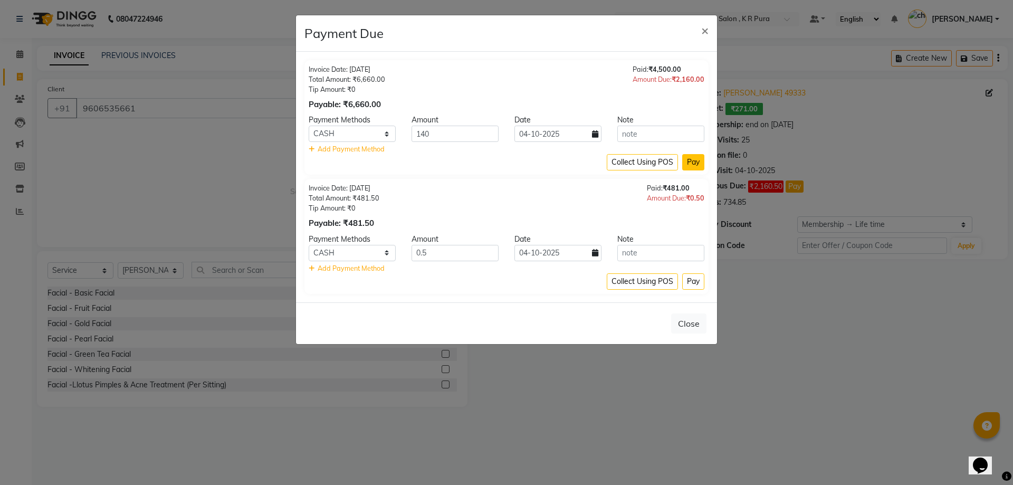
click at [696, 162] on button "Pay" at bounding box center [693, 162] width 22 height 16
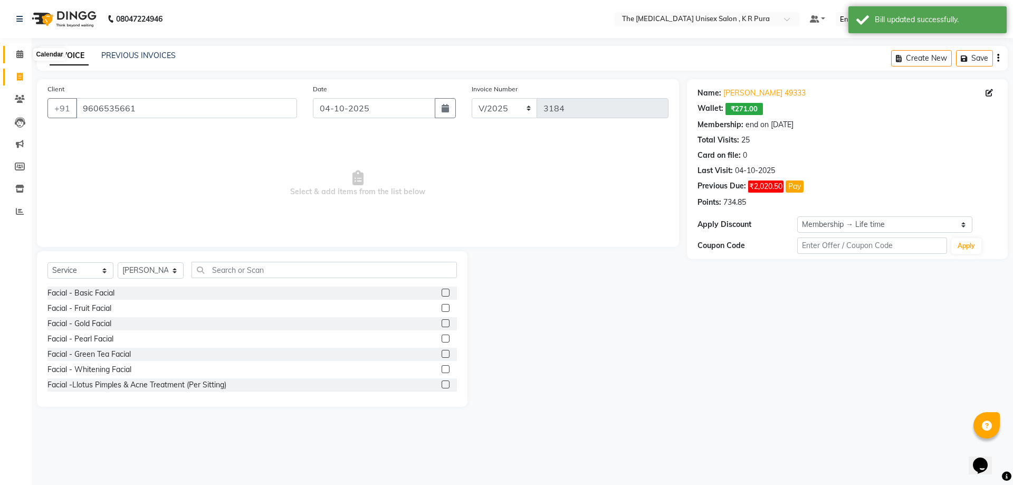
click at [18, 56] on icon at bounding box center [19, 54] width 7 height 8
